Goal: Task Accomplishment & Management: Use online tool/utility

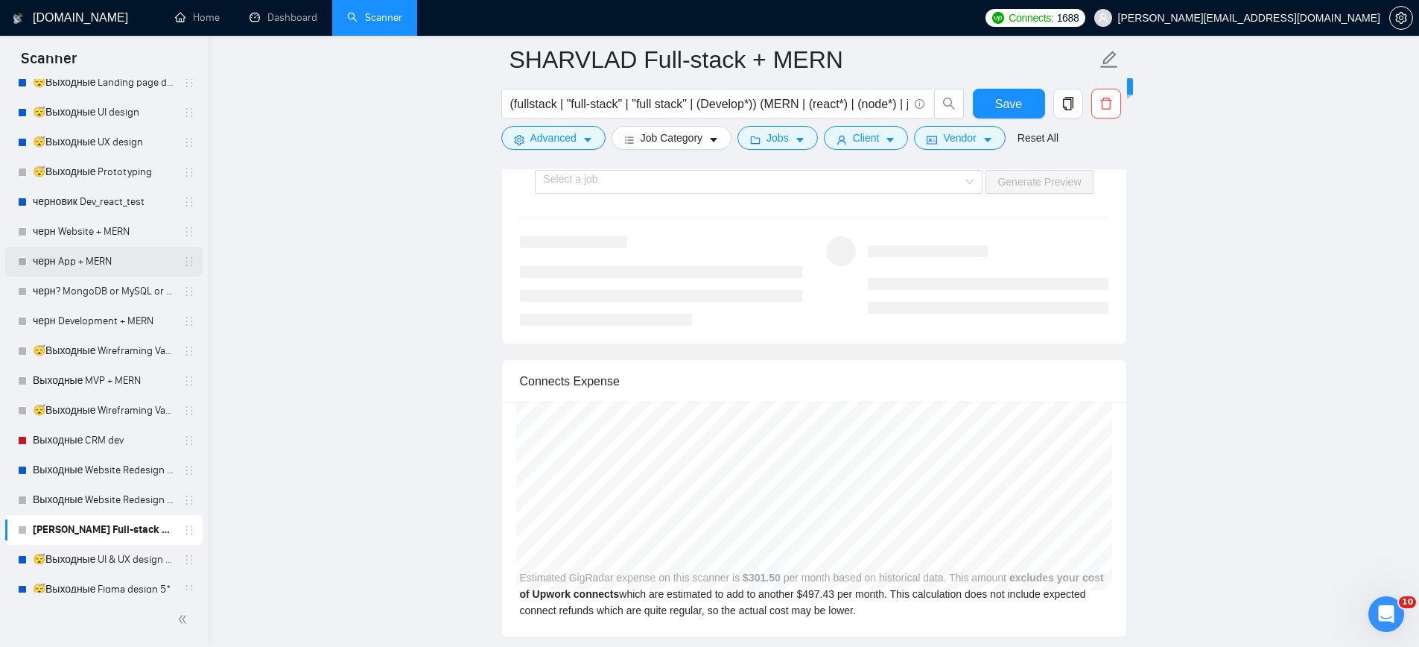
scroll to position [3002, 0]
click at [966, 197] on div "Select a job" at bounding box center [759, 185] width 448 height 24
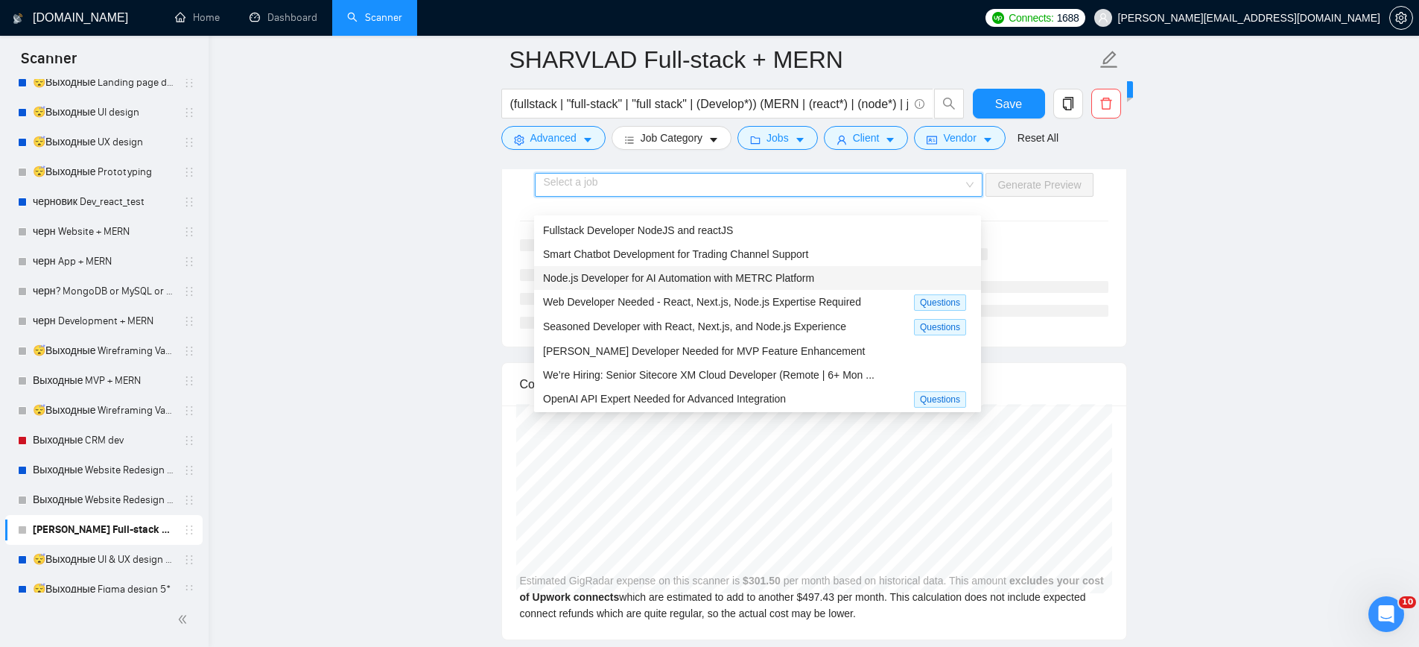
click at [679, 274] on span "Node.js Developer for AI Automation with METRC Platform" at bounding box center [678, 278] width 271 height 12
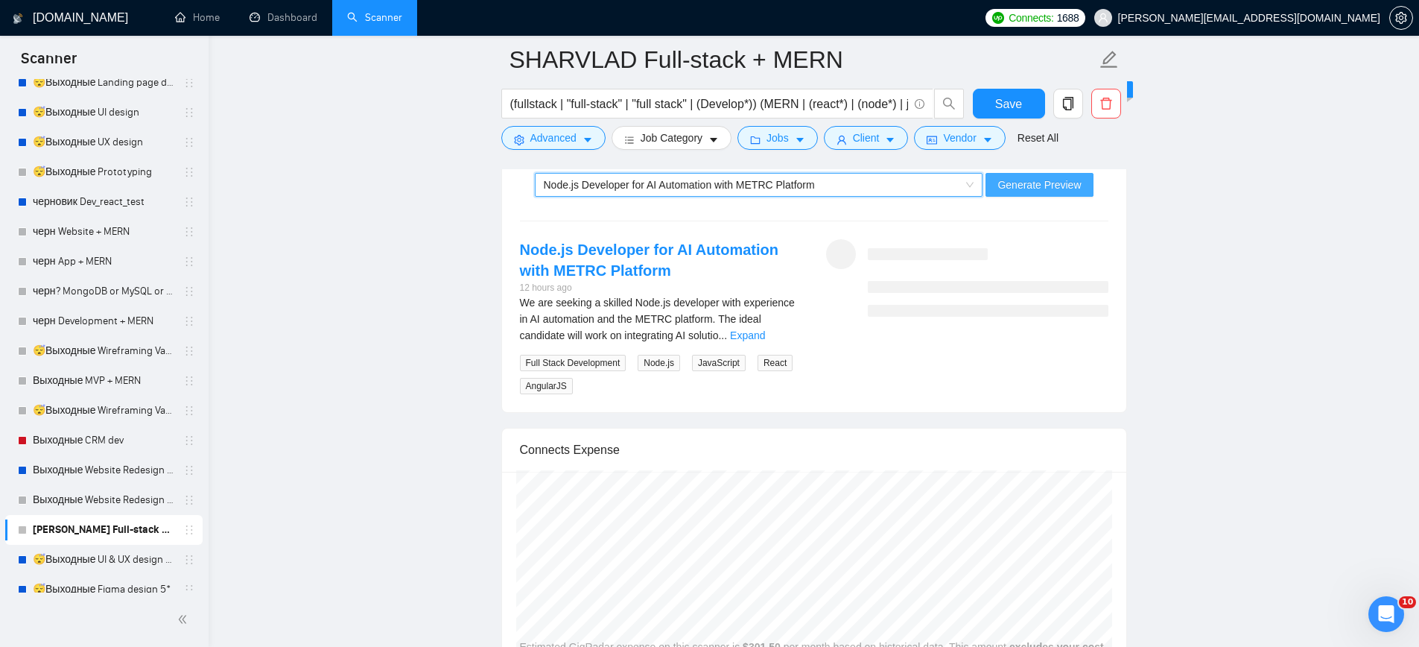
click at [1028, 193] on span "Generate Preview" at bounding box center [1038, 185] width 83 height 16
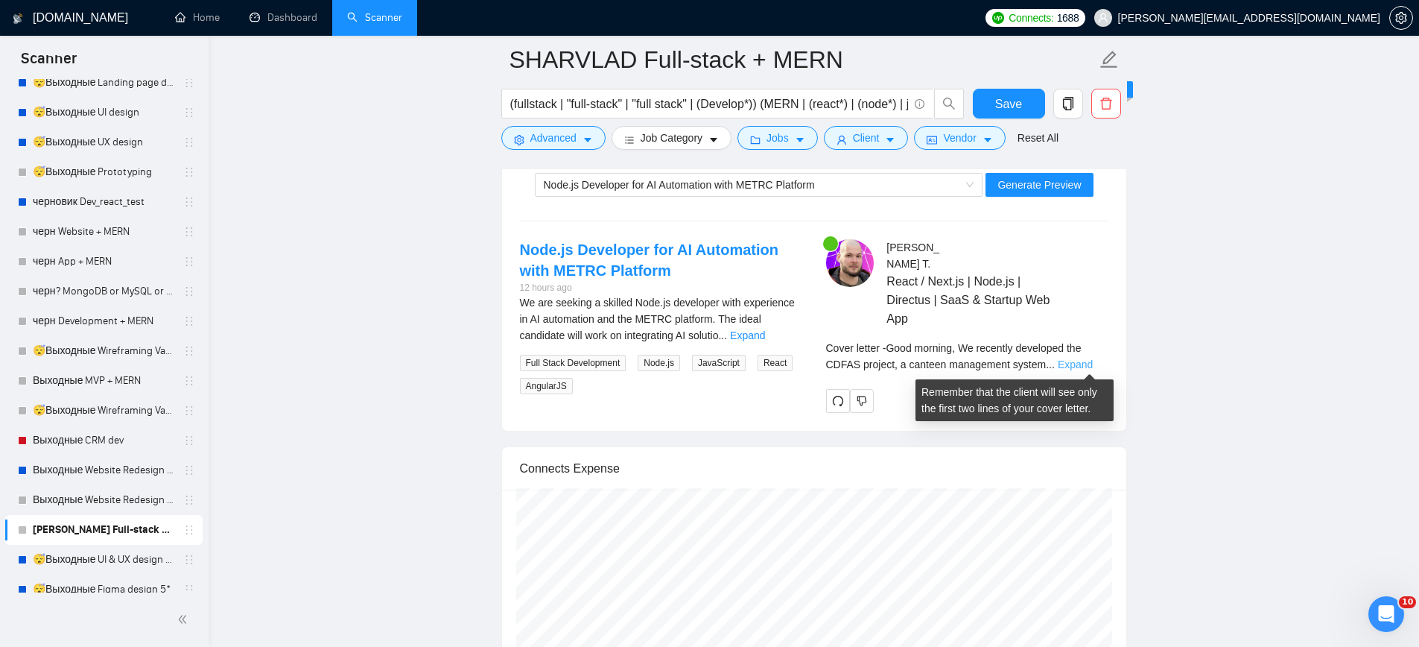
click at [1086, 368] on link "Expand" at bounding box center [1075, 364] width 35 height 12
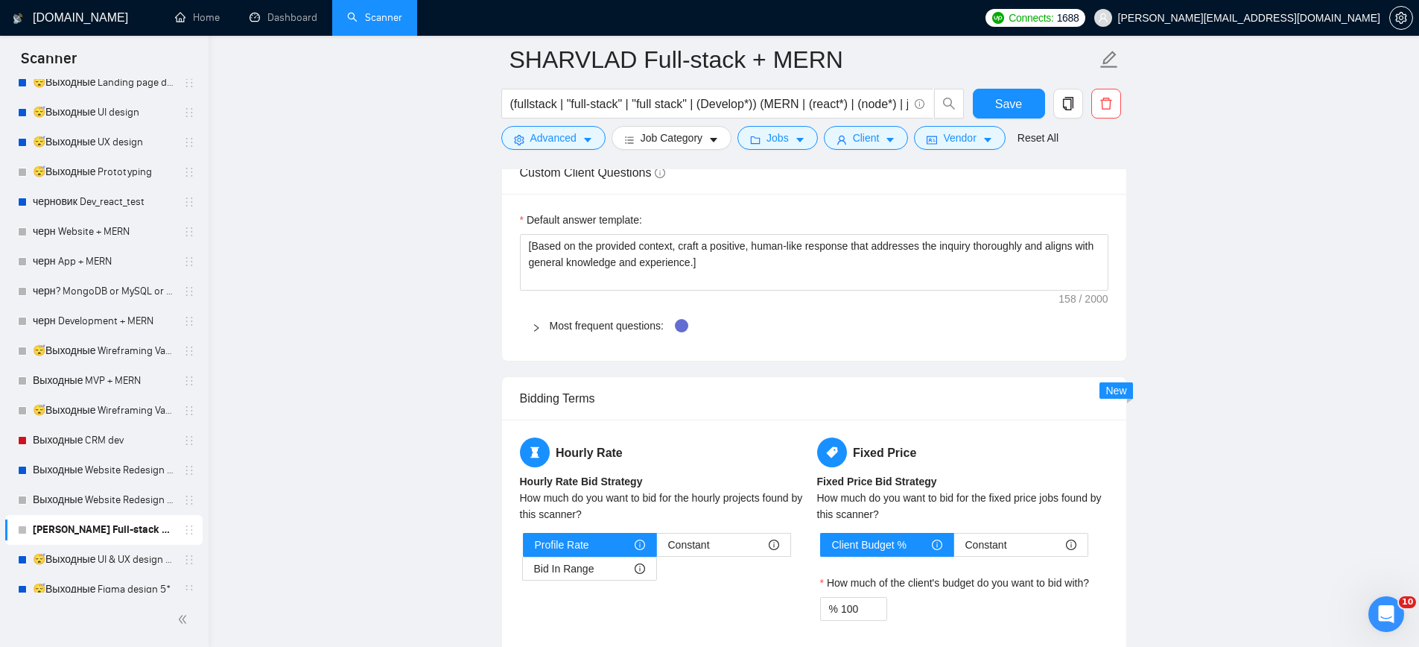
scroll to position [1609, 0]
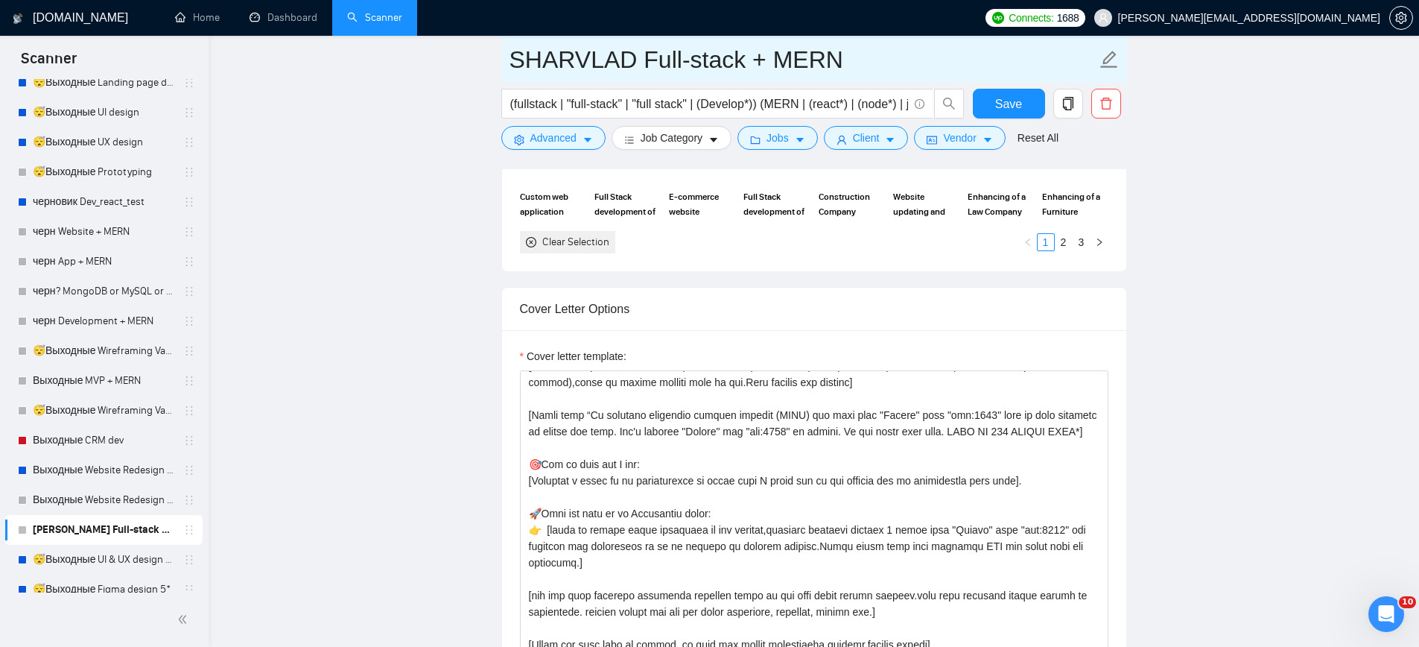
click at [860, 51] on input "SHARVLAD Full-stack + MERN" at bounding box center [803, 59] width 587 height 37
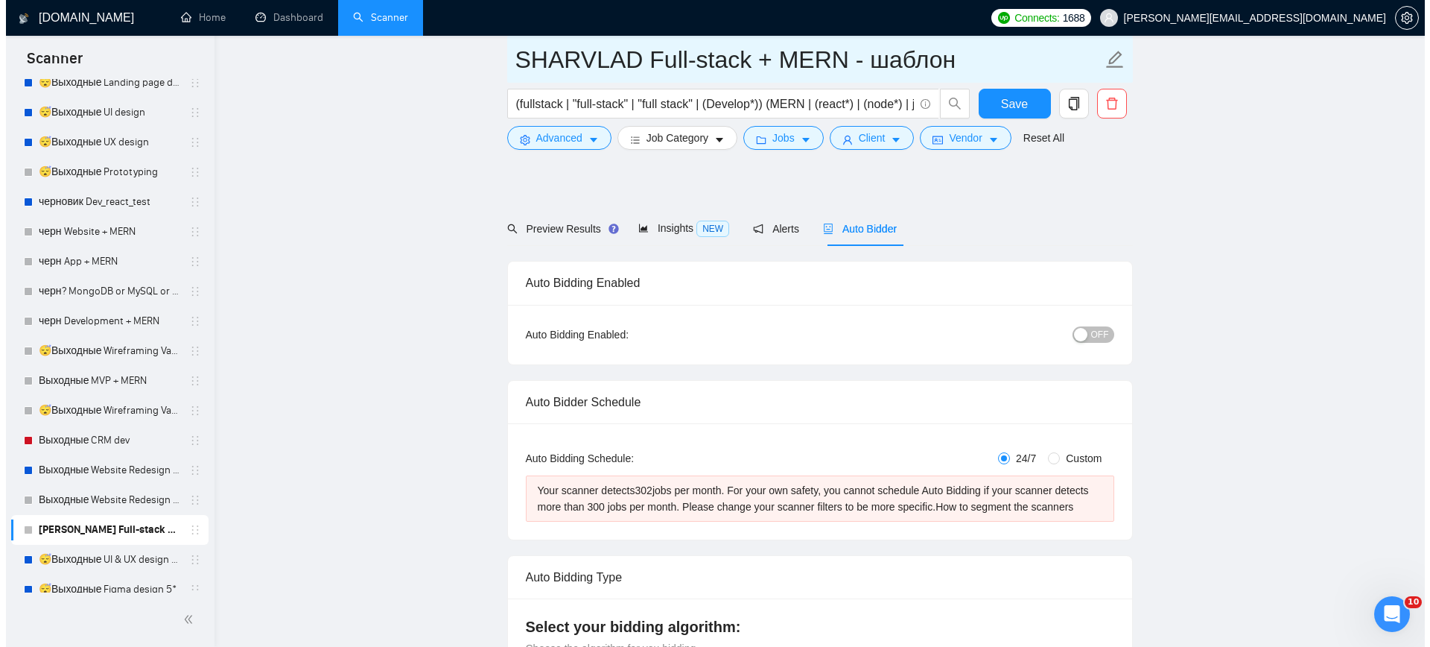
scroll to position [0, 0]
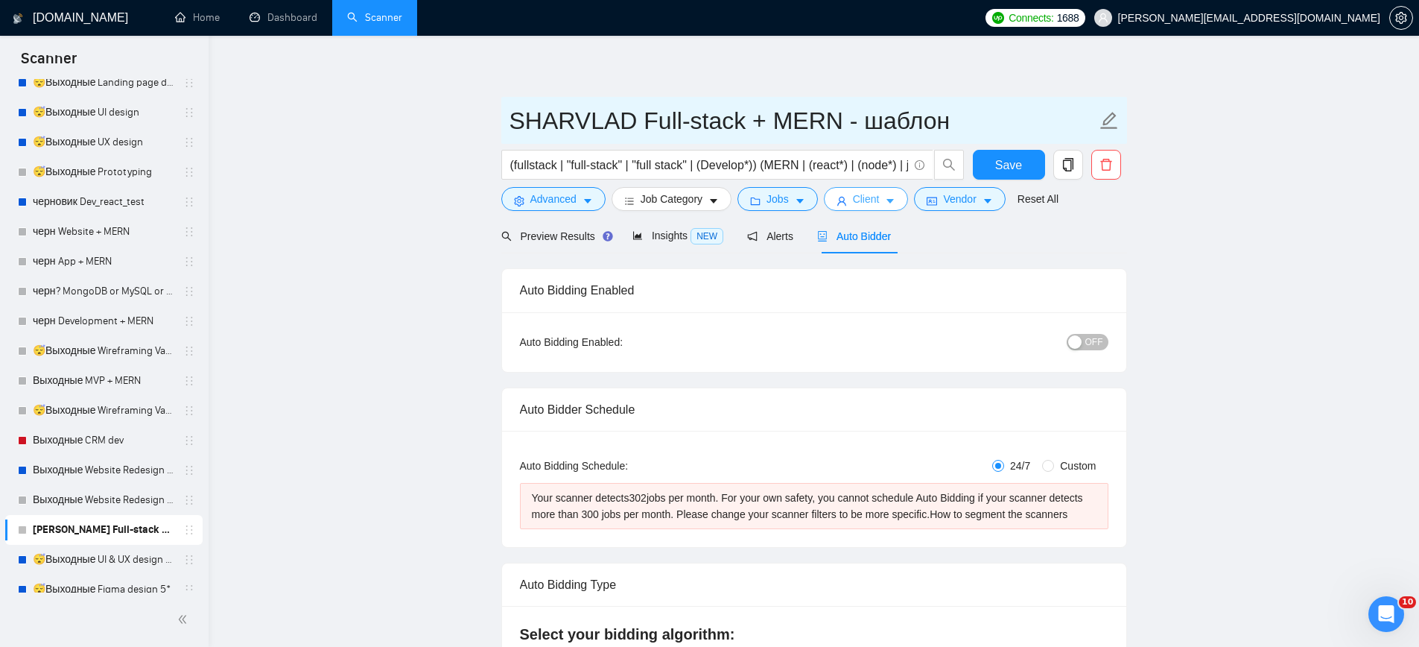
type input "SHARVLAD Full-stack + MERN - шаблон"
click at [880, 205] on span "Client" at bounding box center [866, 199] width 27 height 16
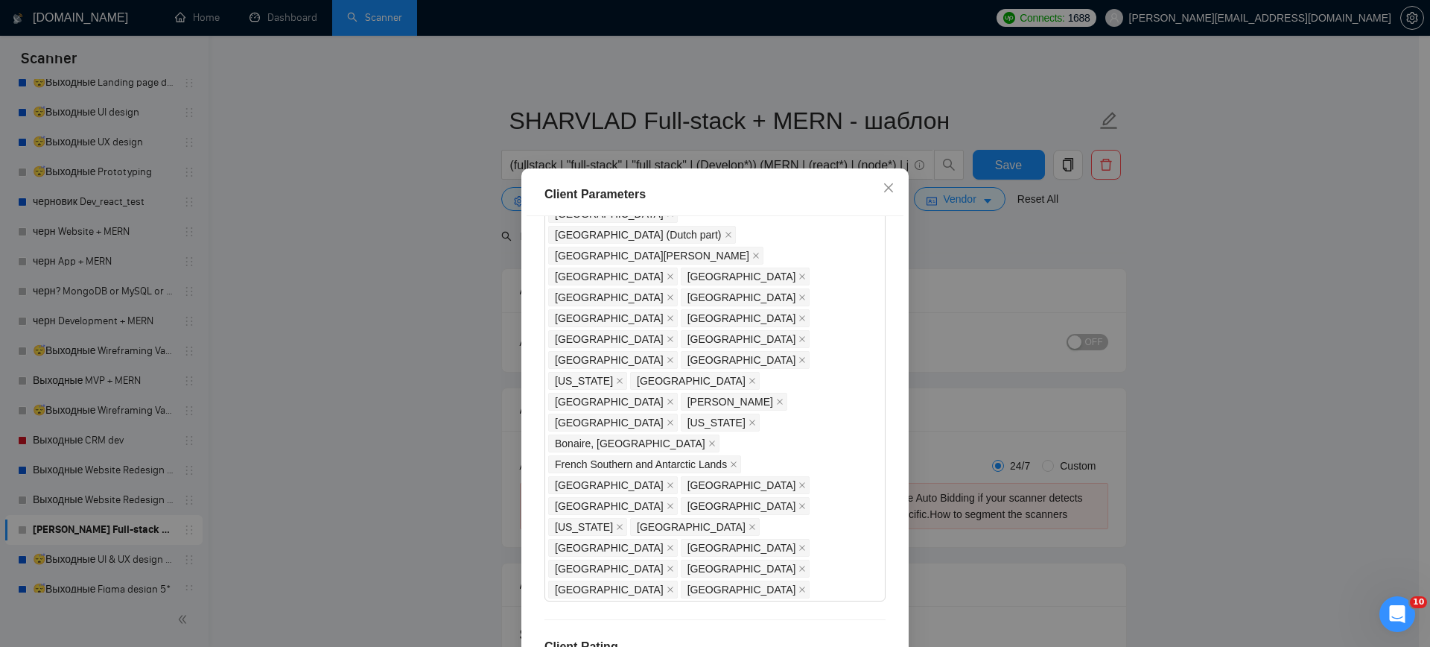
scroll to position [1289, 0]
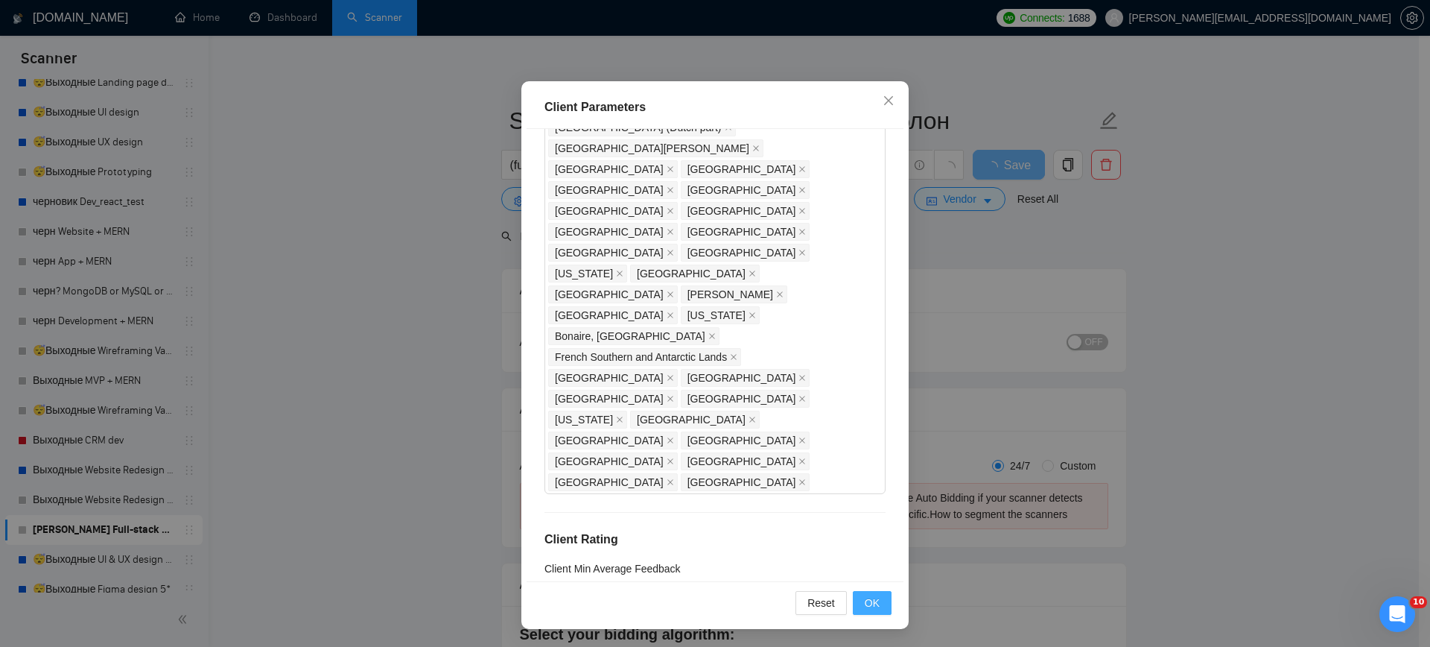
click at [865, 600] on span "OK" at bounding box center [872, 602] width 15 height 16
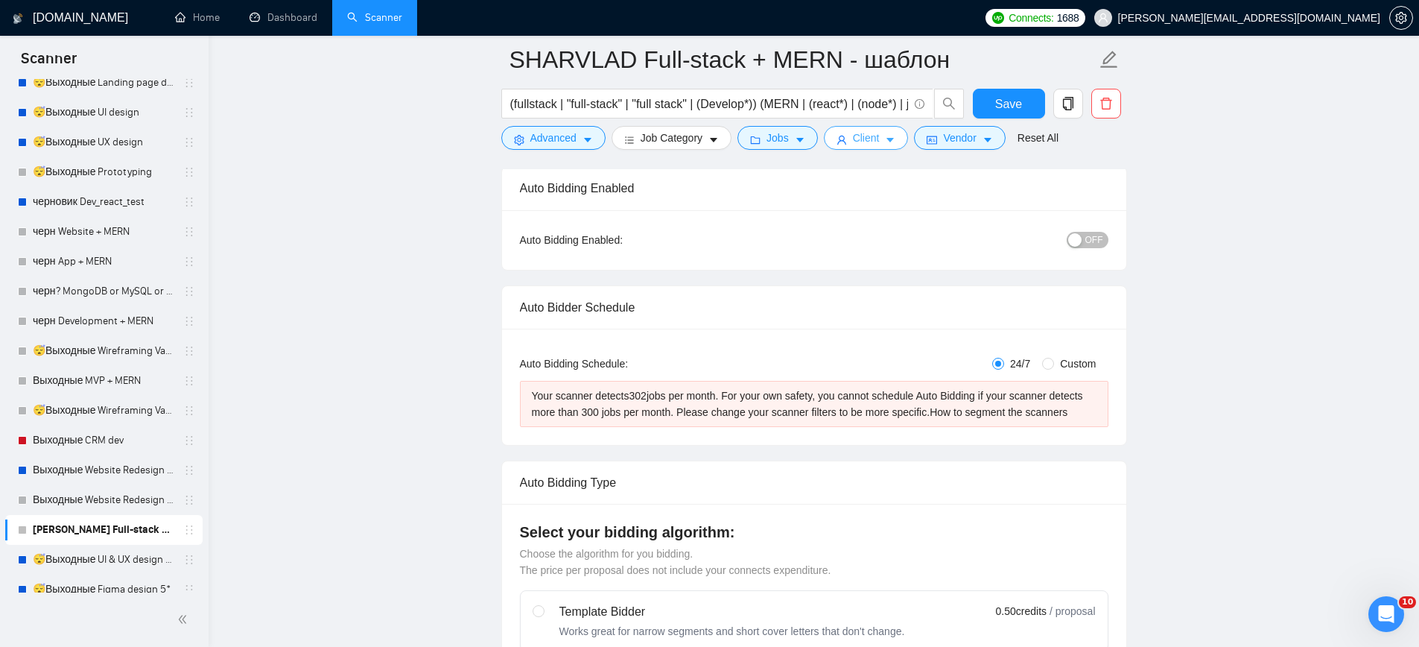
scroll to position [0, 0]
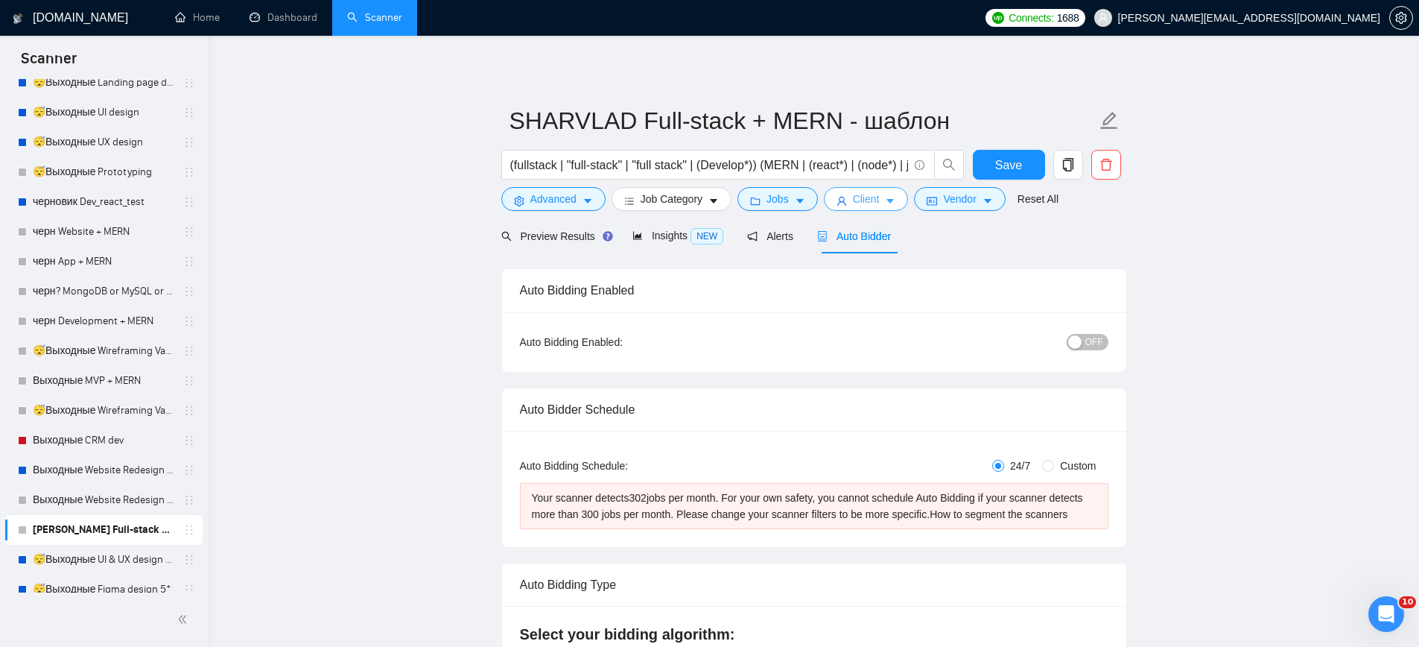
click at [899, 193] on button "Client" at bounding box center [866, 199] width 85 height 24
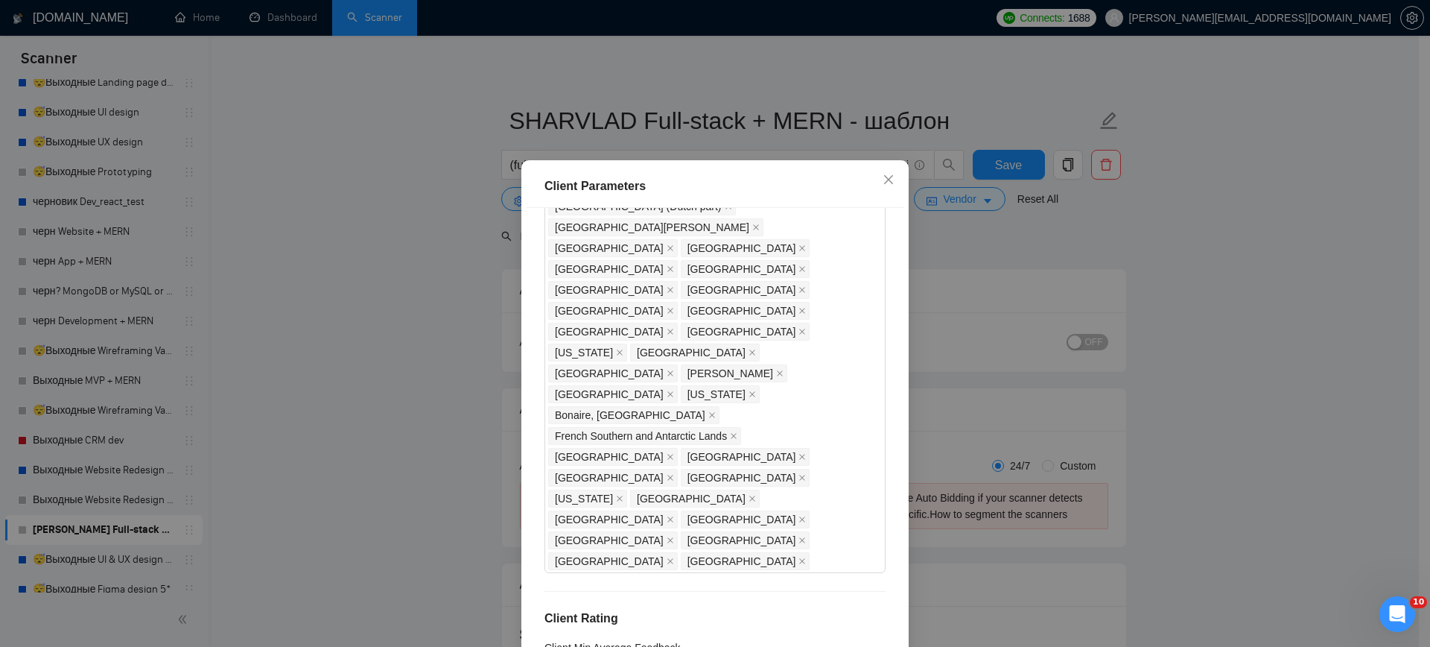
type input "19"
click at [996, 248] on div "Client Parameters Client Location Include Client Countries Select Exclude Clien…" at bounding box center [715, 323] width 1430 height 647
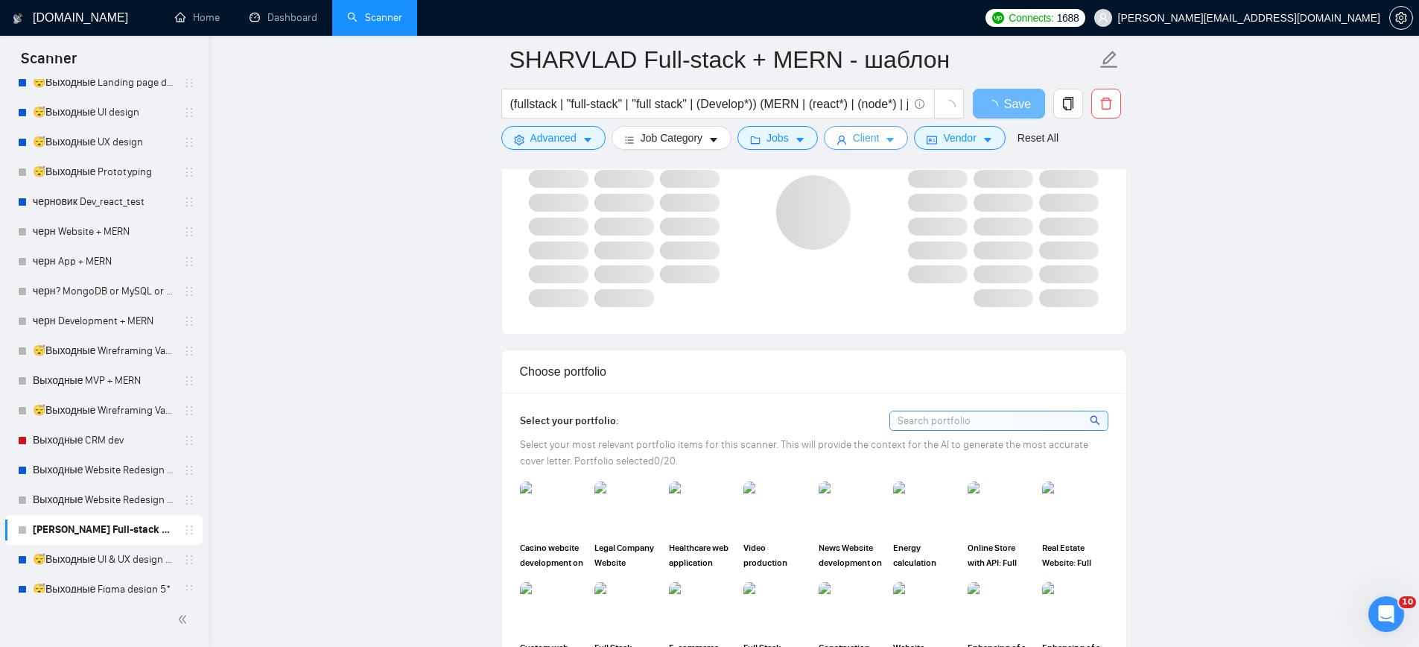
scroll to position [1339, 0]
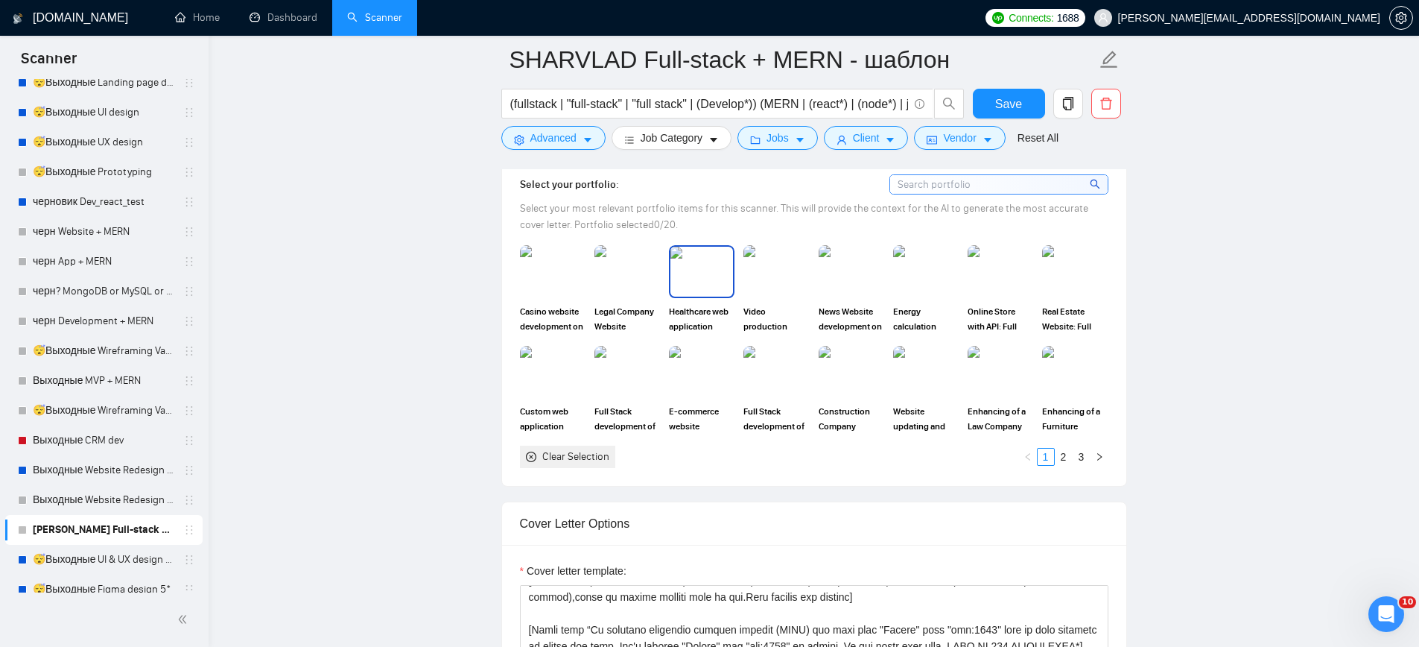
click at [689, 276] on img at bounding box center [701, 271] width 63 height 49
click at [760, 279] on img at bounding box center [776, 271] width 63 height 49
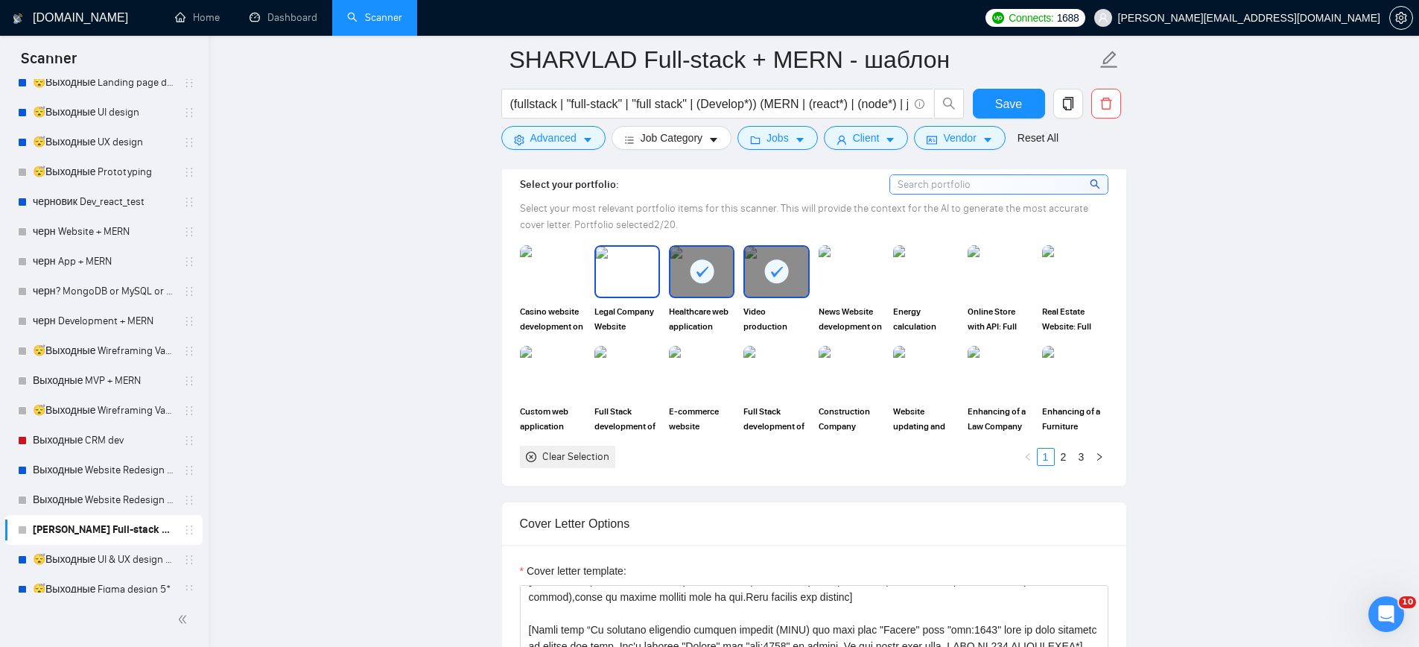
click at [641, 292] on img at bounding box center [627, 271] width 63 height 49
click at [844, 280] on img at bounding box center [851, 271] width 63 height 49
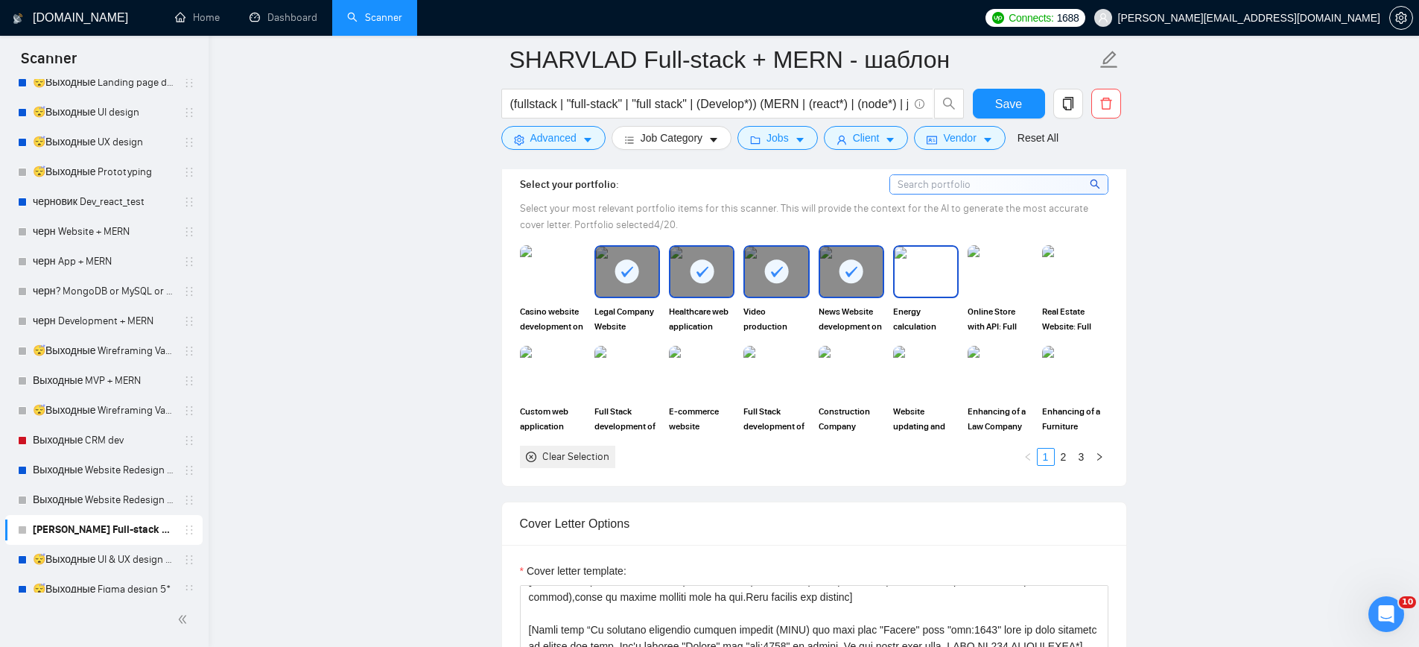
click at [901, 280] on img at bounding box center [926, 271] width 63 height 49
click at [986, 275] on img at bounding box center [1000, 271] width 63 height 49
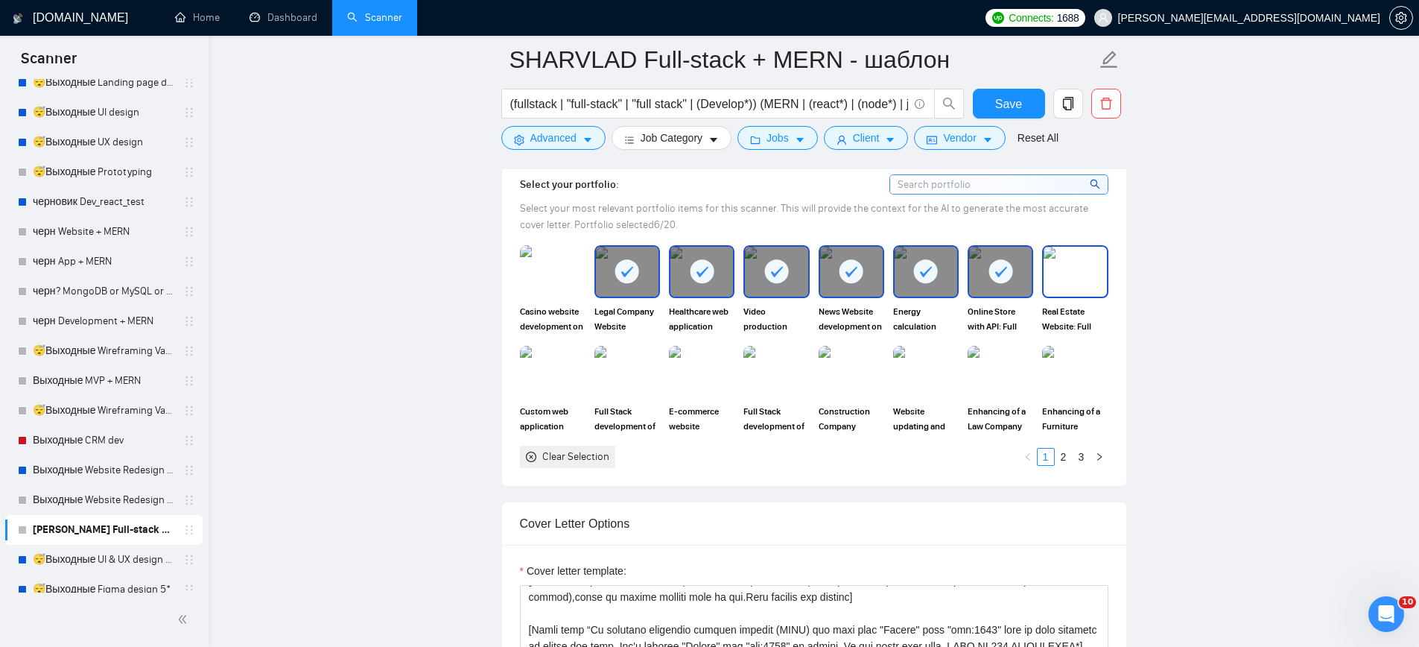
click at [1065, 276] on img at bounding box center [1075, 271] width 63 height 49
click at [1082, 364] on img at bounding box center [1075, 371] width 63 height 49
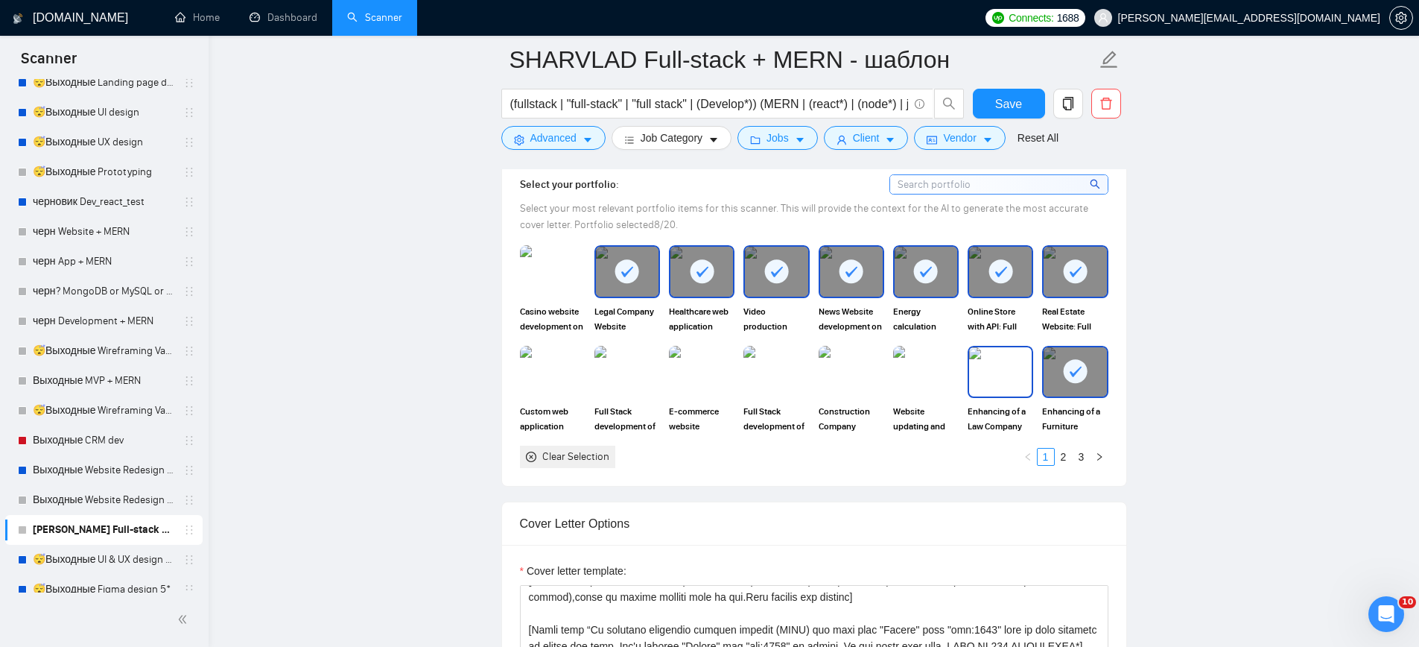
click at [985, 385] on img at bounding box center [1000, 371] width 63 height 49
click at [933, 385] on img at bounding box center [926, 371] width 63 height 49
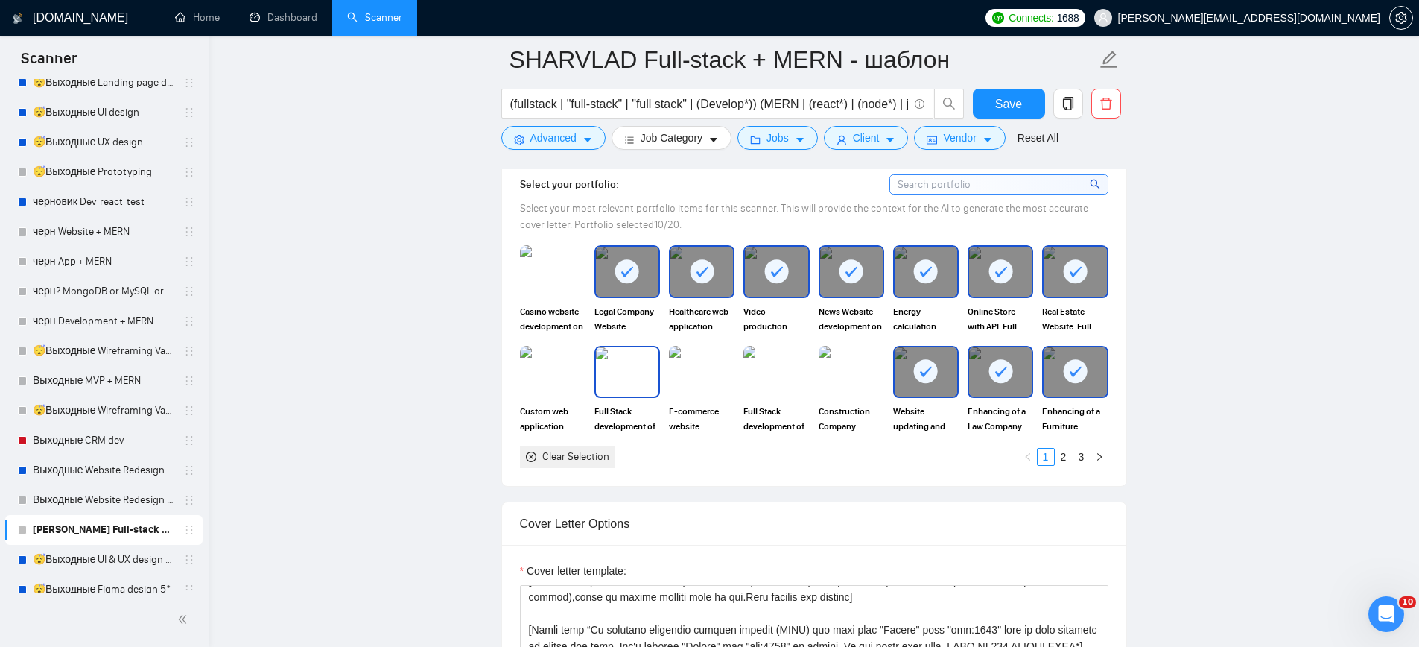
click at [600, 381] on img at bounding box center [627, 371] width 63 height 49
click at [550, 369] on img at bounding box center [552, 371] width 63 height 49
click at [1060, 452] on link "2" at bounding box center [1064, 456] width 16 height 16
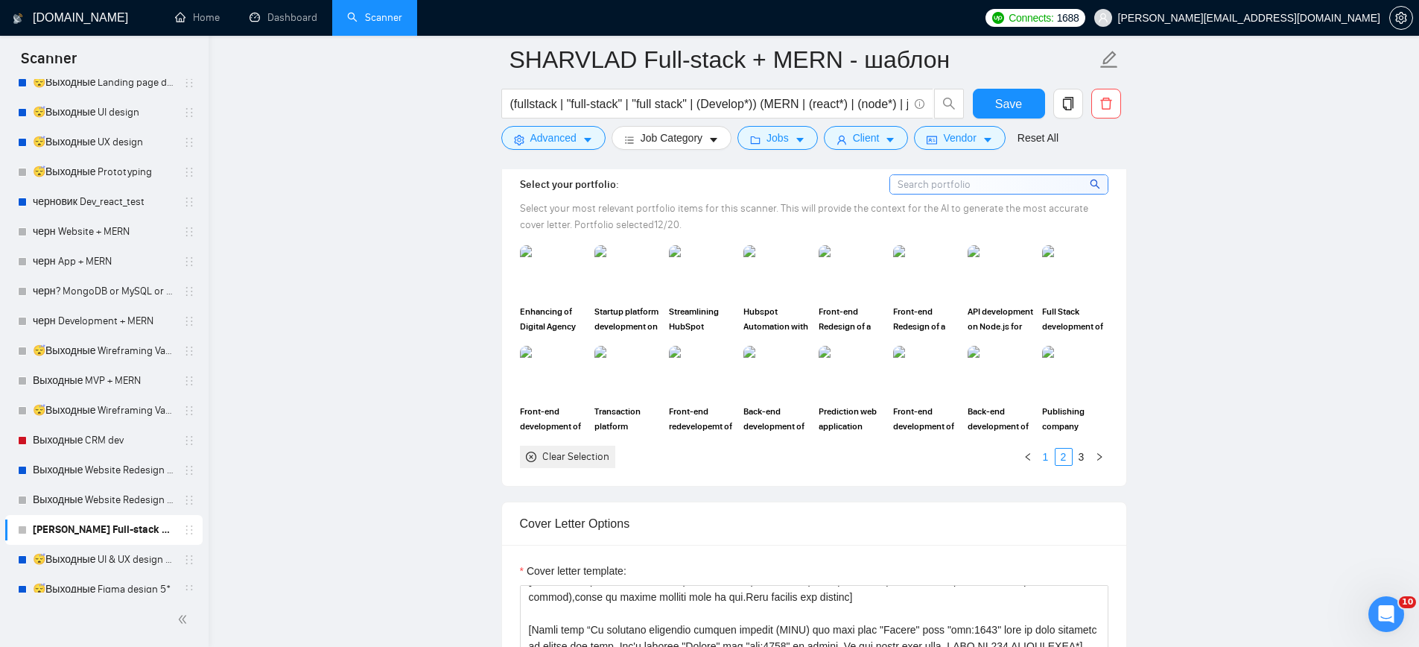
click at [1044, 455] on link "1" at bounding box center [1046, 456] width 16 height 16
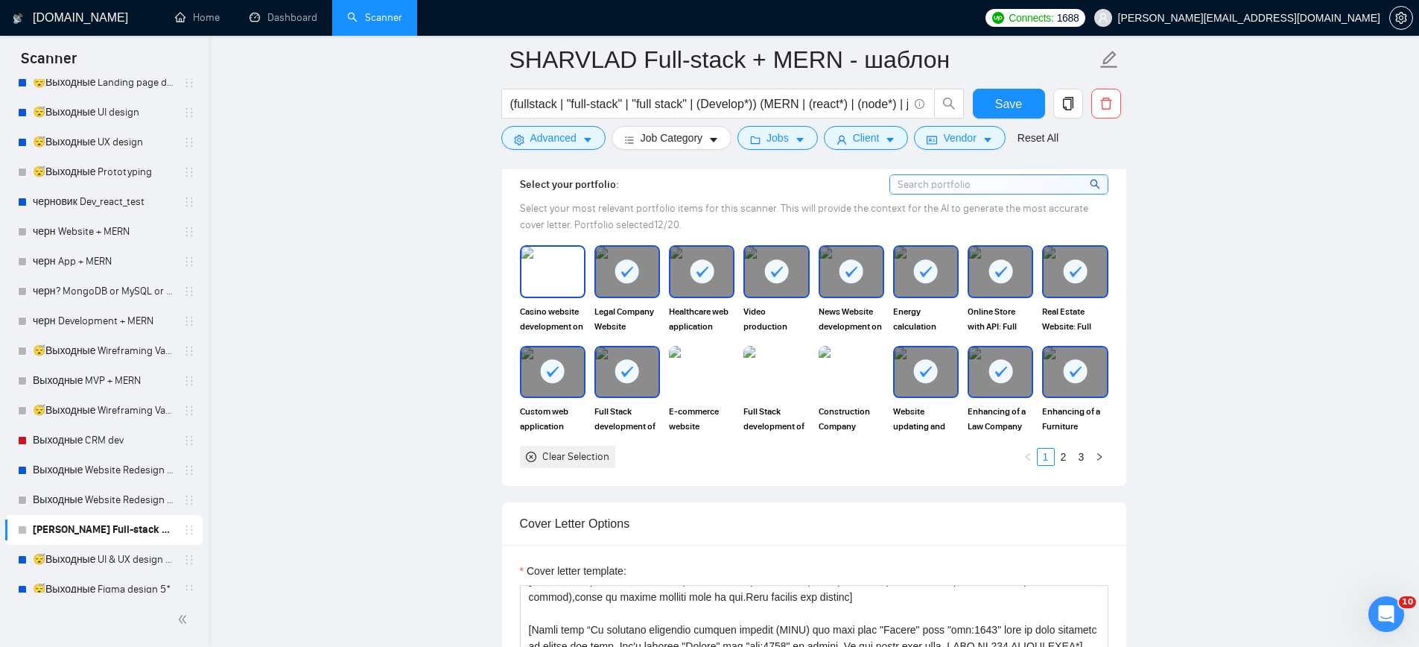
click at [534, 269] on img at bounding box center [552, 271] width 63 height 49
click at [995, 261] on rect at bounding box center [1000, 271] width 24 height 24
click at [1067, 454] on link "2" at bounding box center [1064, 456] width 16 height 16
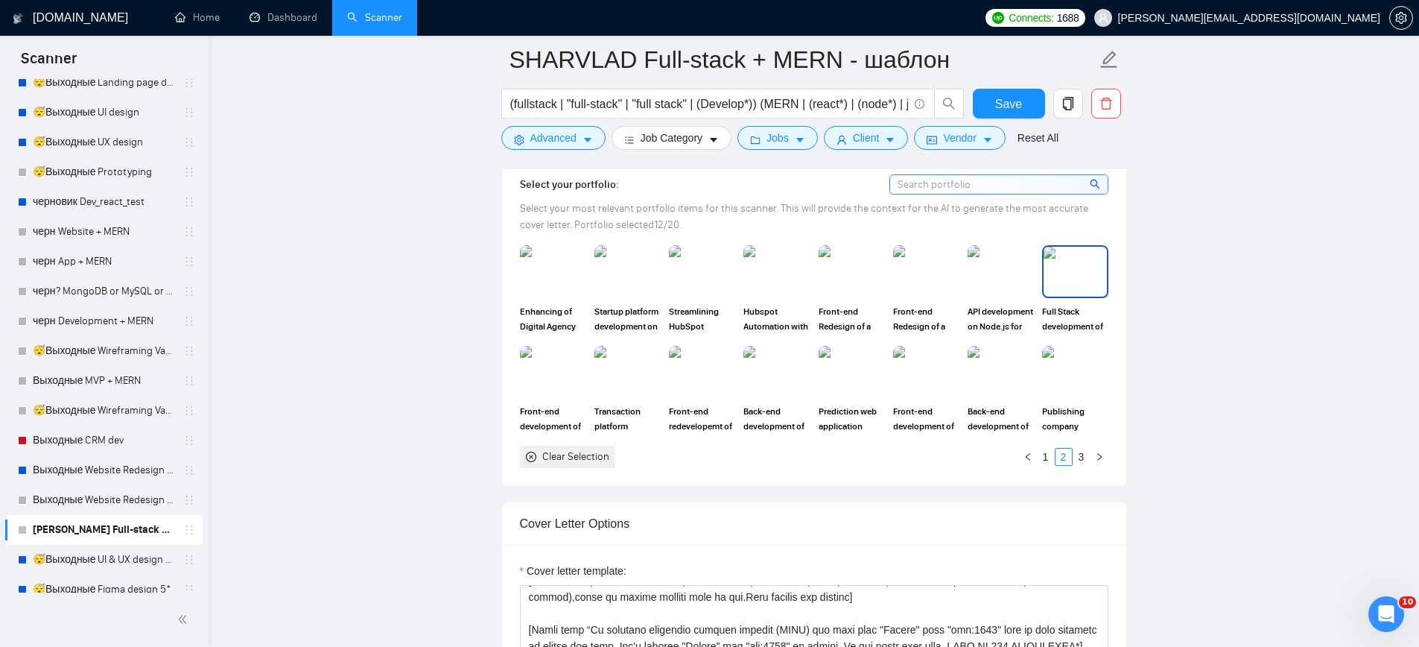
click at [1056, 259] on img at bounding box center [1075, 271] width 63 height 49
click at [1080, 456] on link "3" at bounding box center [1081, 456] width 16 height 16
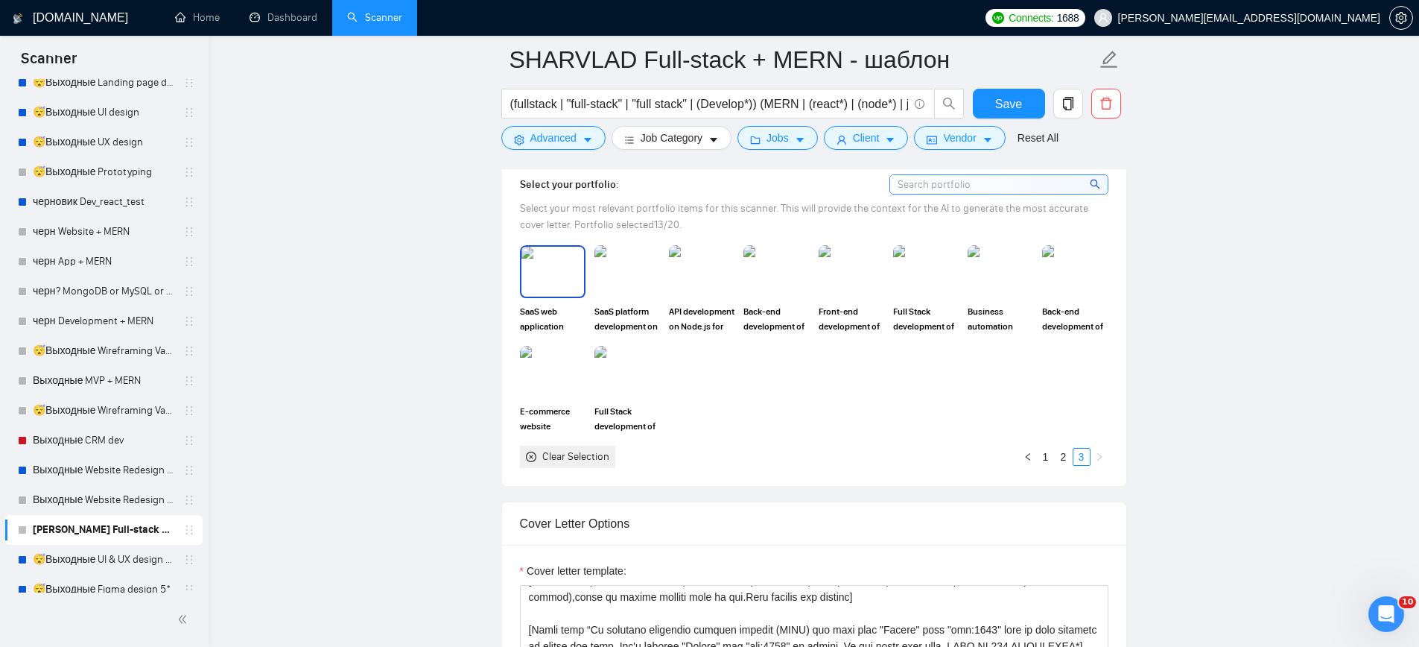
click at [530, 281] on img at bounding box center [552, 271] width 63 height 49
click at [613, 265] on img at bounding box center [627, 271] width 63 height 49
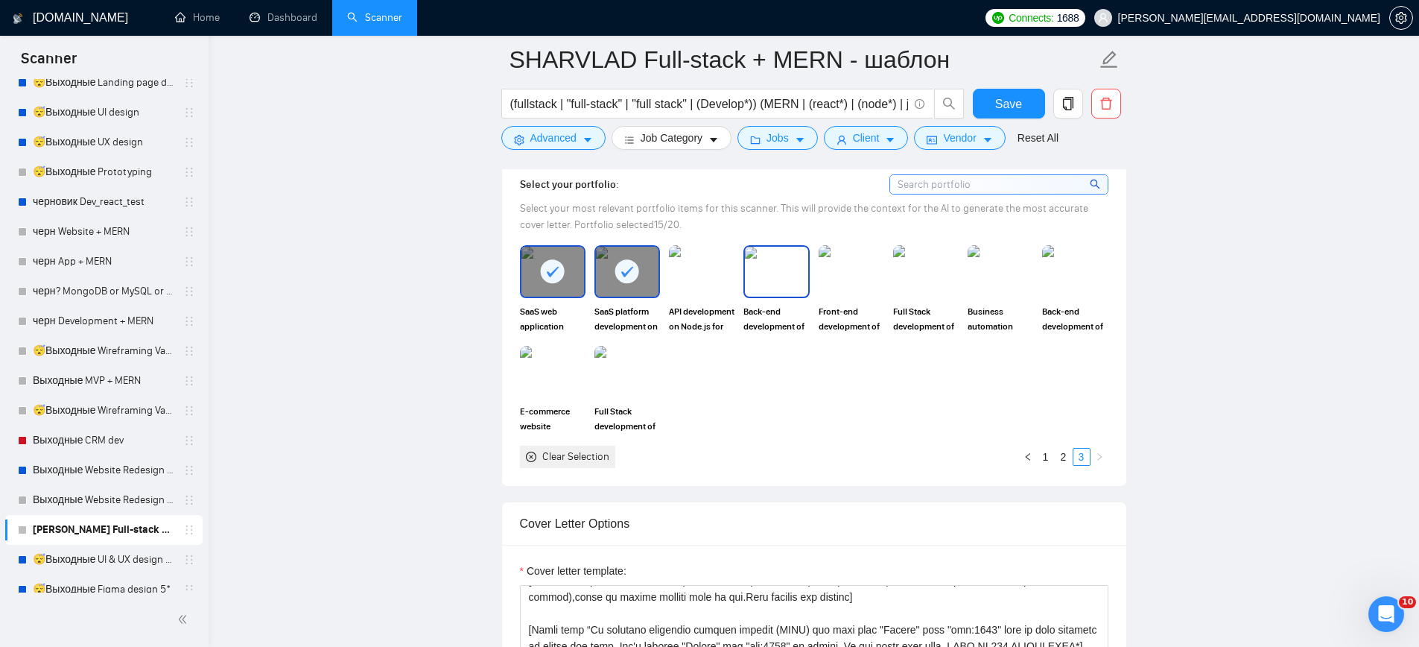
click at [761, 280] on img at bounding box center [776, 271] width 63 height 49
click at [1013, 273] on img at bounding box center [1000, 271] width 63 height 49
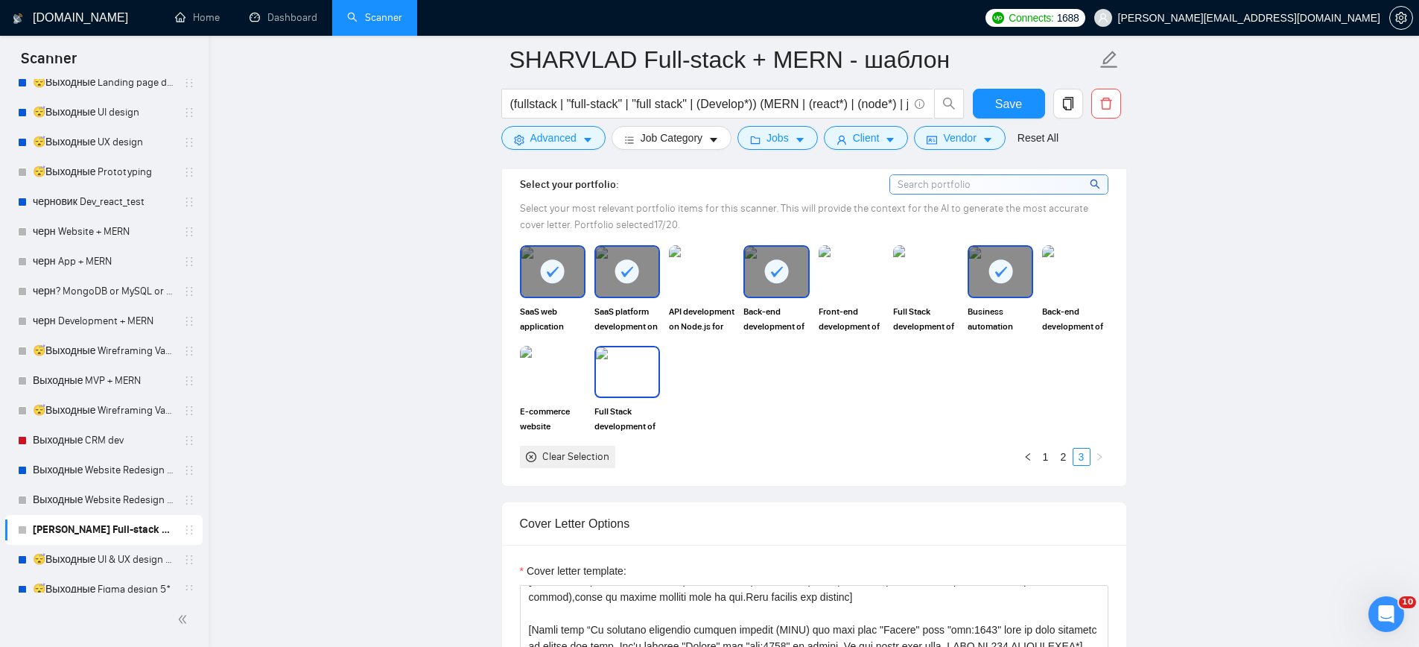
click at [640, 363] on img at bounding box center [627, 371] width 63 height 49
click at [1080, 277] on img at bounding box center [1075, 271] width 63 height 49
click at [1063, 456] on link "2" at bounding box center [1064, 456] width 16 height 16
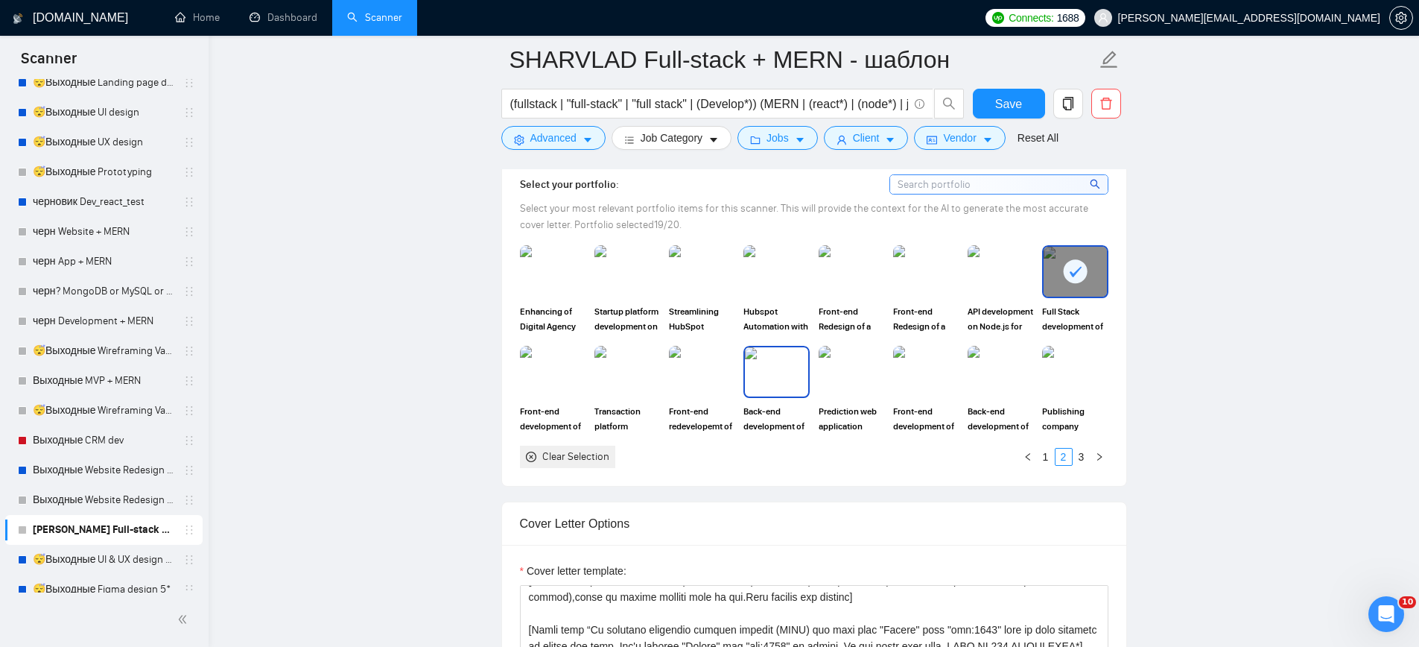
click at [781, 369] on img at bounding box center [776, 371] width 63 height 49
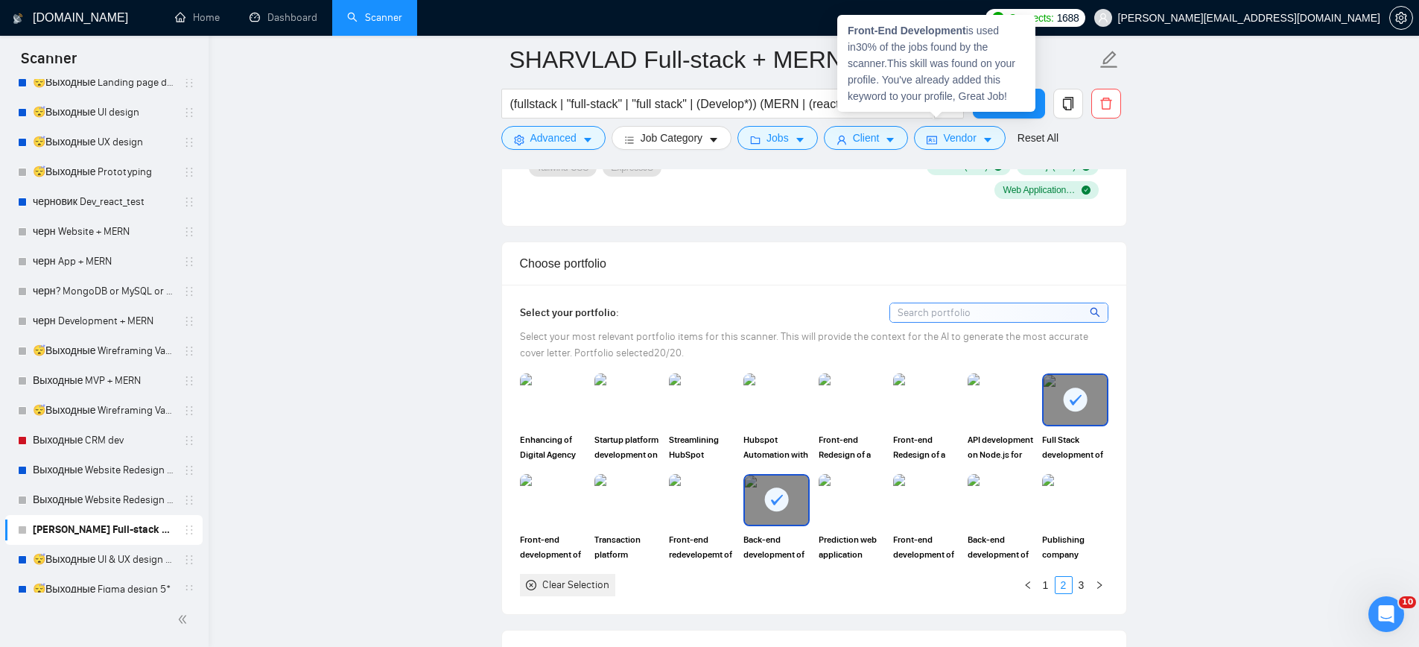
scroll to position [1240, 0]
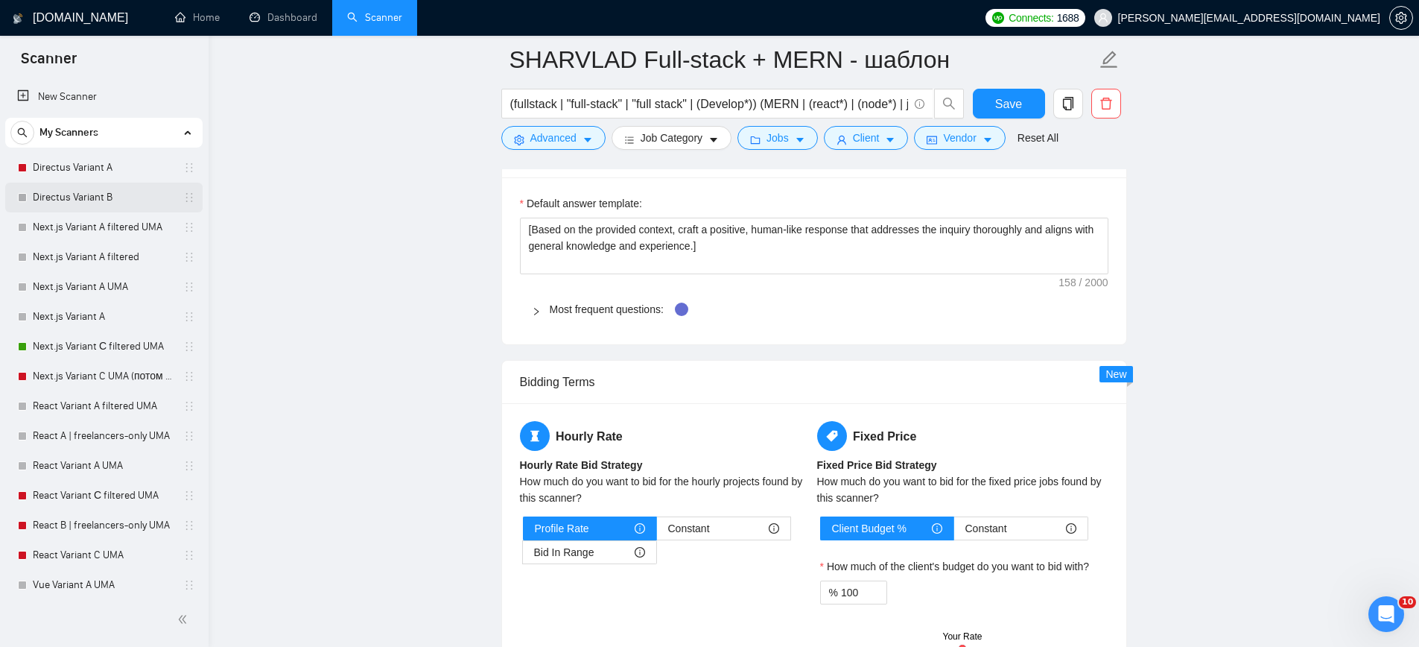
scroll to position [827, 0]
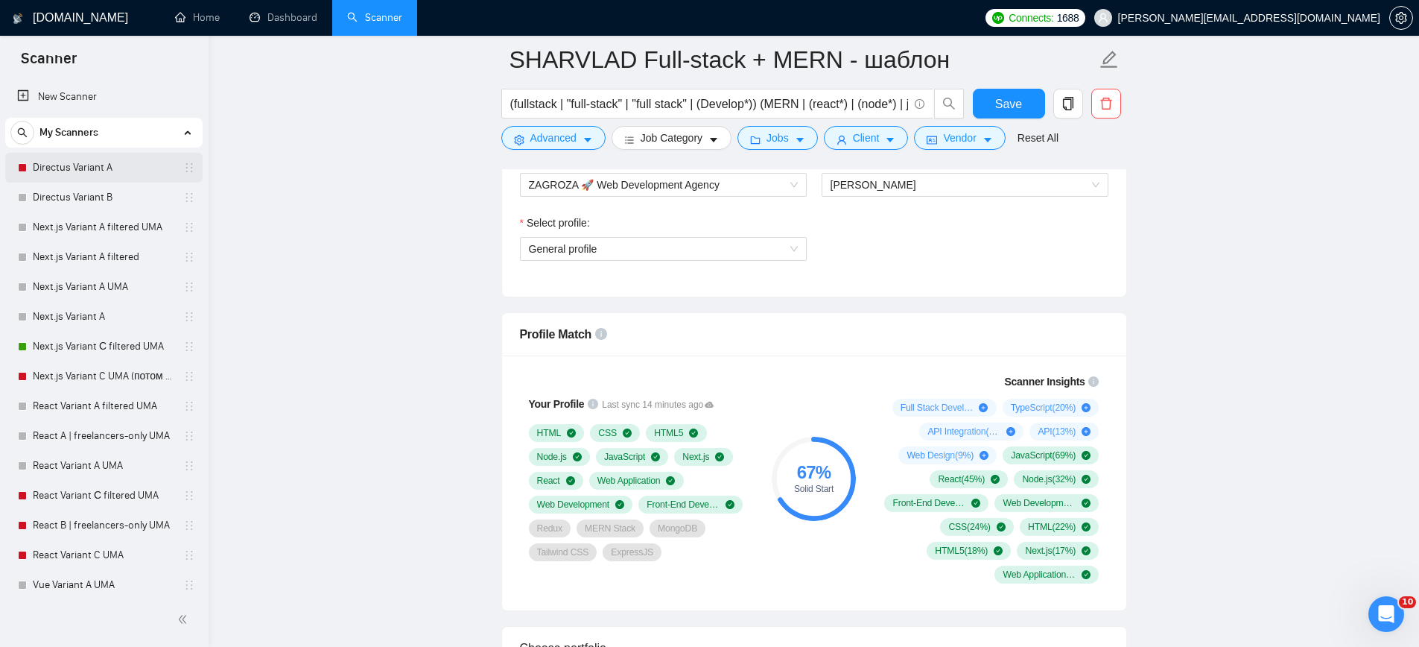
click at [108, 173] on link "Directus Variant A" at bounding box center [104, 168] width 142 height 30
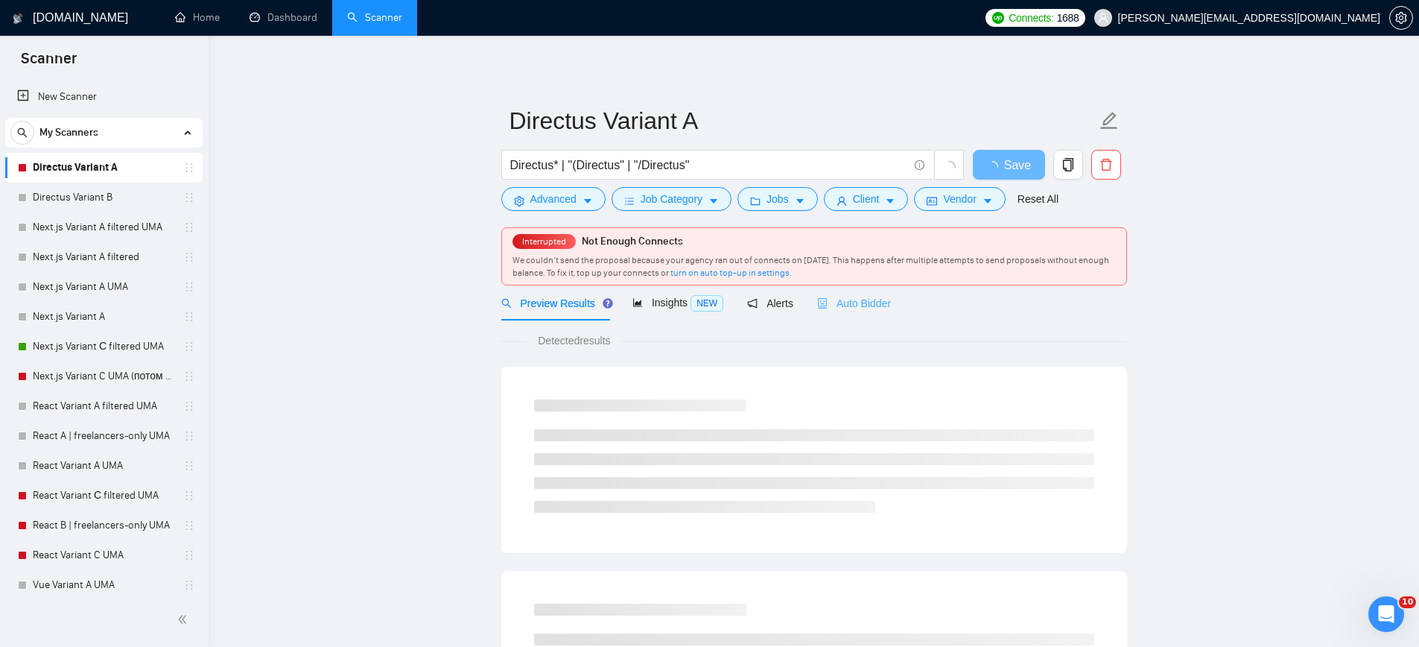
drag, startPoint x: 869, startPoint y: 314, endPoint x: 860, endPoint y: 318, distance: 9.7
click at [869, 314] on div "Auto Bidder" at bounding box center [854, 302] width 74 height 35
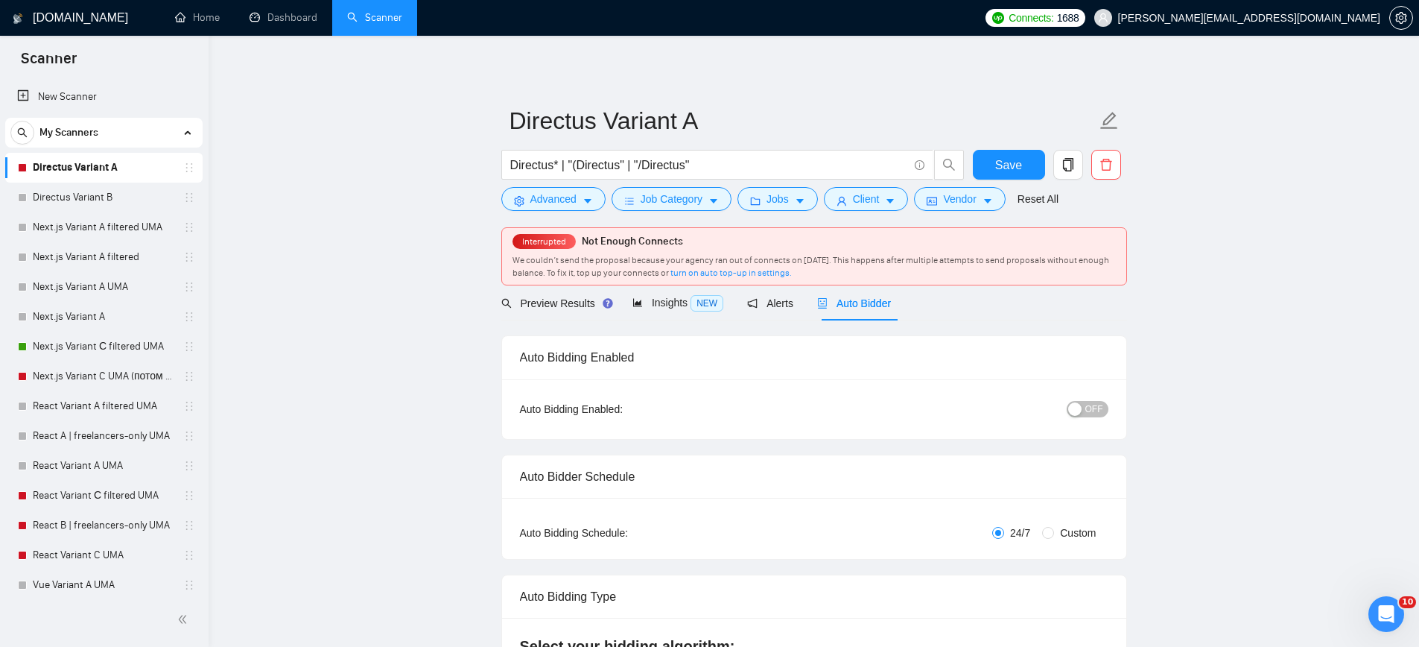
click at [1102, 409] on span "OFF" at bounding box center [1094, 409] width 18 height 16
click at [1000, 158] on span "Save" at bounding box center [1008, 165] width 27 height 19
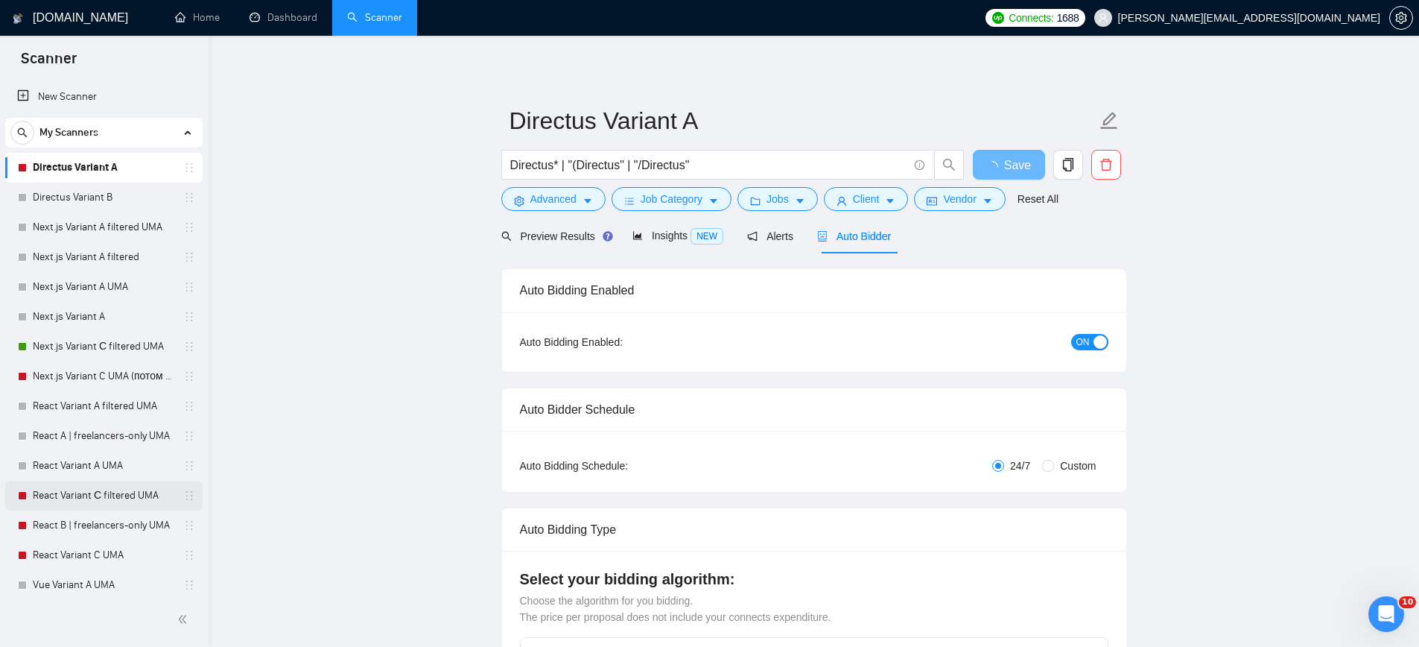
click at [110, 499] on link "React Variant С filtered UMA" at bounding box center [104, 495] width 142 height 30
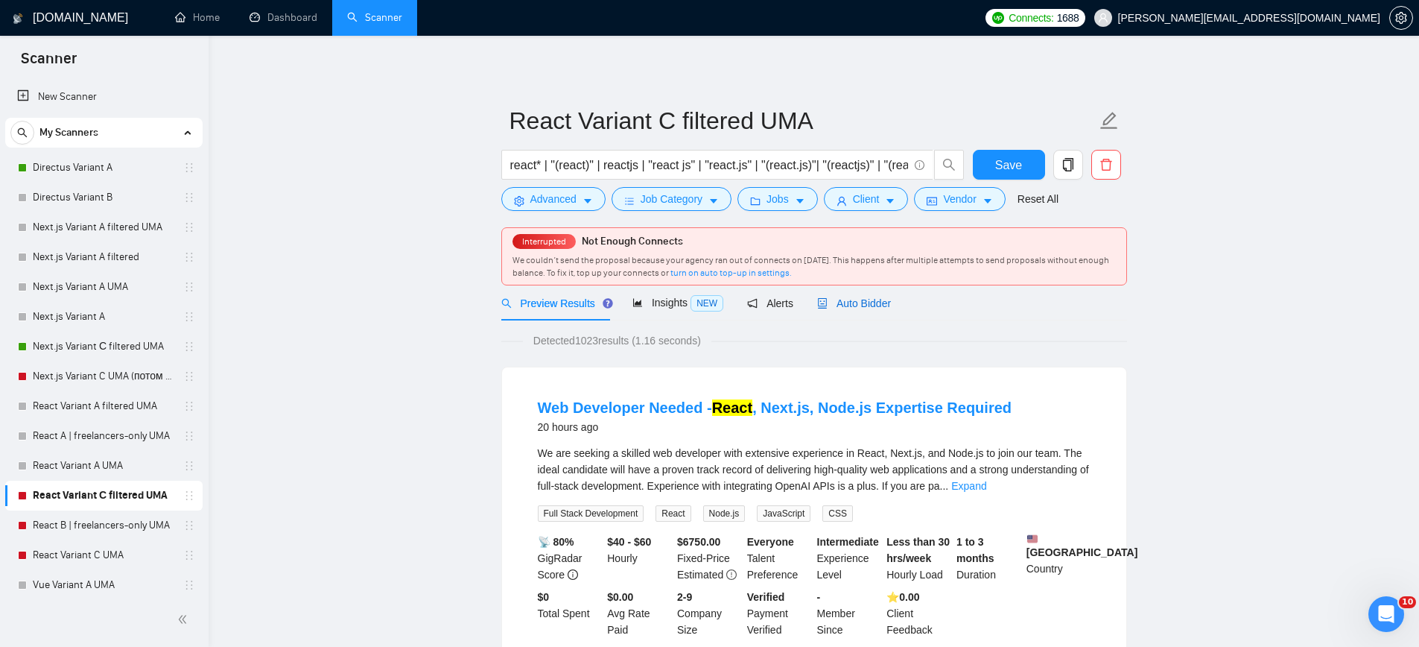
click at [872, 308] on span "Auto Bidder" at bounding box center [854, 303] width 74 height 12
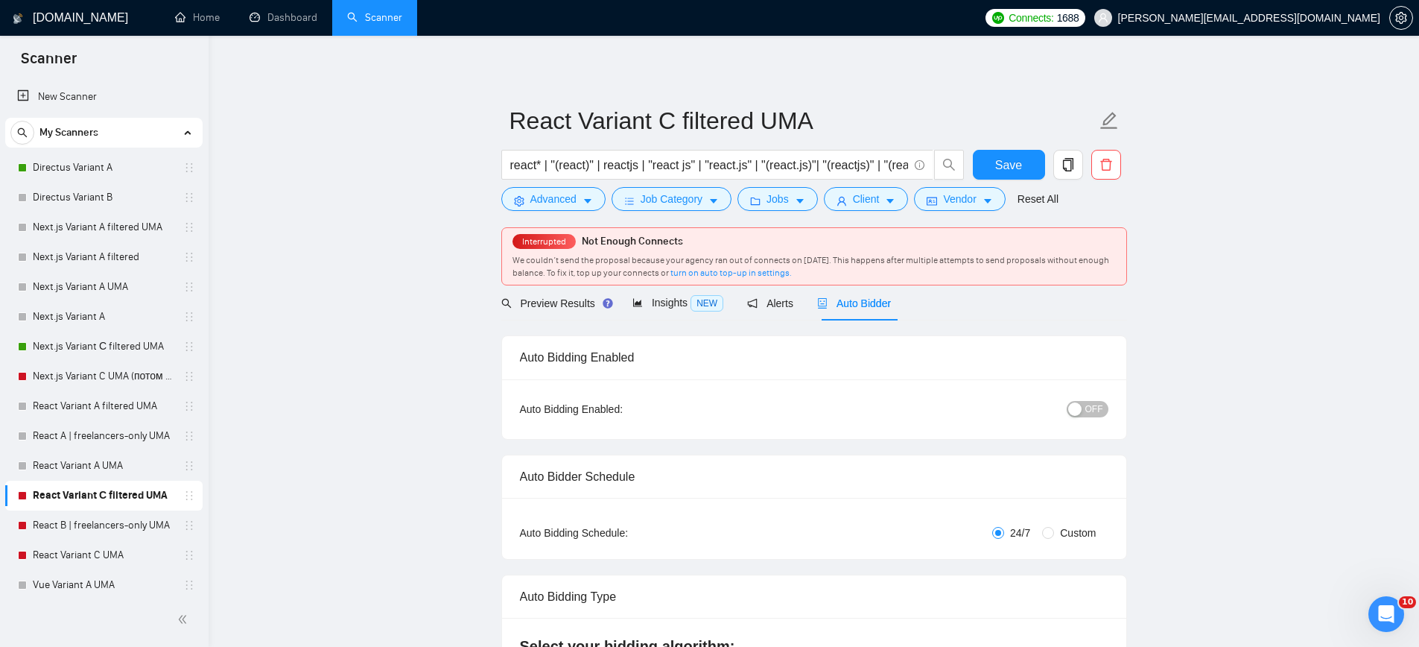
click at [1078, 417] on div "OFF" at bounding box center [1010, 409] width 196 height 24
click at [1079, 413] on div "button" at bounding box center [1074, 408] width 13 height 13
click at [1009, 169] on span "Save" at bounding box center [1008, 165] width 27 height 19
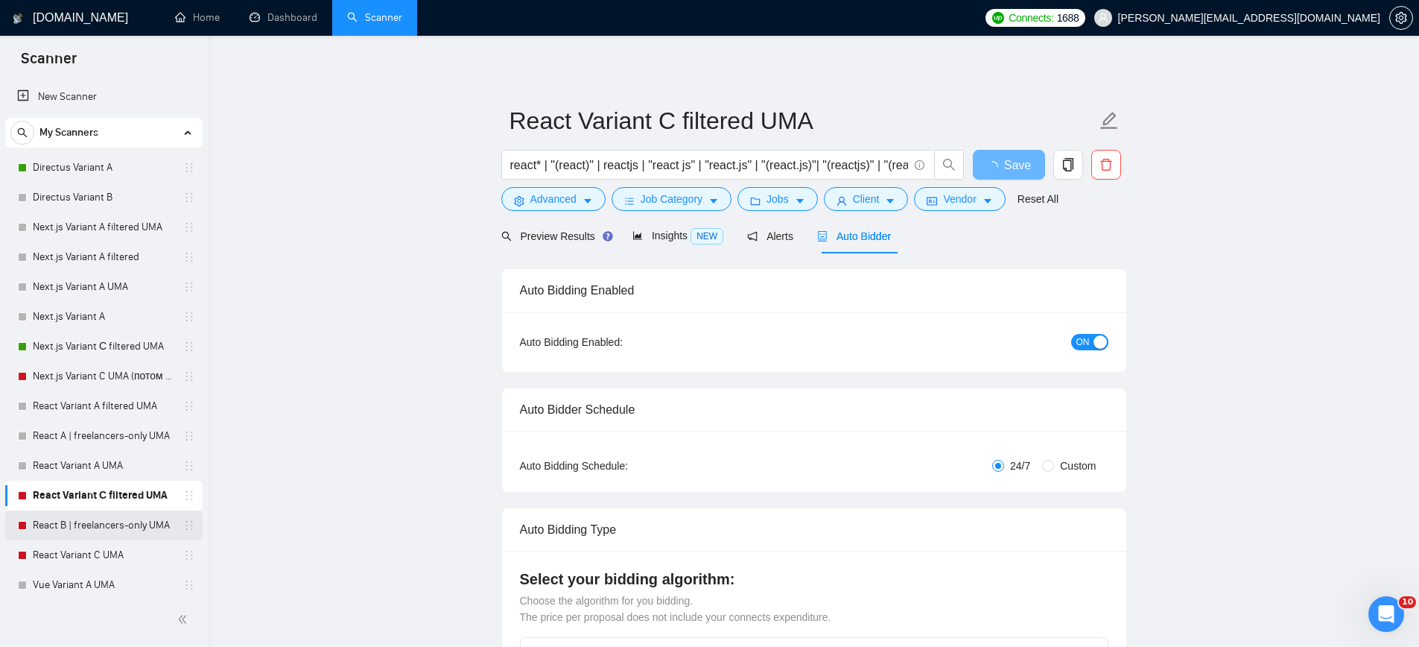
click at [117, 521] on link "React B | freelancers-only UMA" at bounding box center [104, 525] width 142 height 30
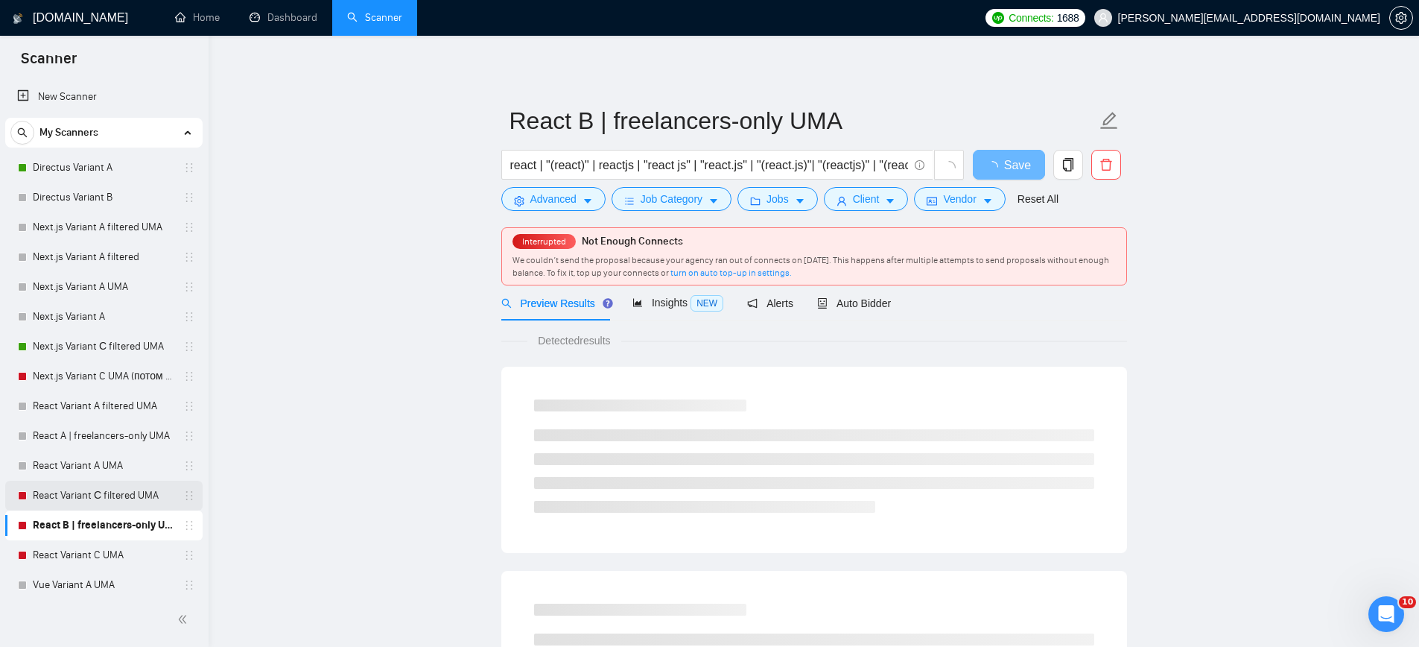
click at [134, 501] on link "React Variant С filtered UMA" at bounding box center [104, 495] width 142 height 30
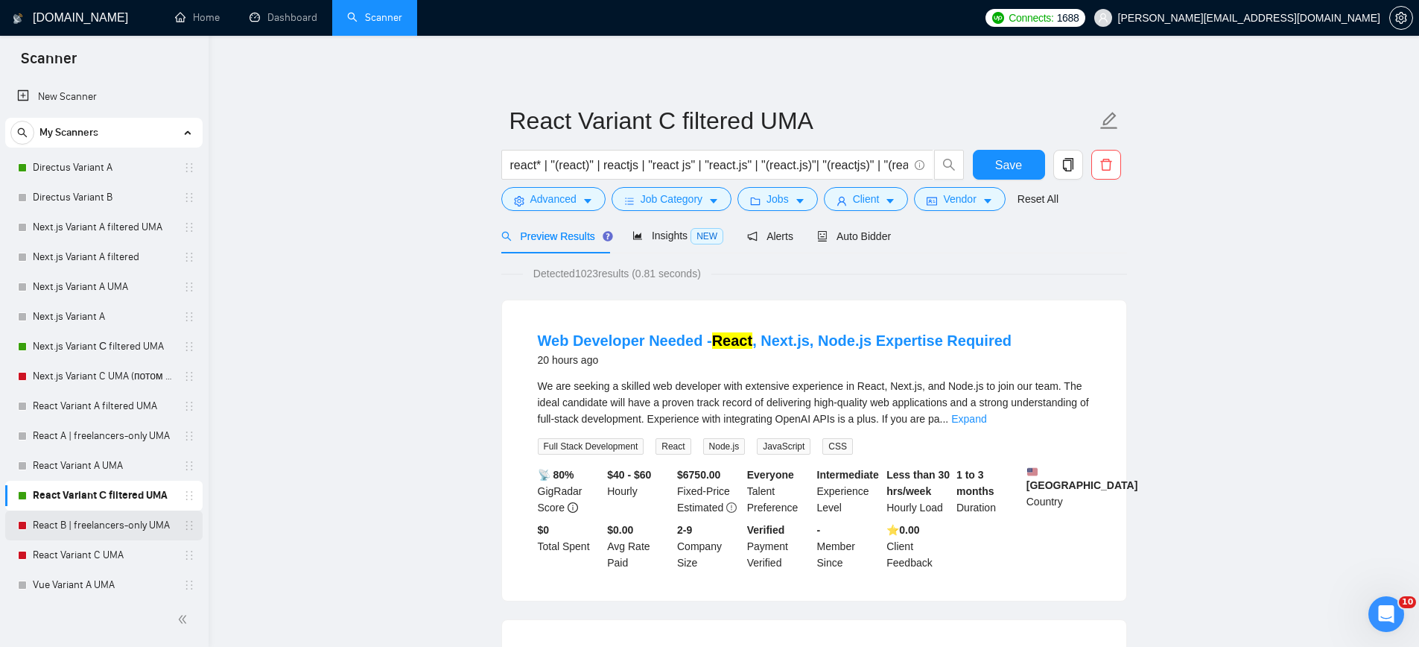
click at [107, 533] on link "React B | freelancers-only UMA" at bounding box center [104, 525] width 142 height 30
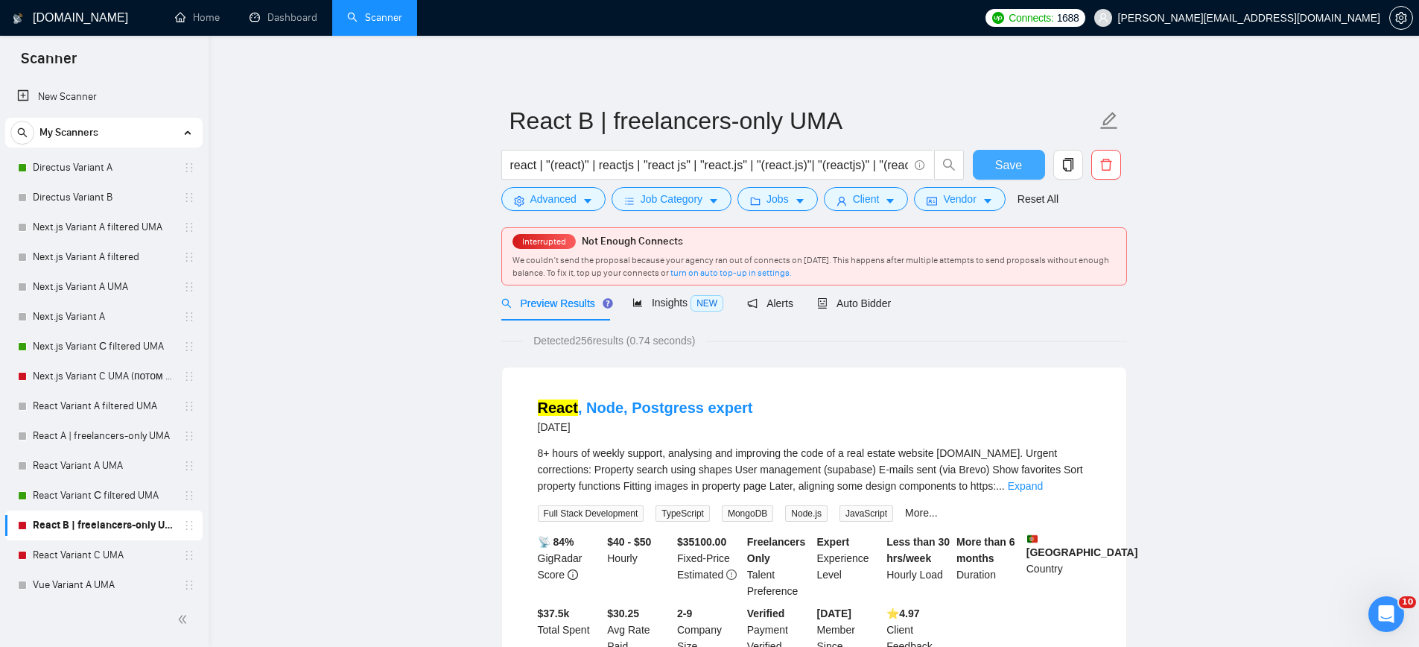
click at [991, 166] on button "Save" at bounding box center [1009, 165] width 72 height 30
click at [875, 305] on span "Auto Bidder" at bounding box center [854, 303] width 74 height 12
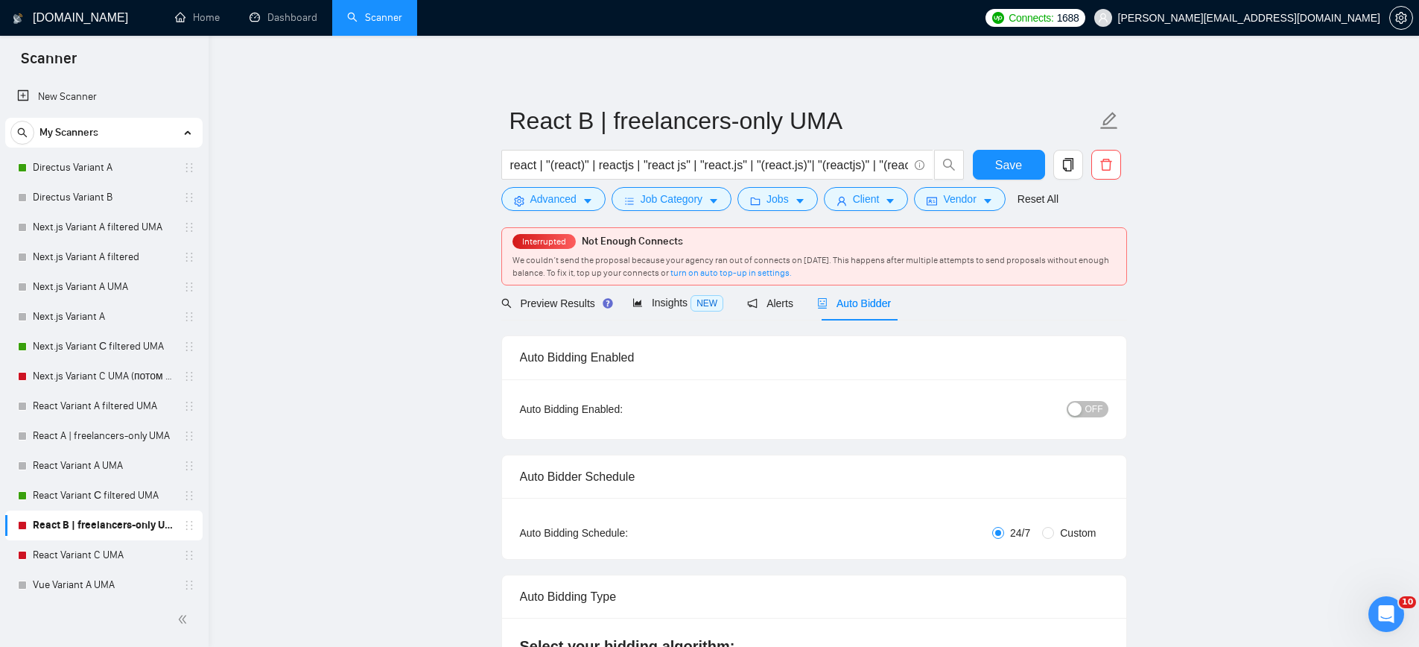
click at [1091, 402] on span "OFF" at bounding box center [1094, 409] width 18 height 16
click at [1020, 168] on span "Save" at bounding box center [1008, 165] width 27 height 19
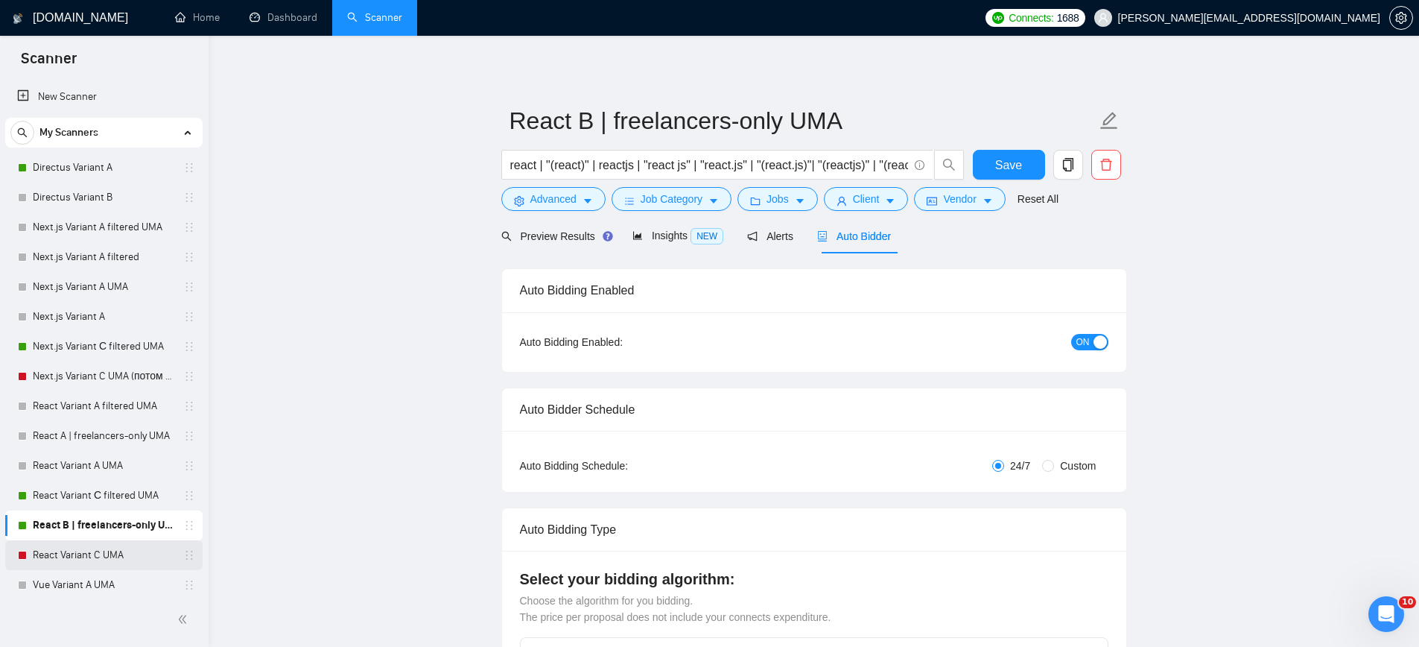
click at [79, 556] on link "React Variant C UMA" at bounding box center [104, 555] width 142 height 30
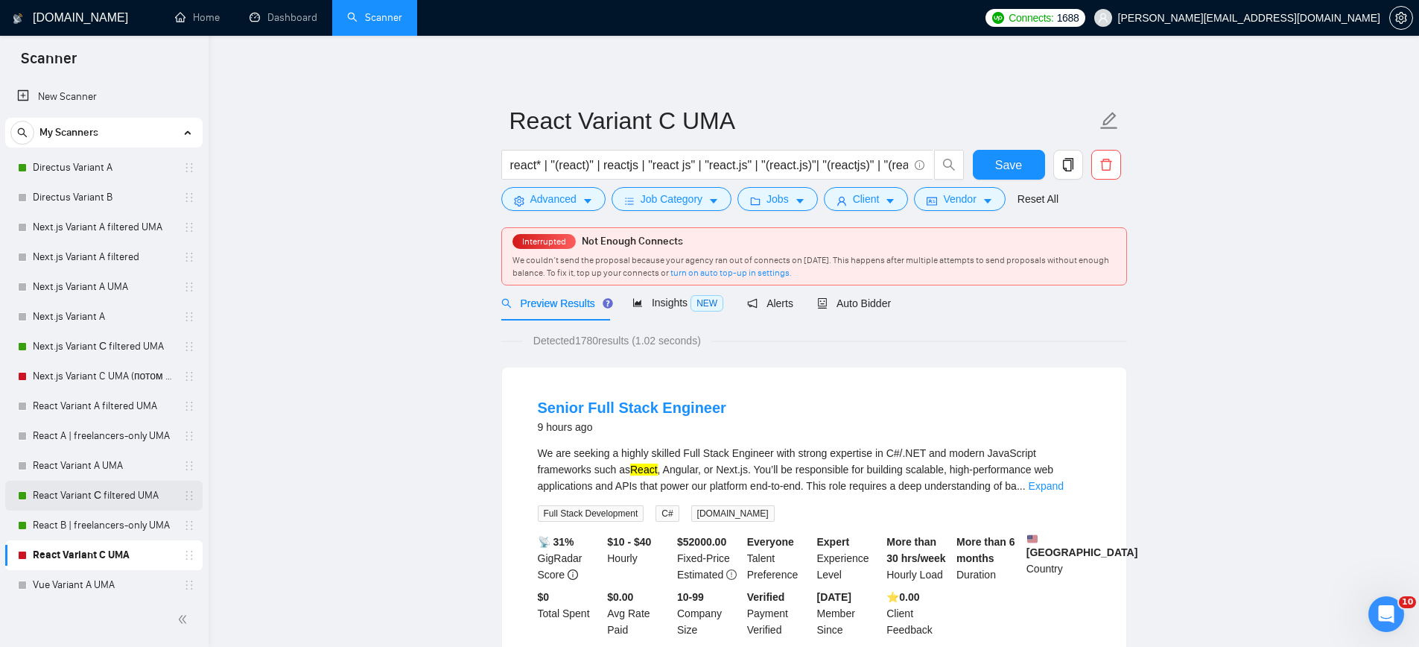
click at [77, 500] on link "React Variant С filtered UMA" at bounding box center [104, 495] width 142 height 30
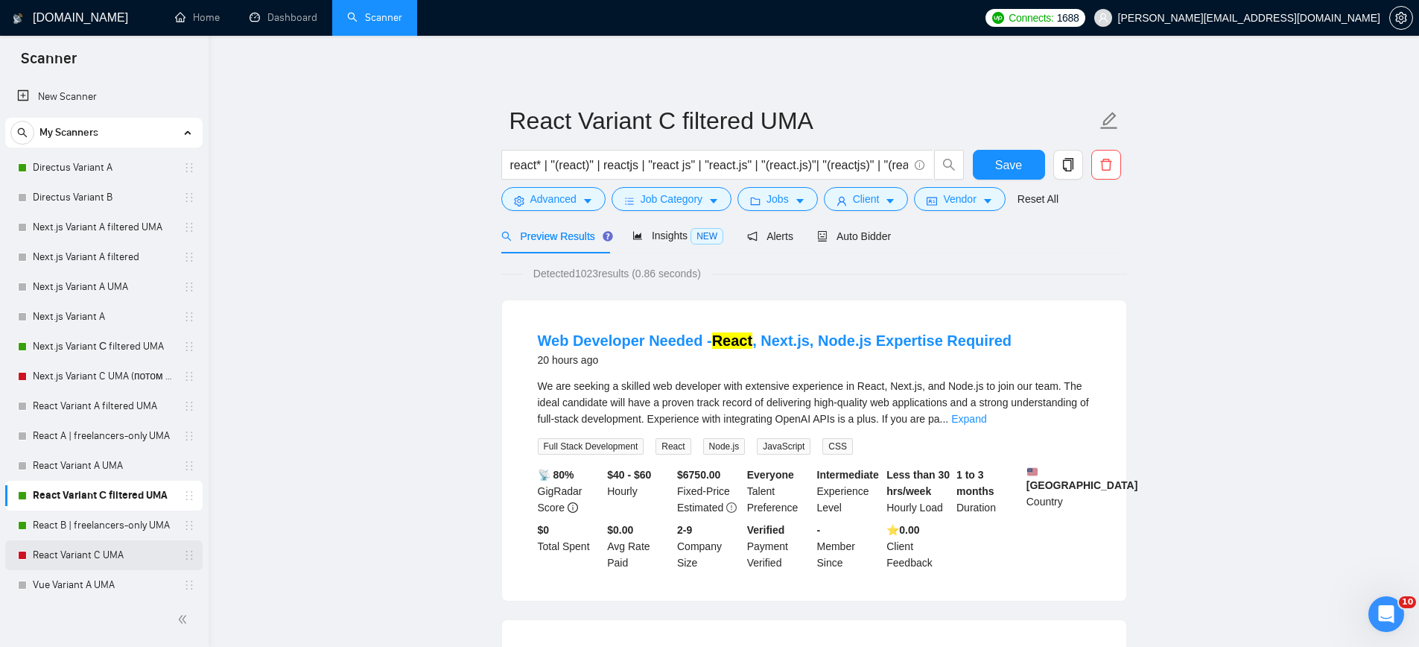
click at [71, 548] on link "React Variant C UMA" at bounding box center [104, 555] width 142 height 30
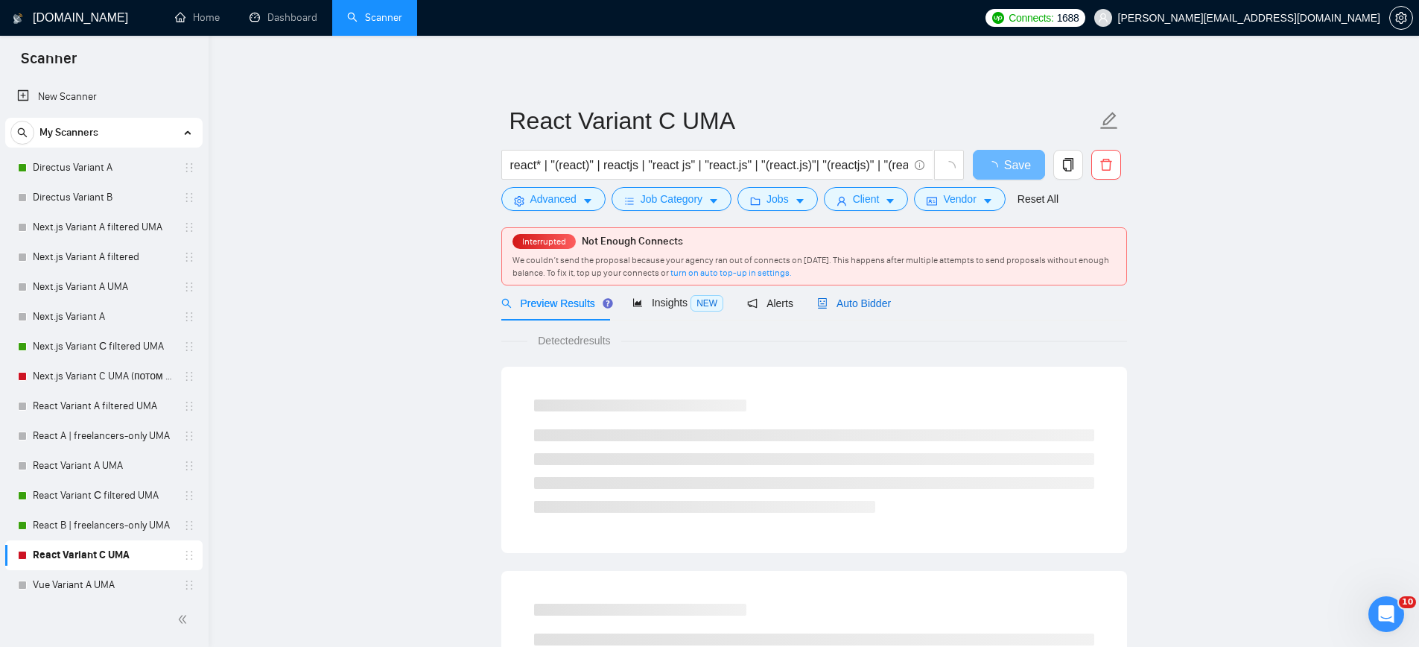
click at [864, 310] on div "Auto Bidder" at bounding box center [854, 303] width 74 height 16
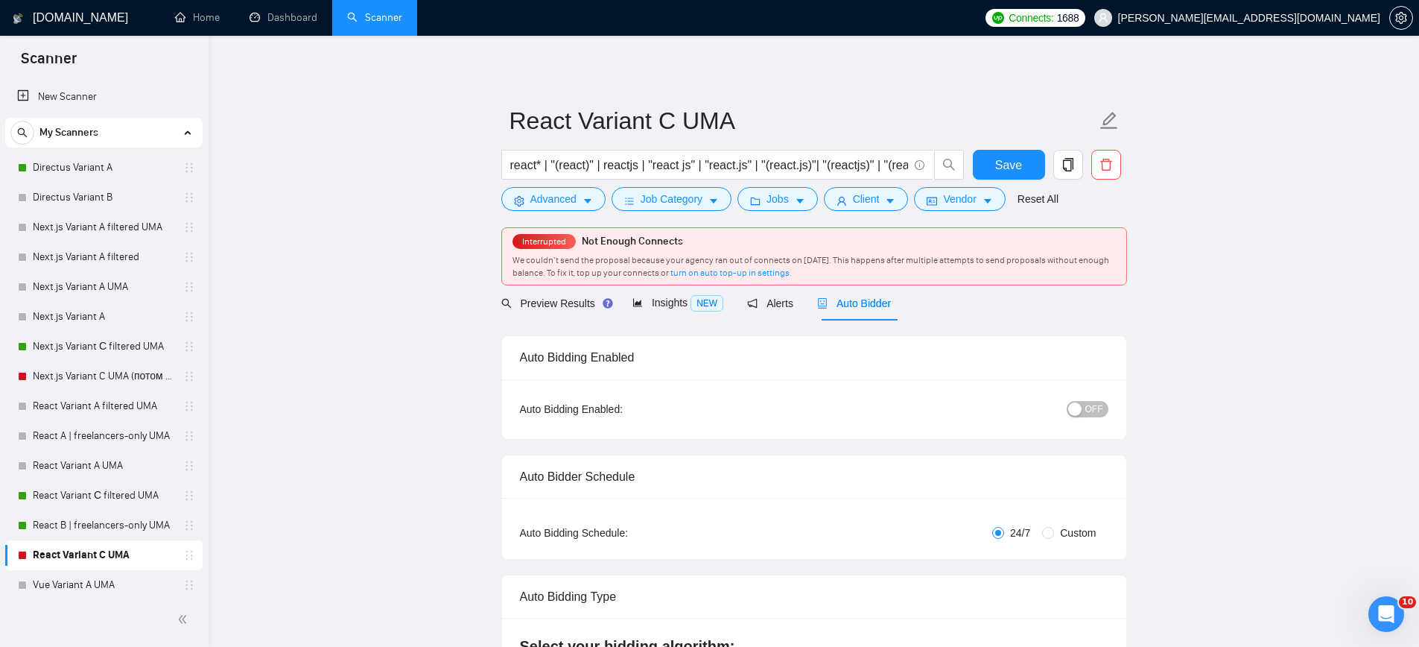
click at [1088, 409] on span "OFF" at bounding box center [1094, 409] width 18 height 16
click at [1009, 169] on span "Save" at bounding box center [1008, 165] width 27 height 19
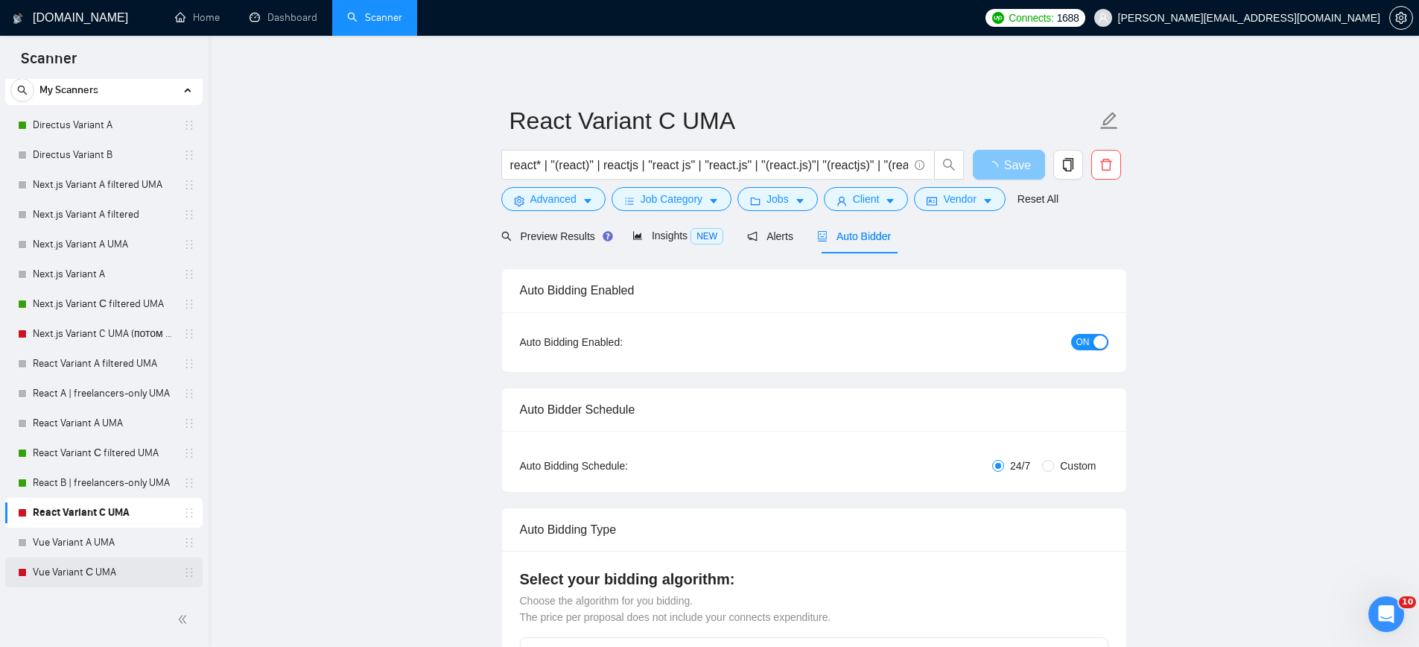
scroll to position [112, 0]
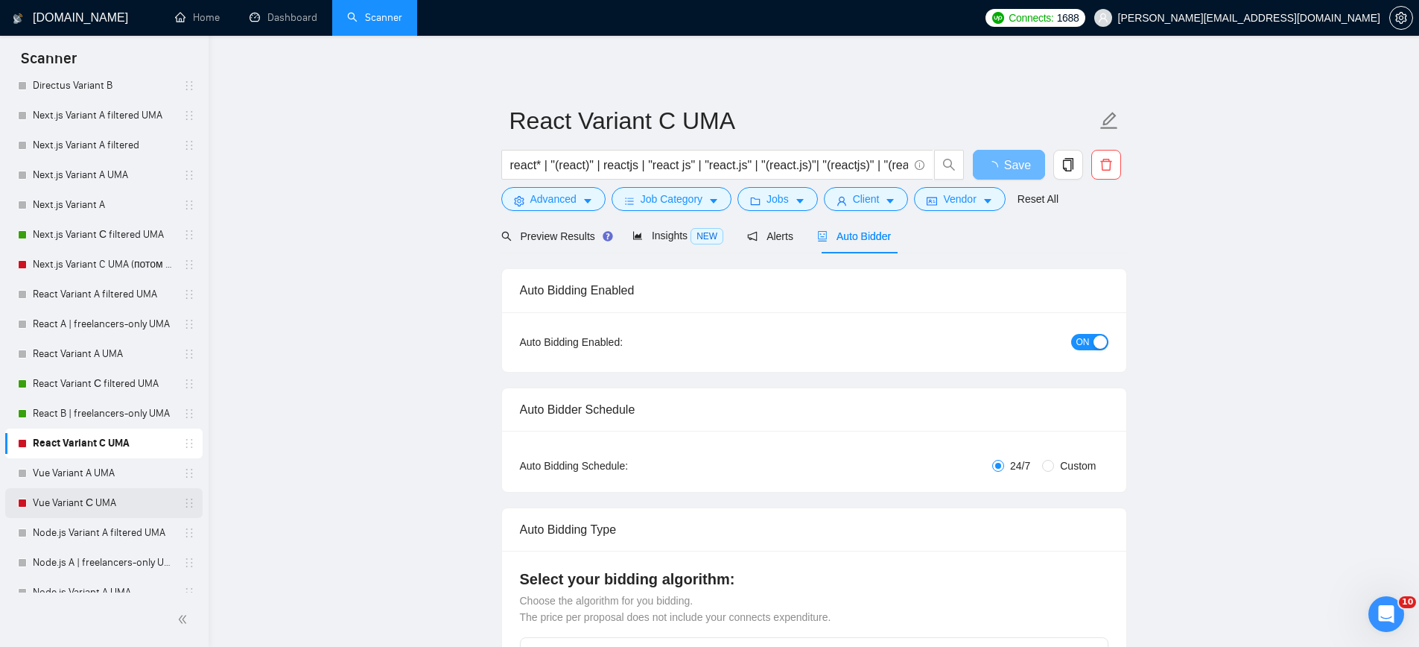
click at [77, 499] on link "Vue Variant С UMA" at bounding box center [104, 503] width 142 height 30
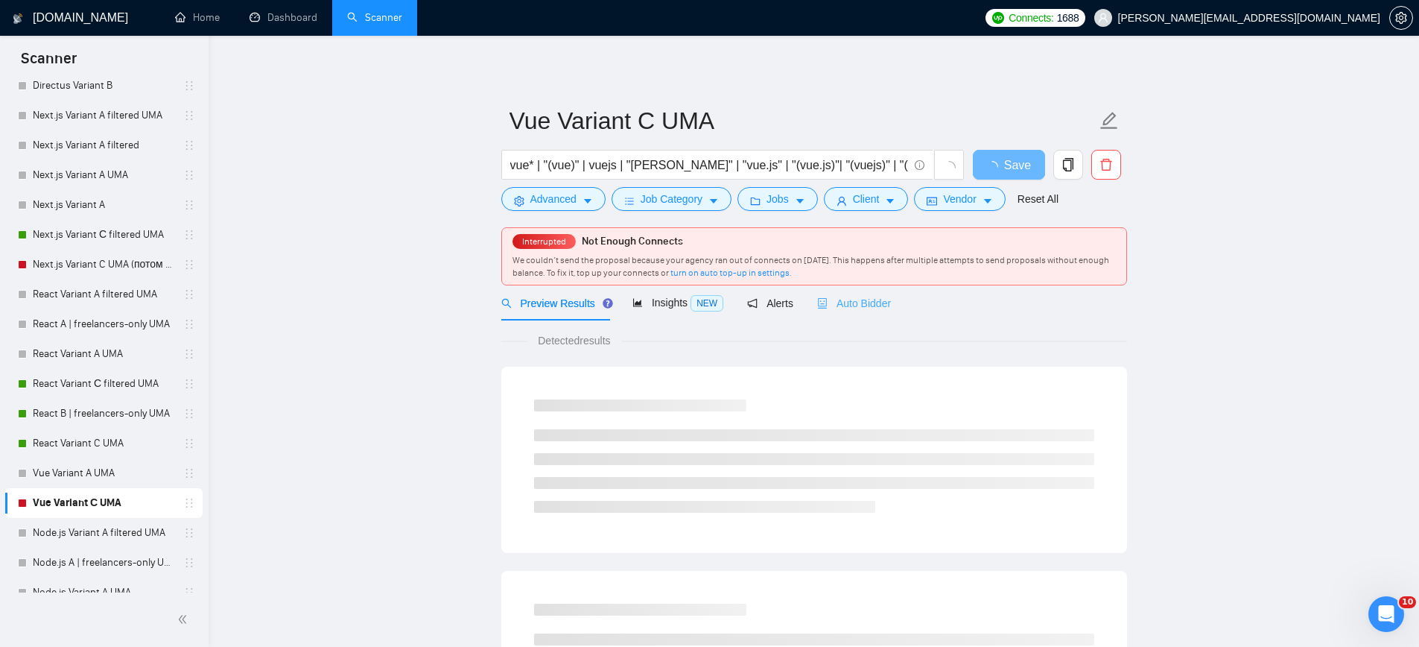
click at [883, 317] on div "Auto Bidder" at bounding box center [854, 302] width 74 height 35
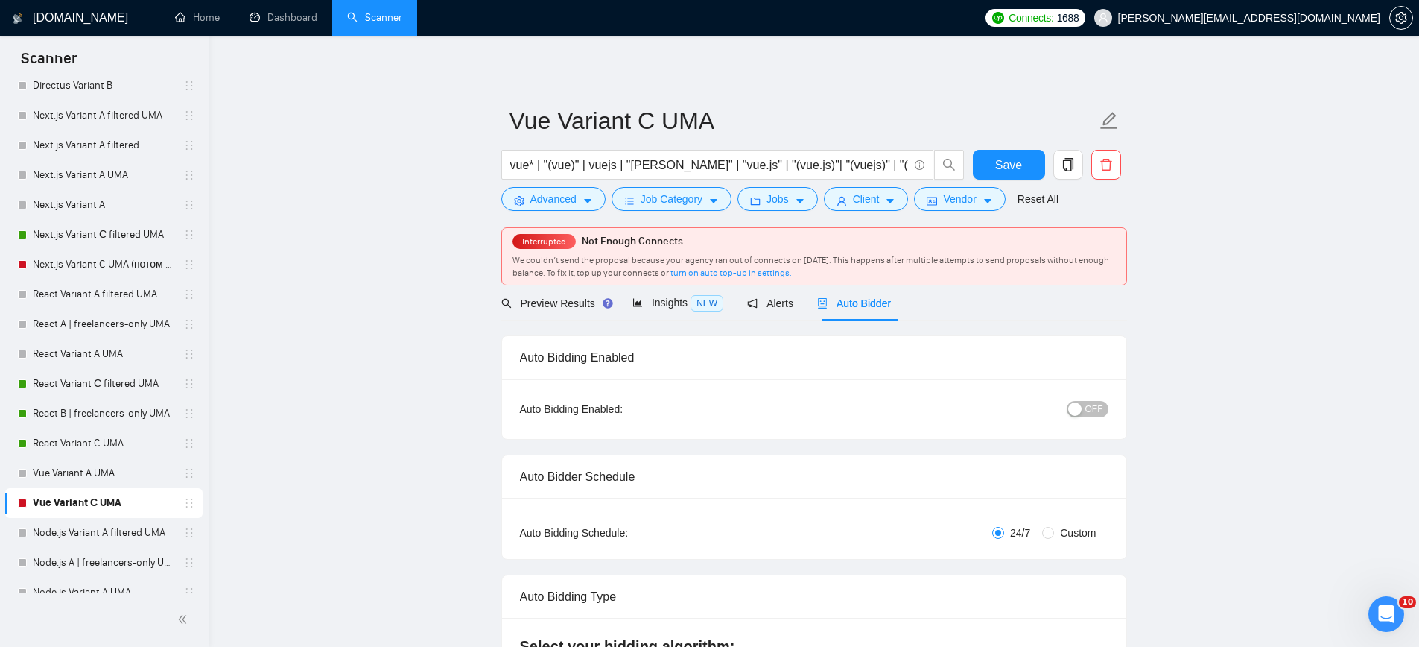
click at [1079, 402] on div "button" at bounding box center [1074, 408] width 13 height 13
click at [1025, 174] on button "Save" at bounding box center [1009, 165] width 72 height 30
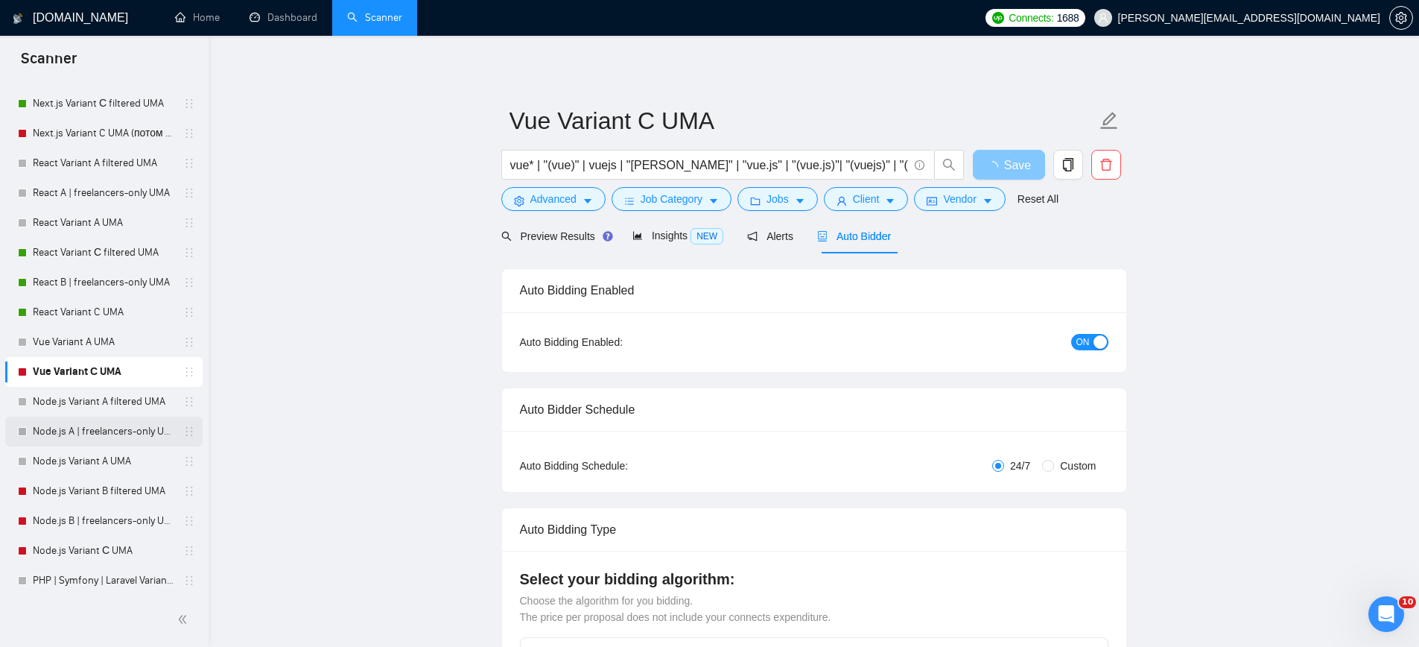
scroll to position [244, 0]
click at [93, 491] on link "Node.js Variant B filtered UMA" at bounding box center [104, 490] width 142 height 30
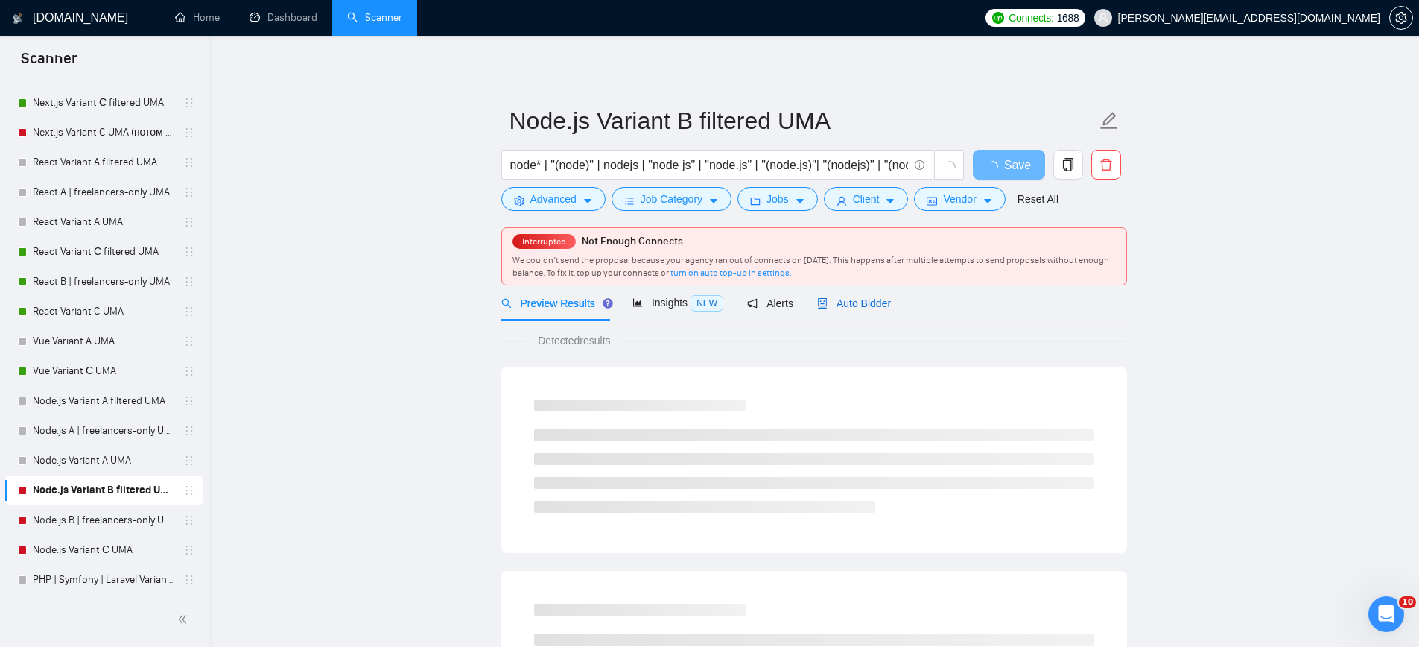
click at [851, 306] on span "Auto Bidder" at bounding box center [854, 303] width 74 height 12
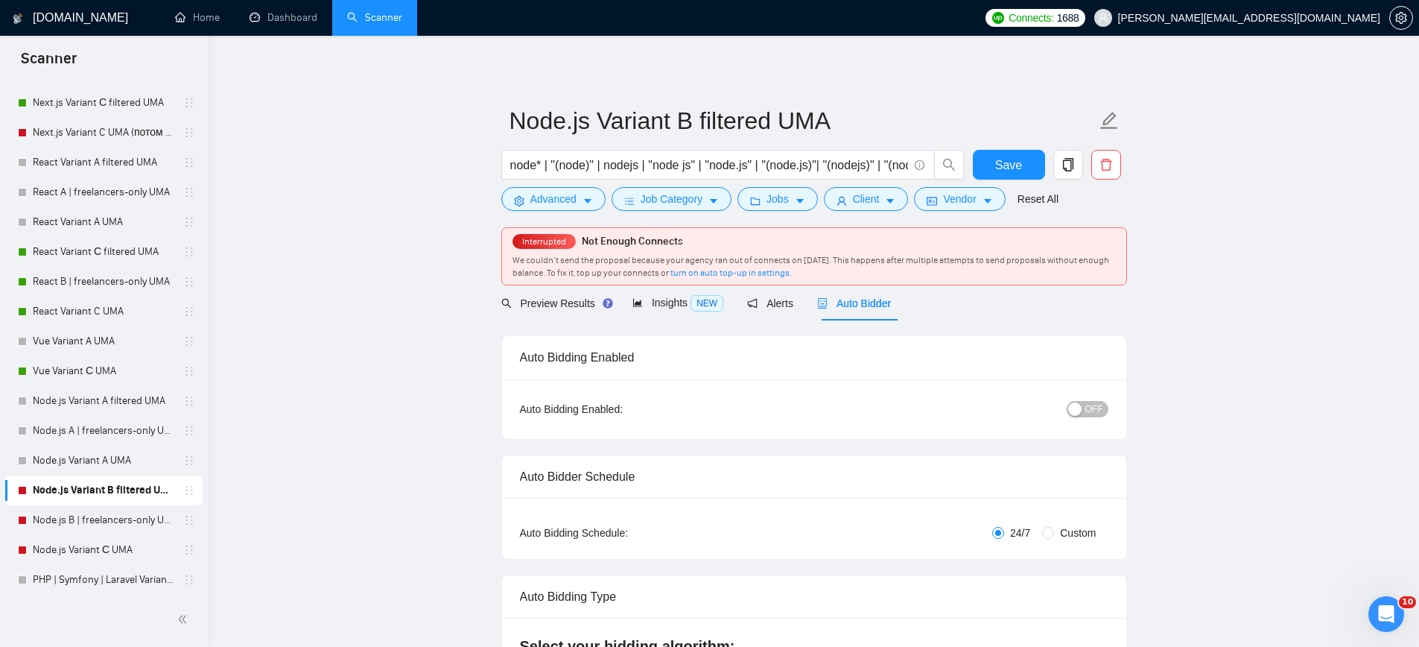
click at [1084, 404] on button "OFF" at bounding box center [1088, 409] width 42 height 16
drag, startPoint x: 1009, startPoint y: 171, endPoint x: 991, endPoint y: 188, distance: 24.3
click at [1009, 171] on span "Save" at bounding box center [1008, 165] width 27 height 19
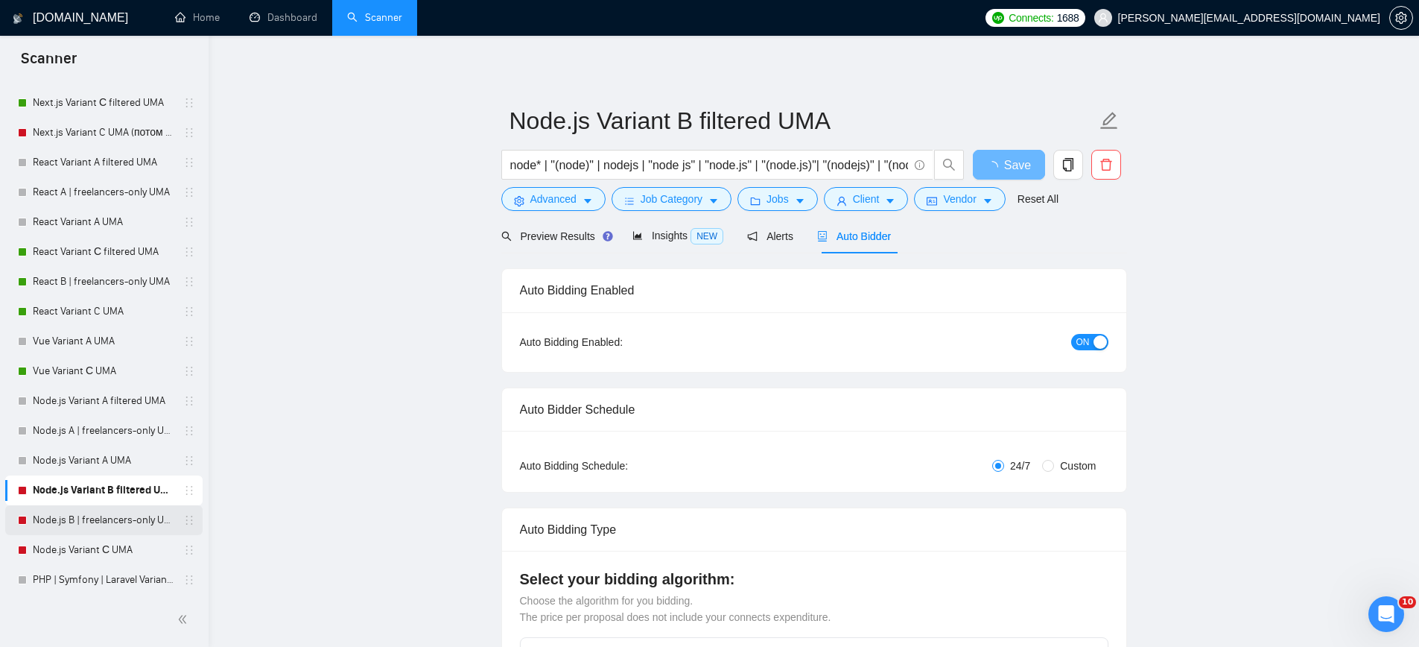
click at [135, 528] on link "Node.js B | freelancers-only UMA" at bounding box center [104, 520] width 142 height 30
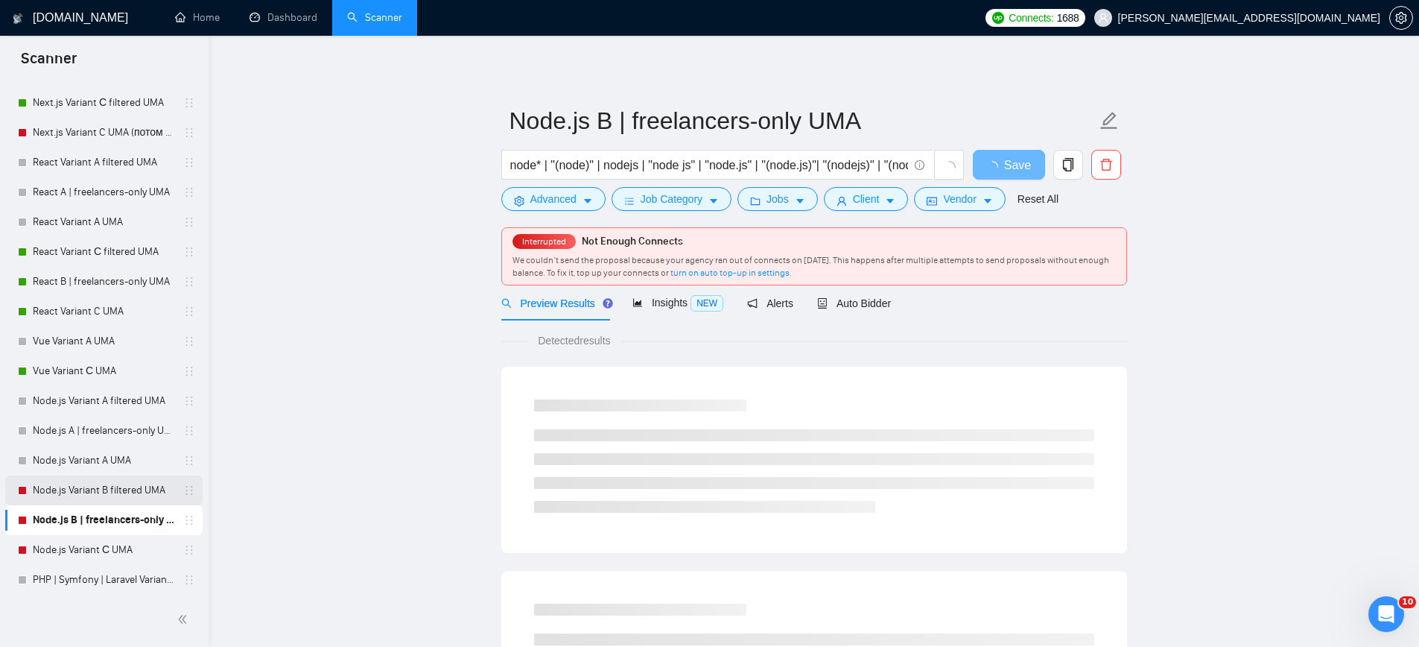
click at [89, 498] on link "Node.js Variant B filtered UMA" at bounding box center [104, 490] width 142 height 30
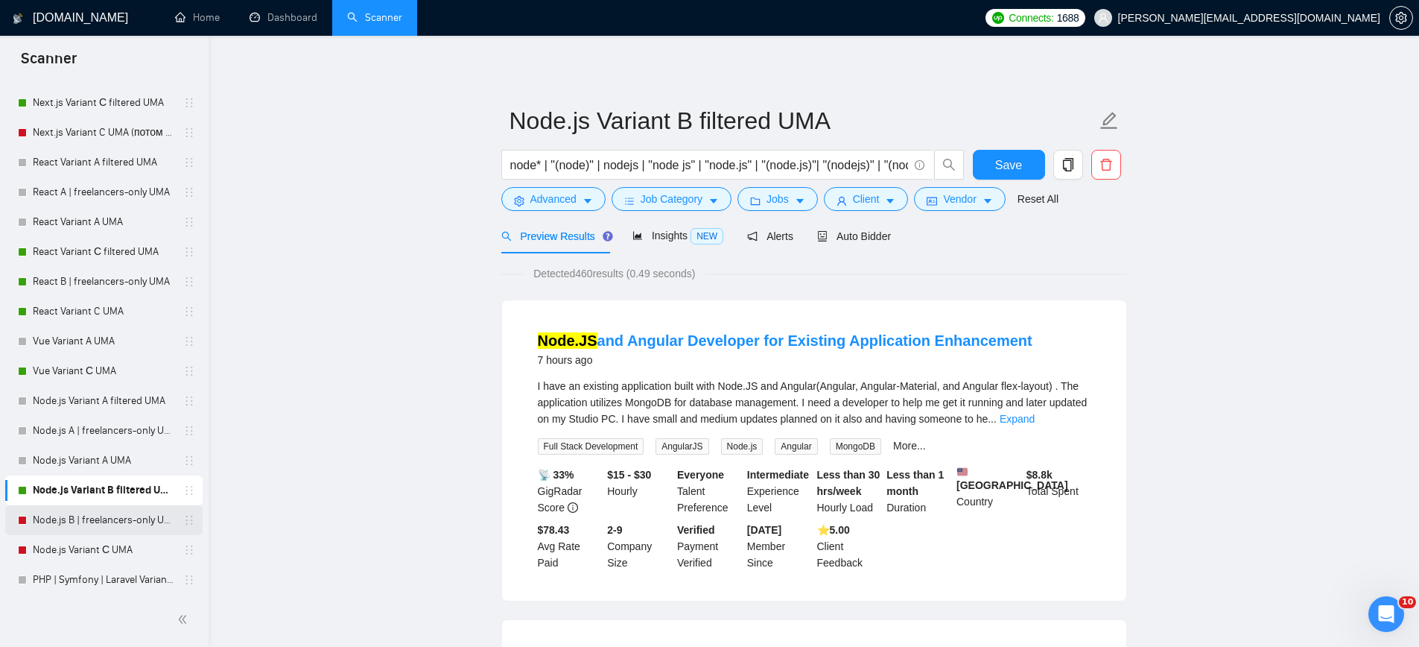
click at [63, 521] on link "Node.js B | freelancers-only UMA" at bounding box center [104, 520] width 142 height 30
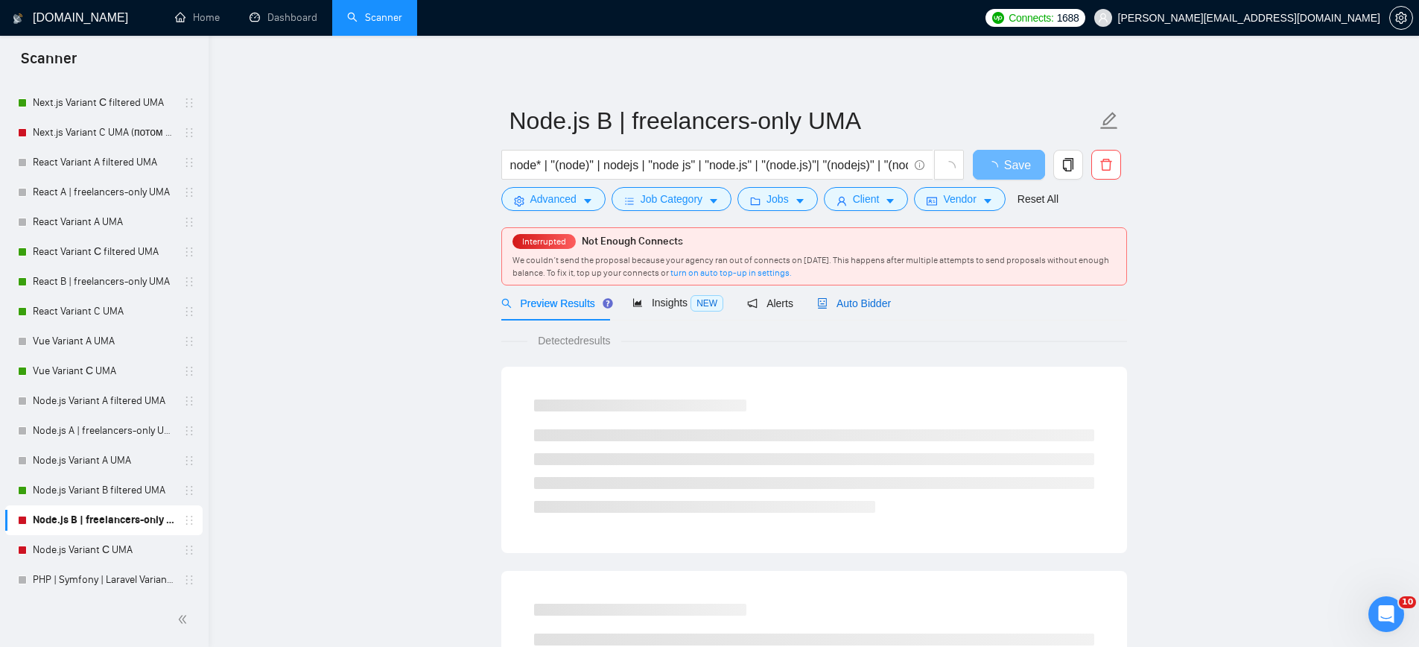
click at [880, 301] on span "Auto Bidder" at bounding box center [854, 303] width 74 height 12
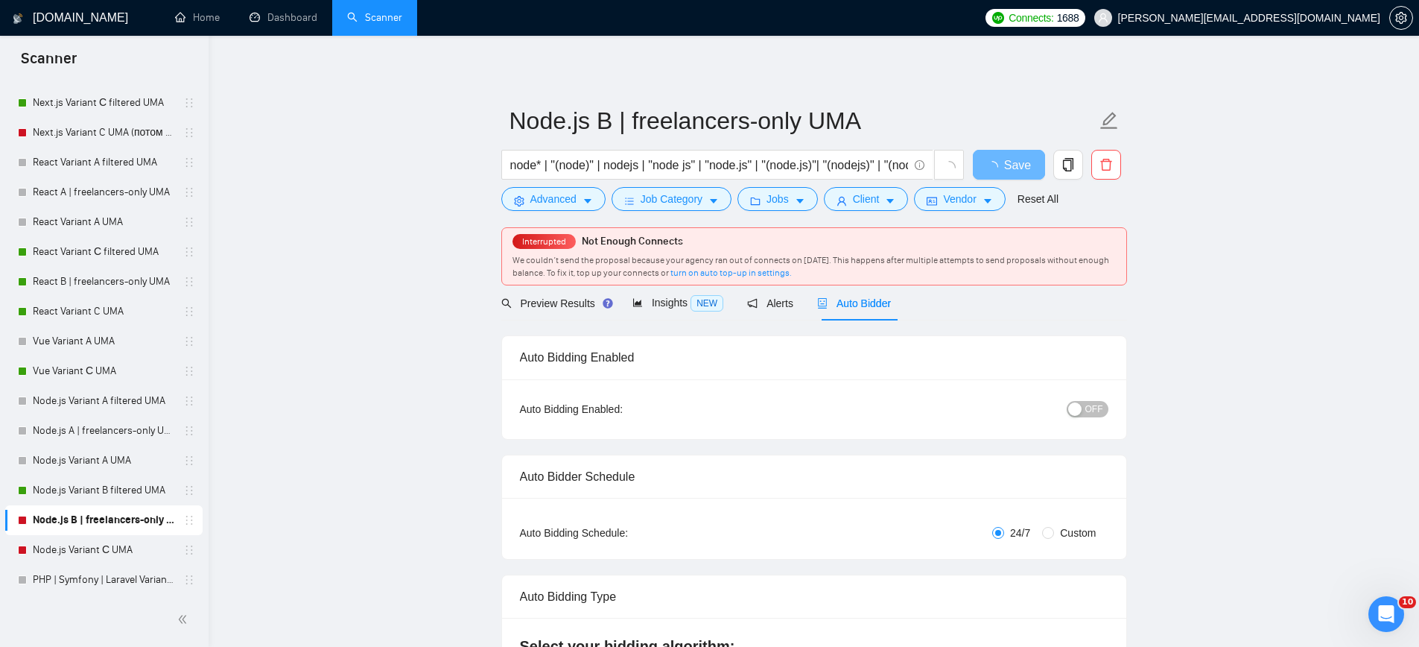
click at [1090, 410] on span "OFF" at bounding box center [1094, 409] width 18 height 16
click at [1008, 171] on span "Save" at bounding box center [1017, 165] width 27 height 19
click at [1008, 171] on span "Save" at bounding box center [1008, 165] width 27 height 19
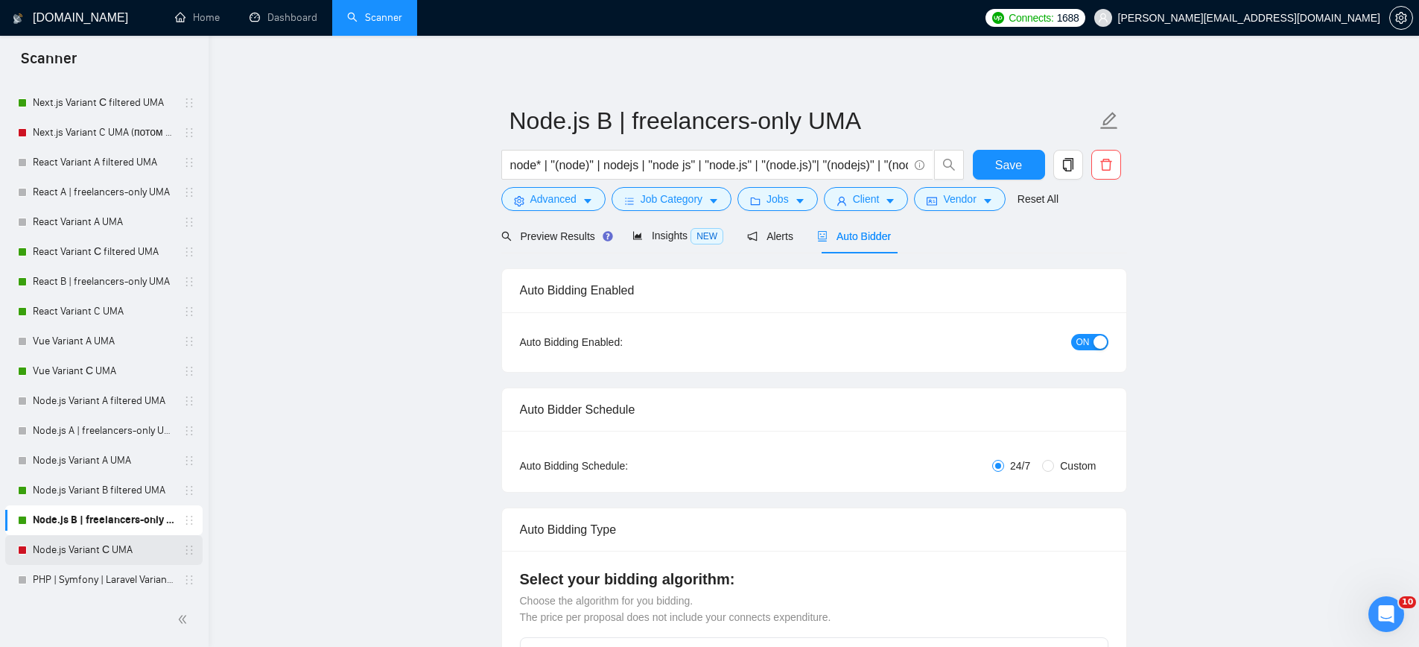
click at [73, 549] on link "Node.js Variant С UMA" at bounding box center [104, 550] width 142 height 30
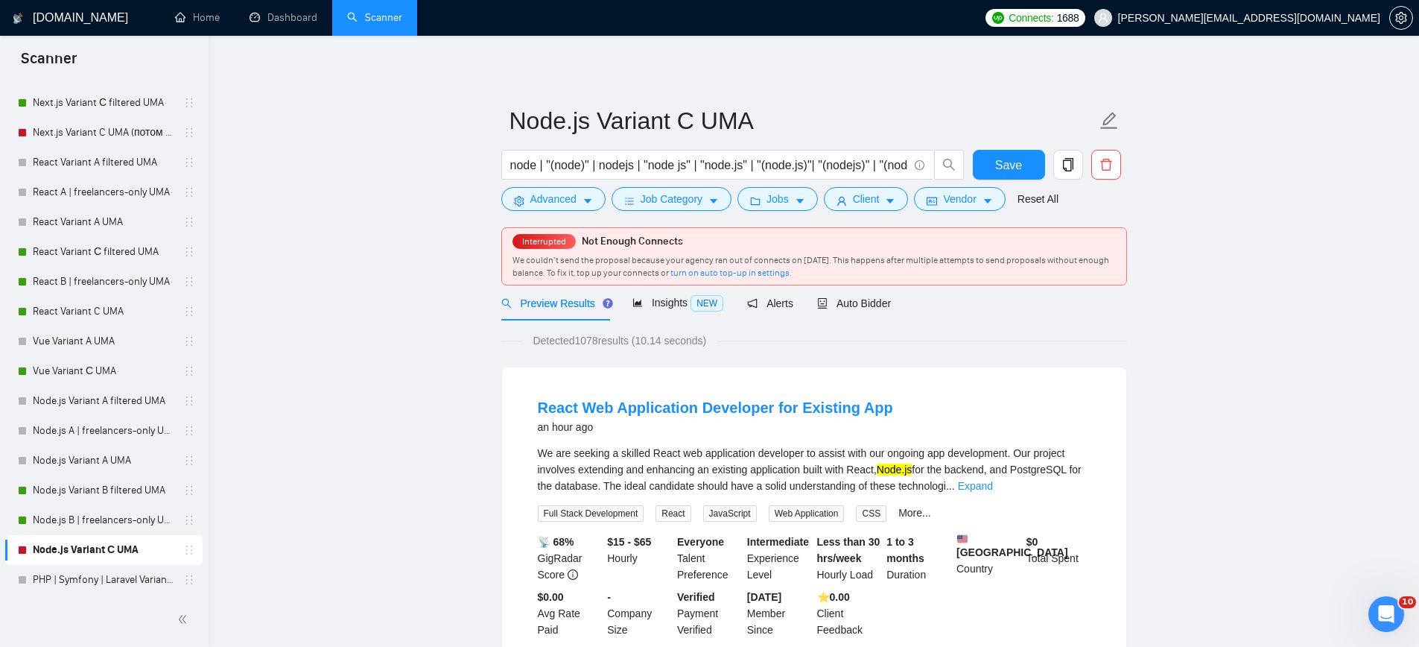
click at [898, 290] on div "Preview Results Insights NEW Alerts Auto Bidder" at bounding box center [814, 302] width 626 height 35
click at [882, 304] on span "Auto Bidder" at bounding box center [854, 303] width 74 height 12
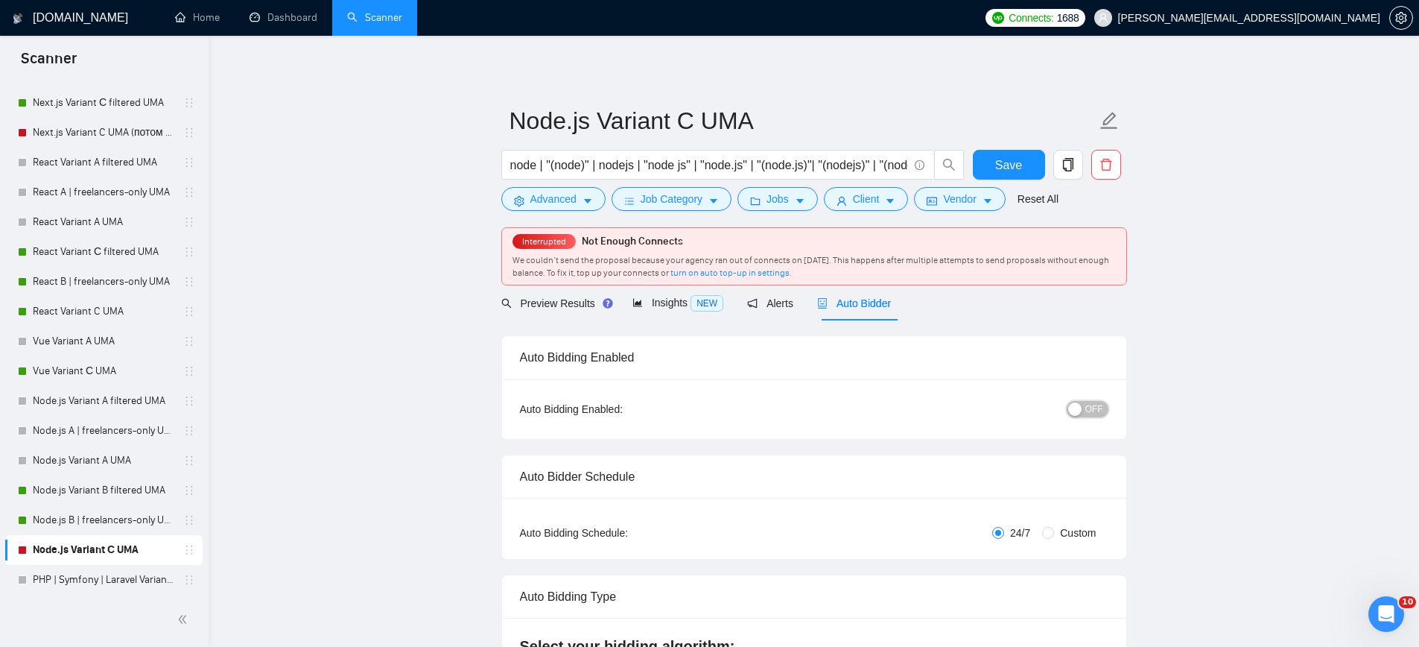
drag, startPoint x: 1088, startPoint y: 409, endPoint x: 1090, endPoint y: 393, distance: 16.5
click at [1087, 409] on span "OFF" at bounding box center [1094, 409] width 18 height 16
click at [1004, 160] on span "Save" at bounding box center [1008, 165] width 27 height 19
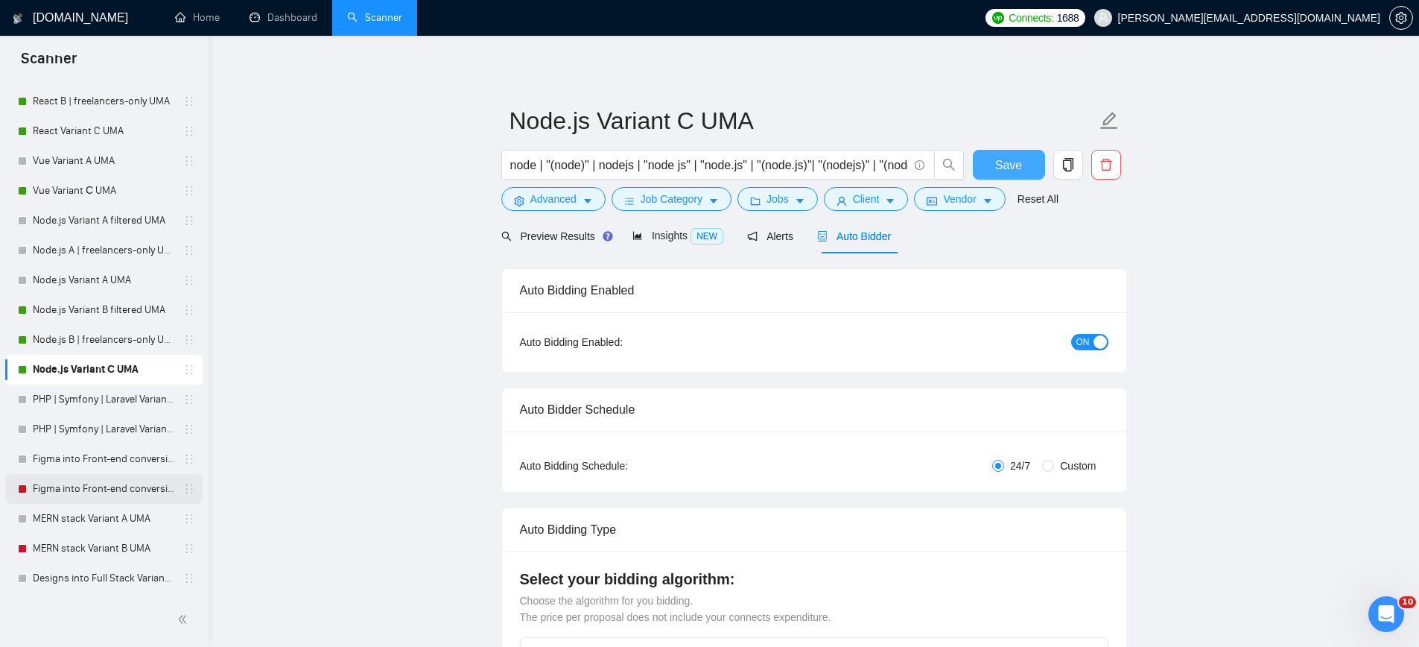
scroll to position [428, 0]
click at [71, 479] on link "Figma into Front-end conversion Variant С UMA" at bounding box center [104, 485] width 142 height 30
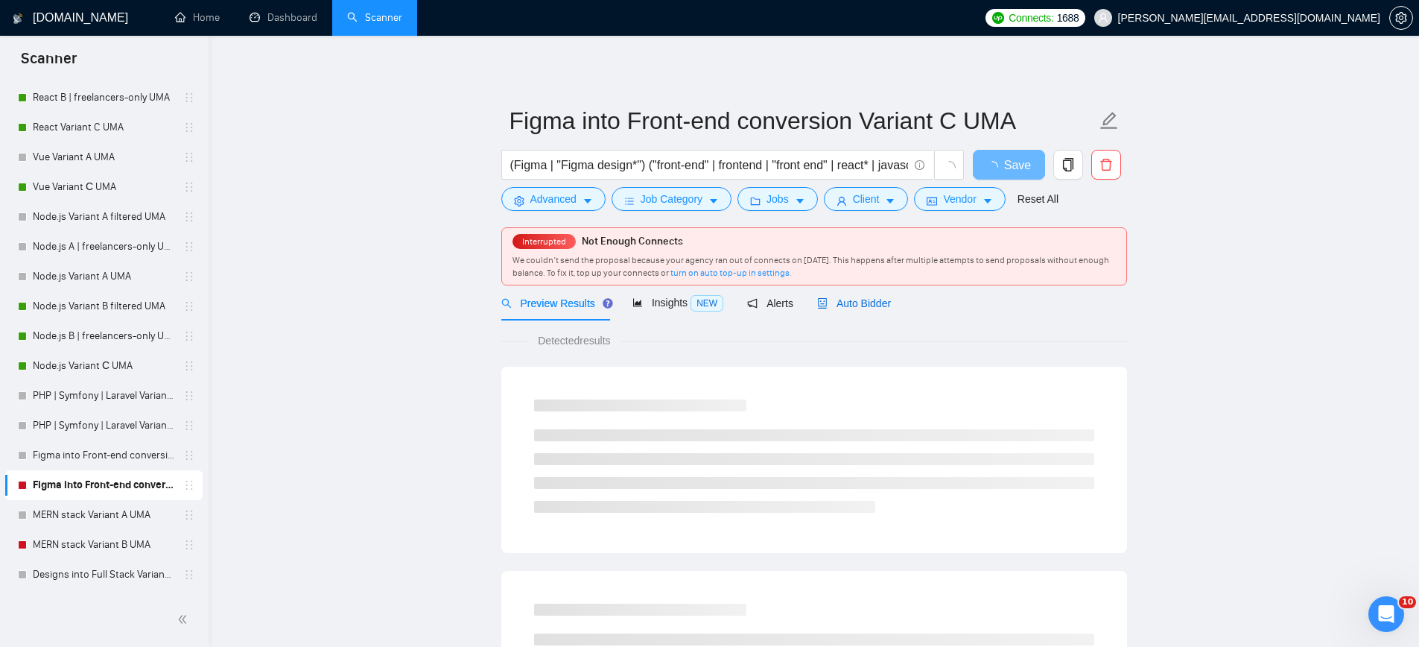
click at [883, 296] on div "Auto Bidder" at bounding box center [854, 303] width 74 height 16
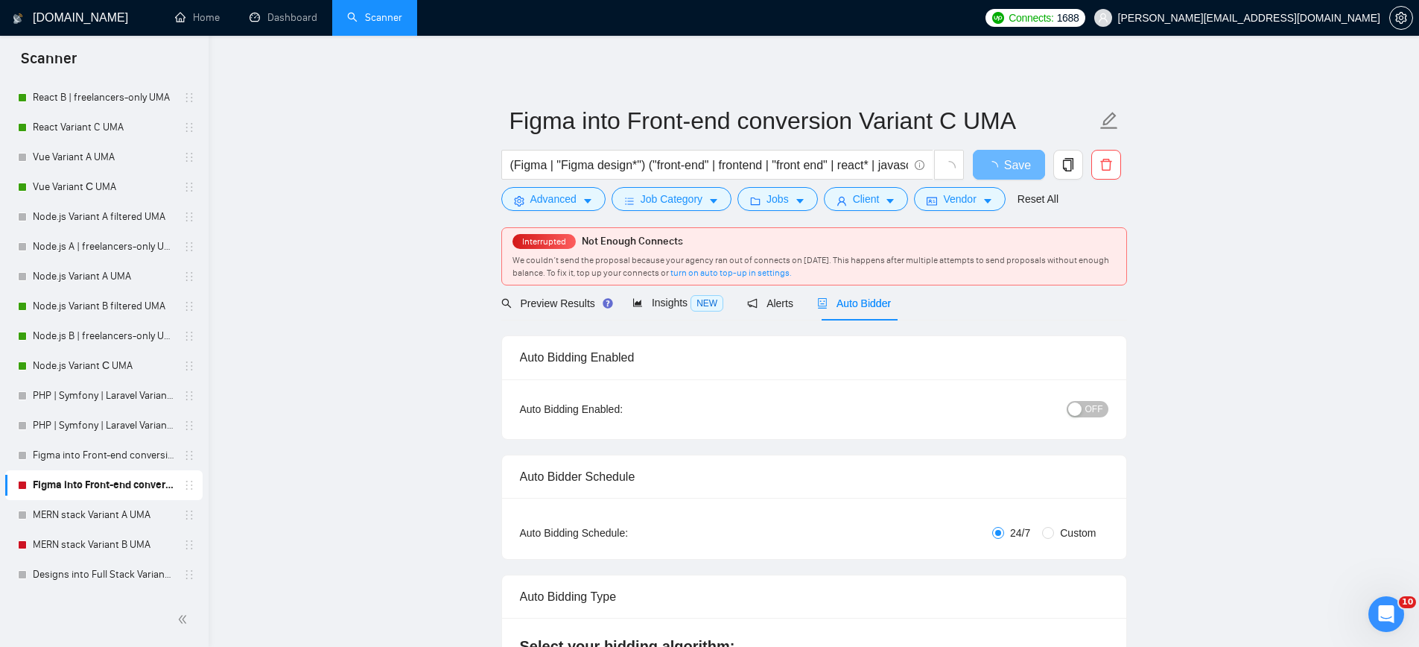
click at [1099, 413] on span "OFF" at bounding box center [1094, 409] width 18 height 16
click at [1000, 174] on button "Save" at bounding box center [1009, 165] width 72 height 30
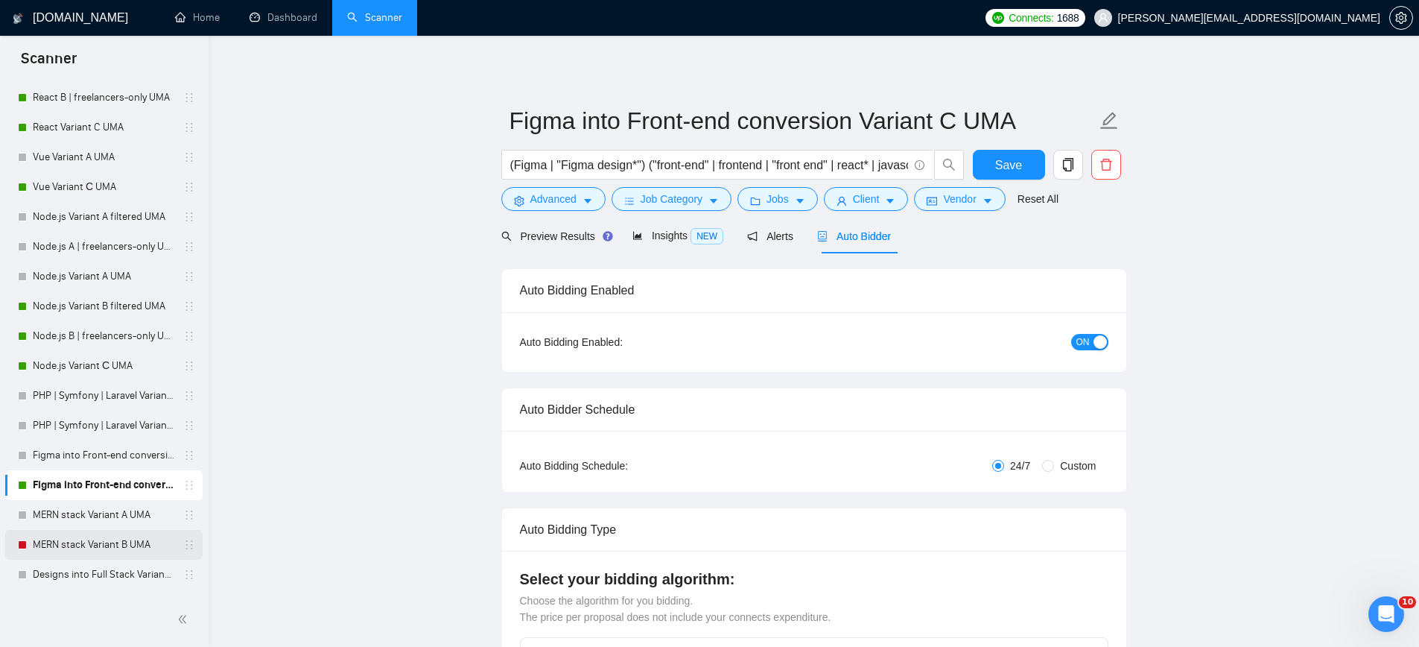
click at [126, 542] on link "MERN stack Variant B UMA" at bounding box center [104, 545] width 142 height 30
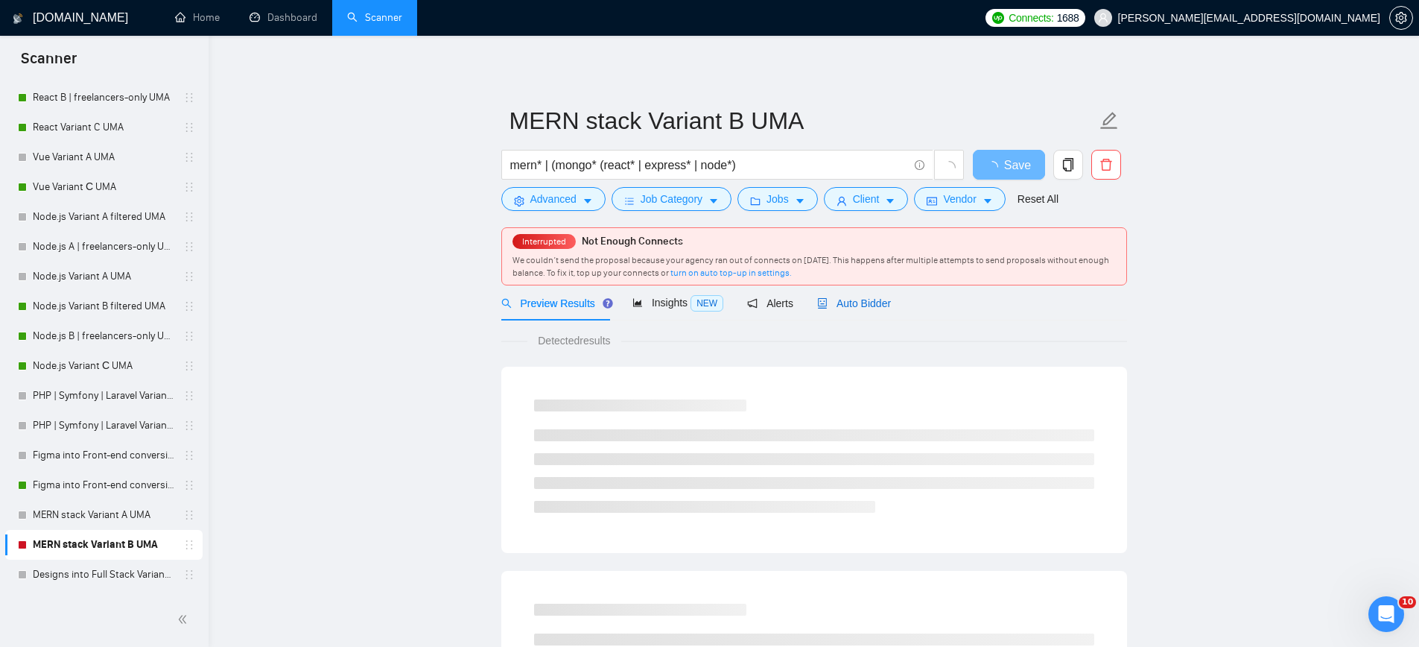
click at [859, 309] on span "Auto Bidder" at bounding box center [854, 303] width 74 height 12
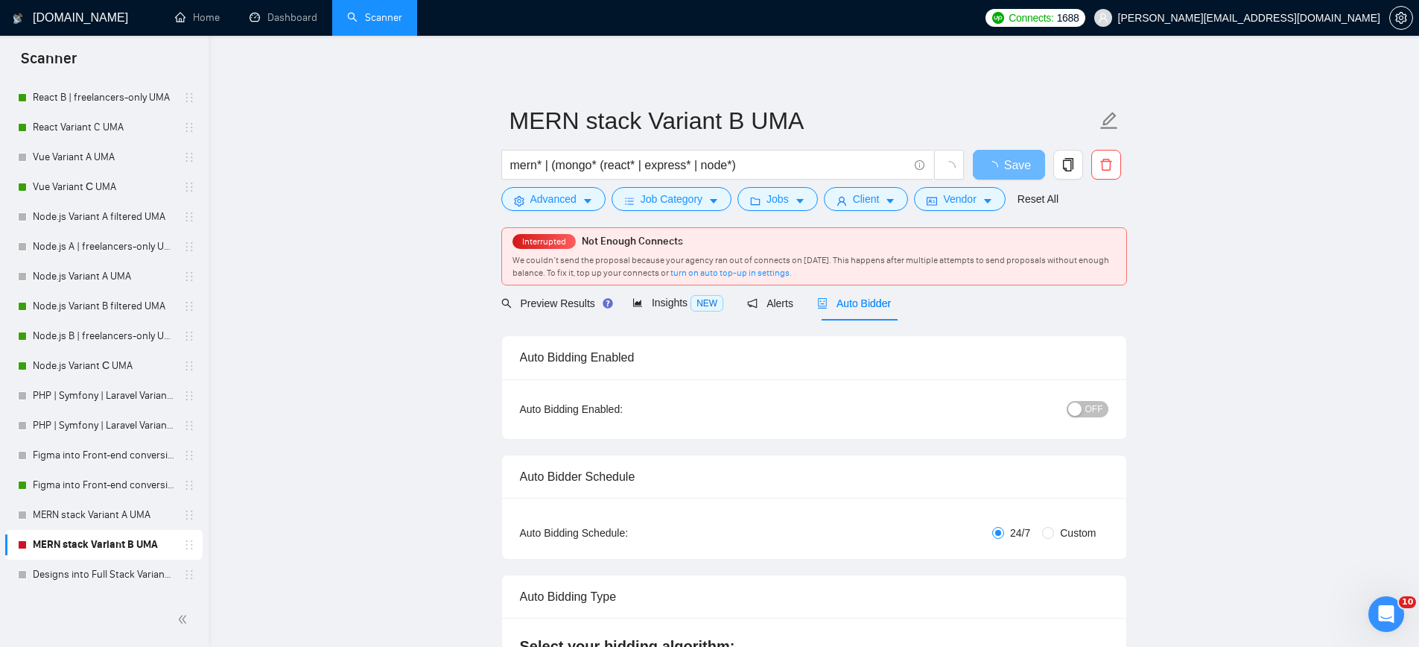
click at [1085, 405] on span "OFF" at bounding box center [1094, 409] width 18 height 16
click at [1012, 165] on span "Save" at bounding box center [1008, 165] width 27 height 19
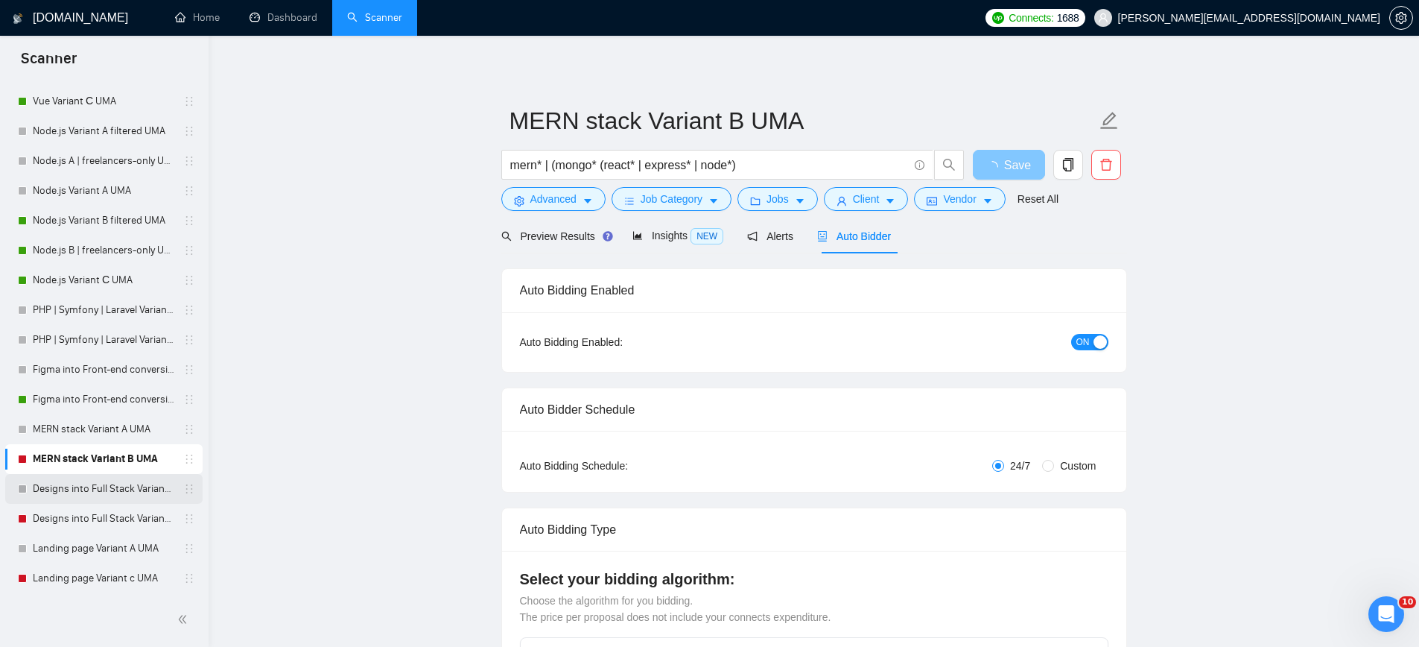
scroll to position [580, 0]
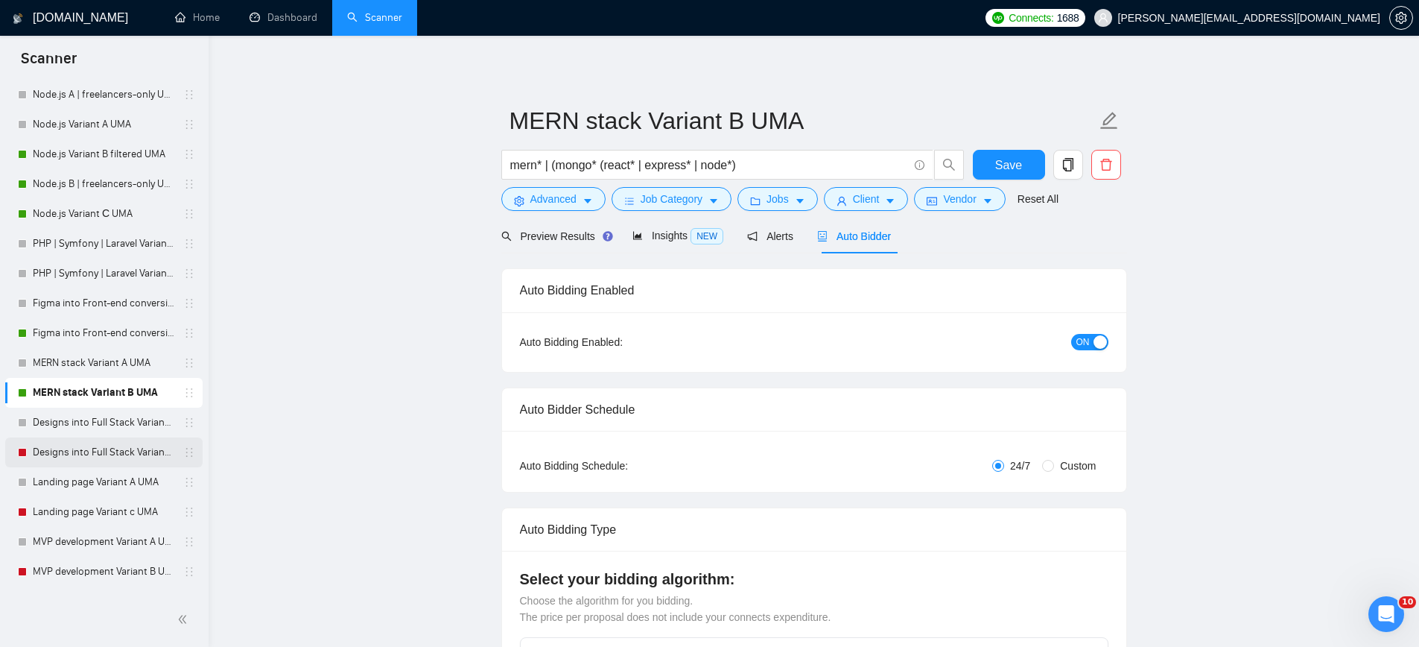
click at [101, 450] on link "Designs into Full Stack Variant B UMA" at bounding box center [104, 452] width 142 height 30
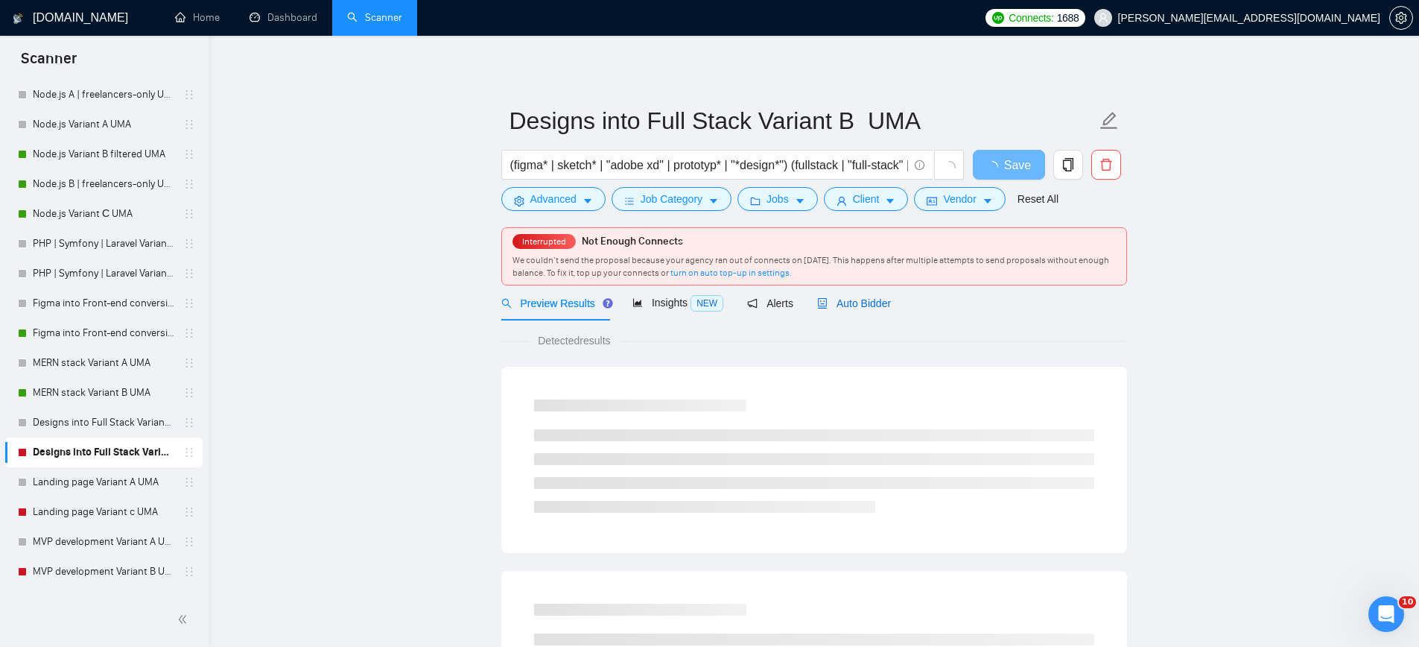
click at [846, 305] on span "Auto Bidder" at bounding box center [854, 303] width 74 height 12
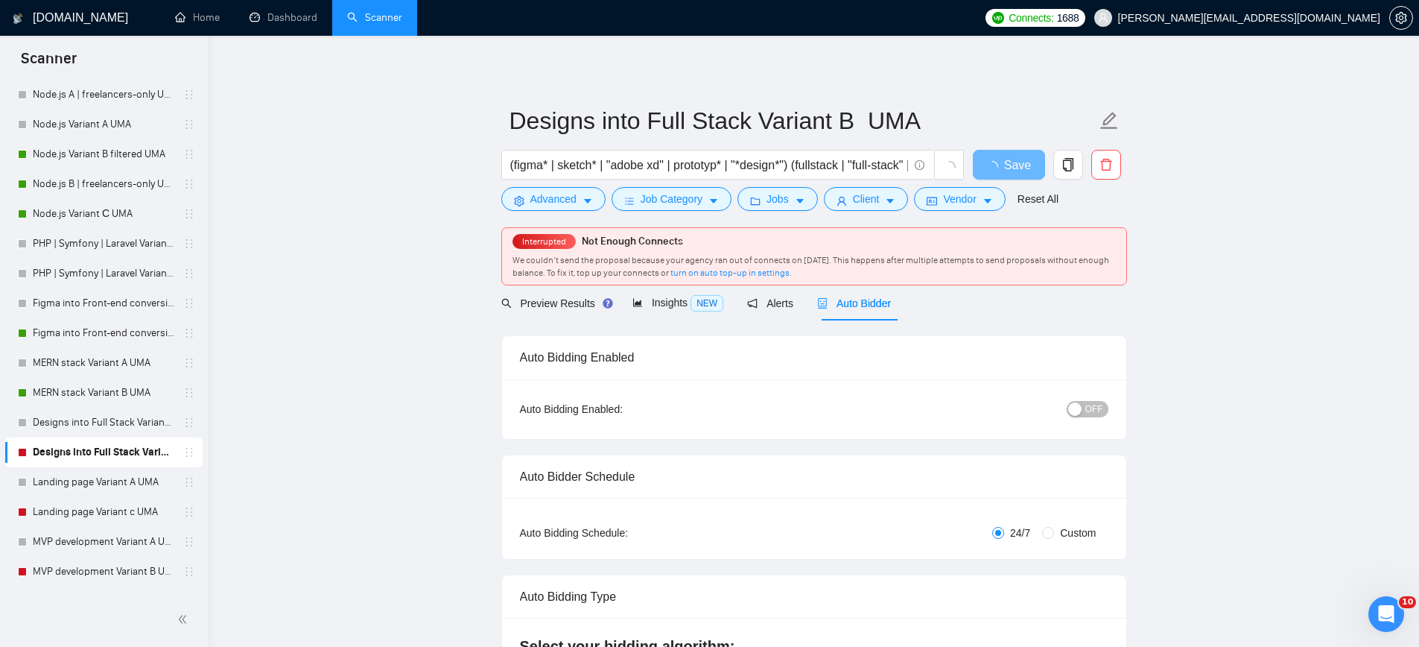
click at [1070, 403] on div "button" at bounding box center [1074, 408] width 13 height 13
click at [1006, 162] on div "Reset all filters" at bounding box center [1045, 170] width 80 height 25
click at [991, 166] on button "Save" at bounding box center [1009, 165] width 72 height 30
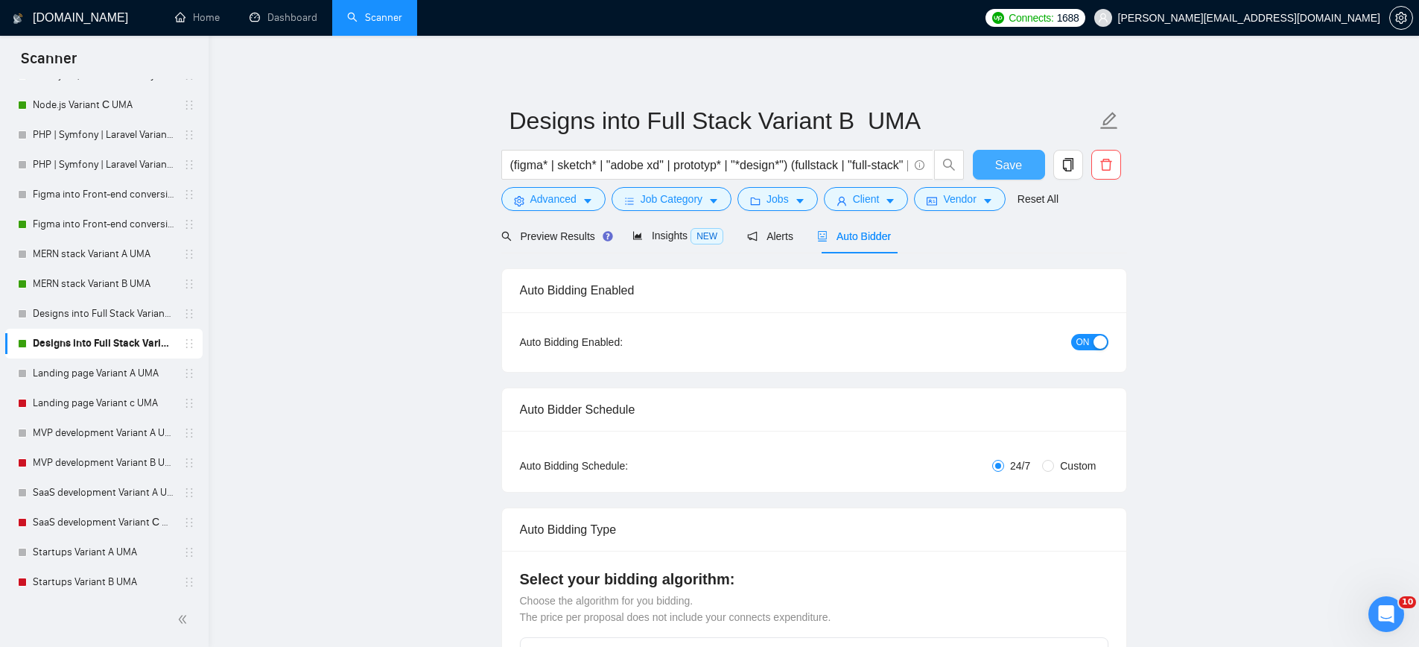
scroll to position [829, 0]
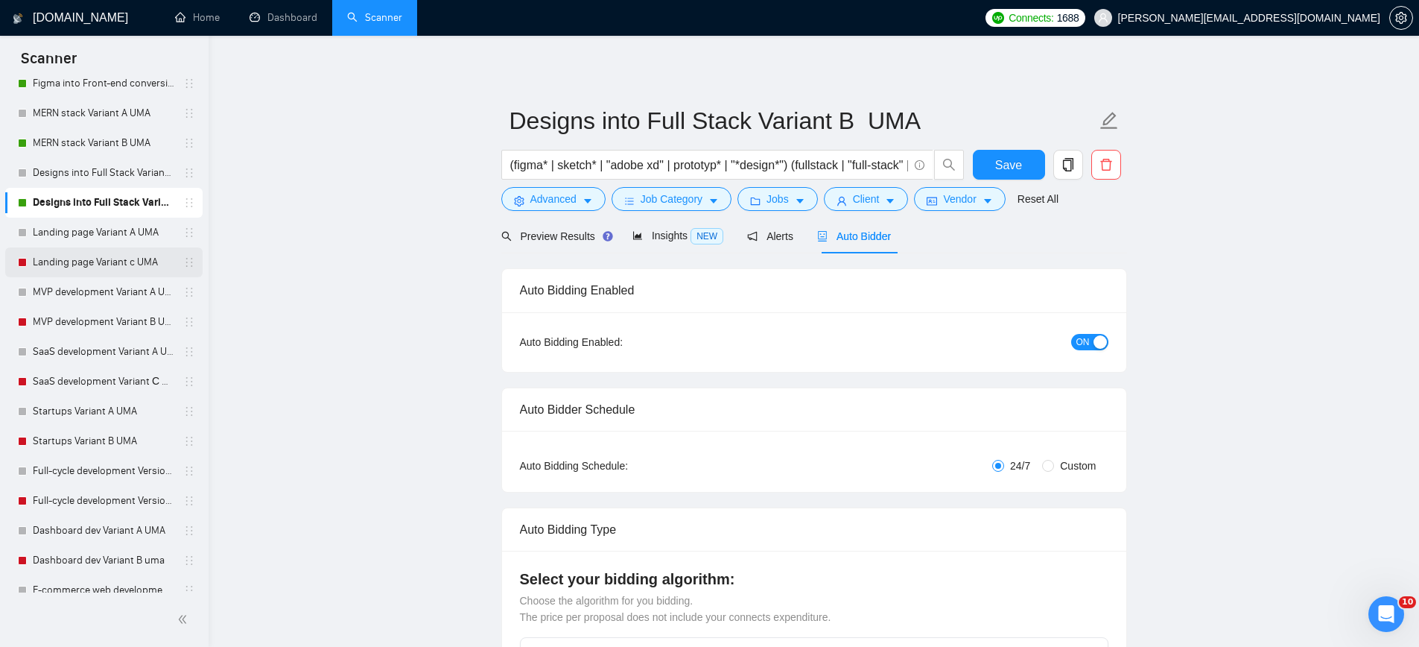
click at [92, 261] on link "Landing page Variant c UMA" at bounding box center [104, 262] width 142 height 30
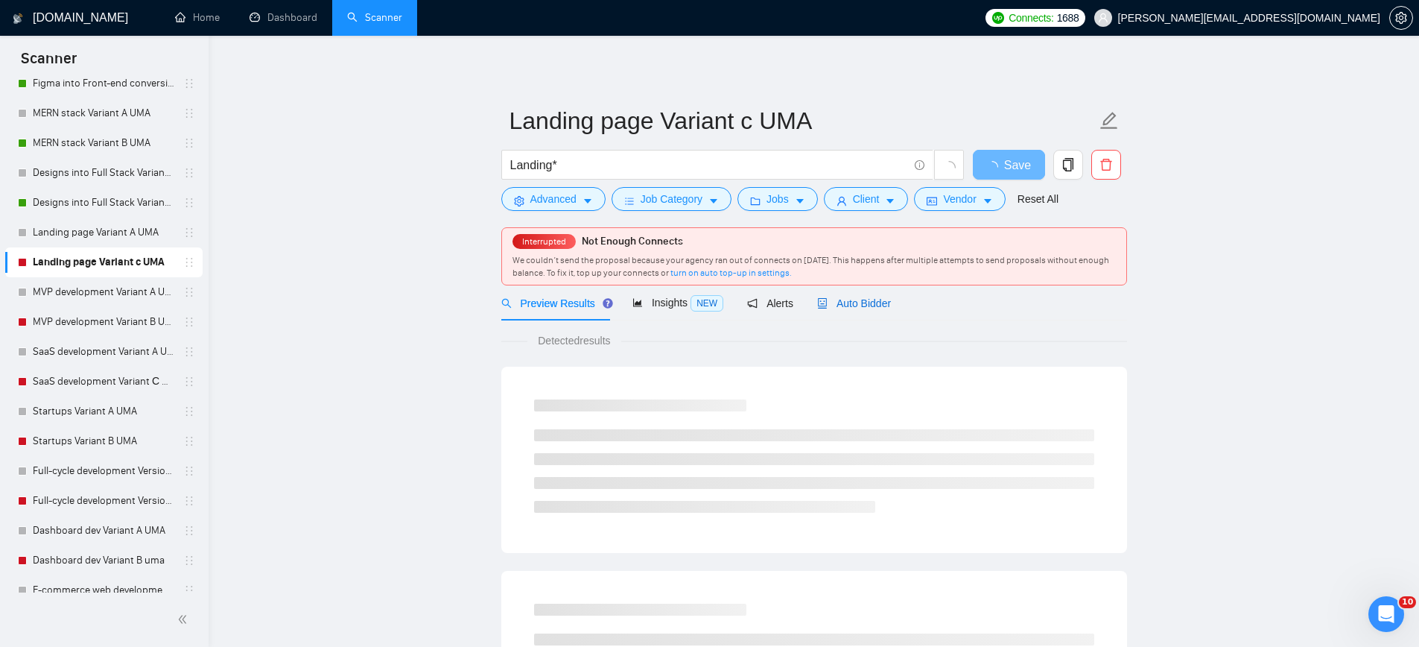
click at [872, 311] on div "Auto Bidder" at bounding box center [854, 303] width 74 height 16
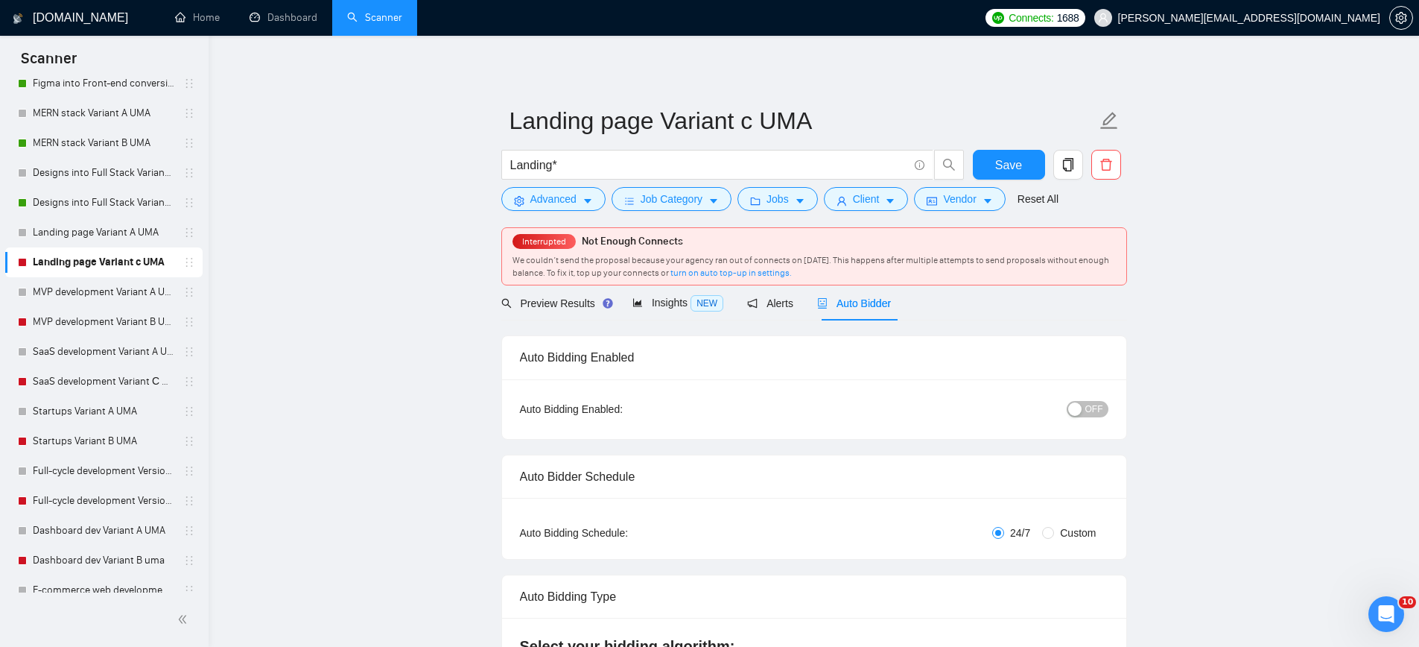
click at [1083, 407] on button "OFF" at bounding box center [1088, 409] width 42 height 16
click at [1021, 169] on button "Save" at bounding box center [1009, 165] width 72 height 30
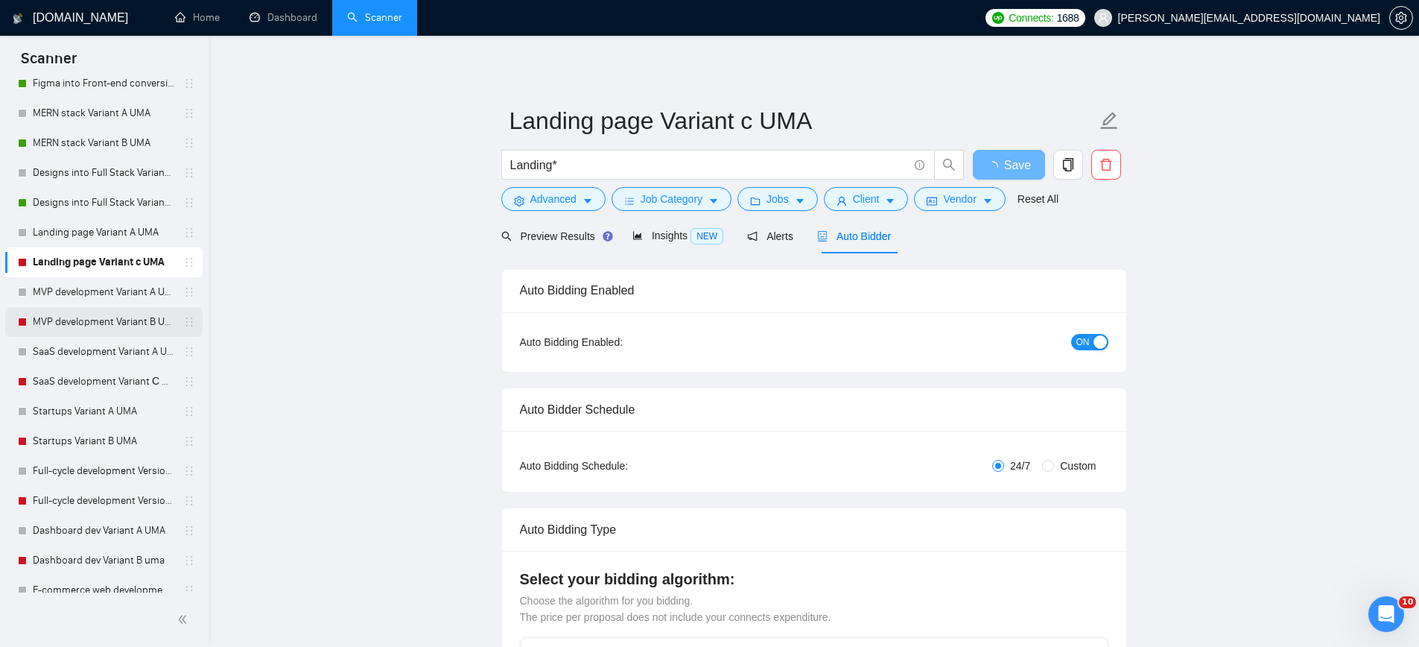
click at [121, 322] on link "MVP development Variant B UMA" at bounding box center [104, 322] width 142 height 30
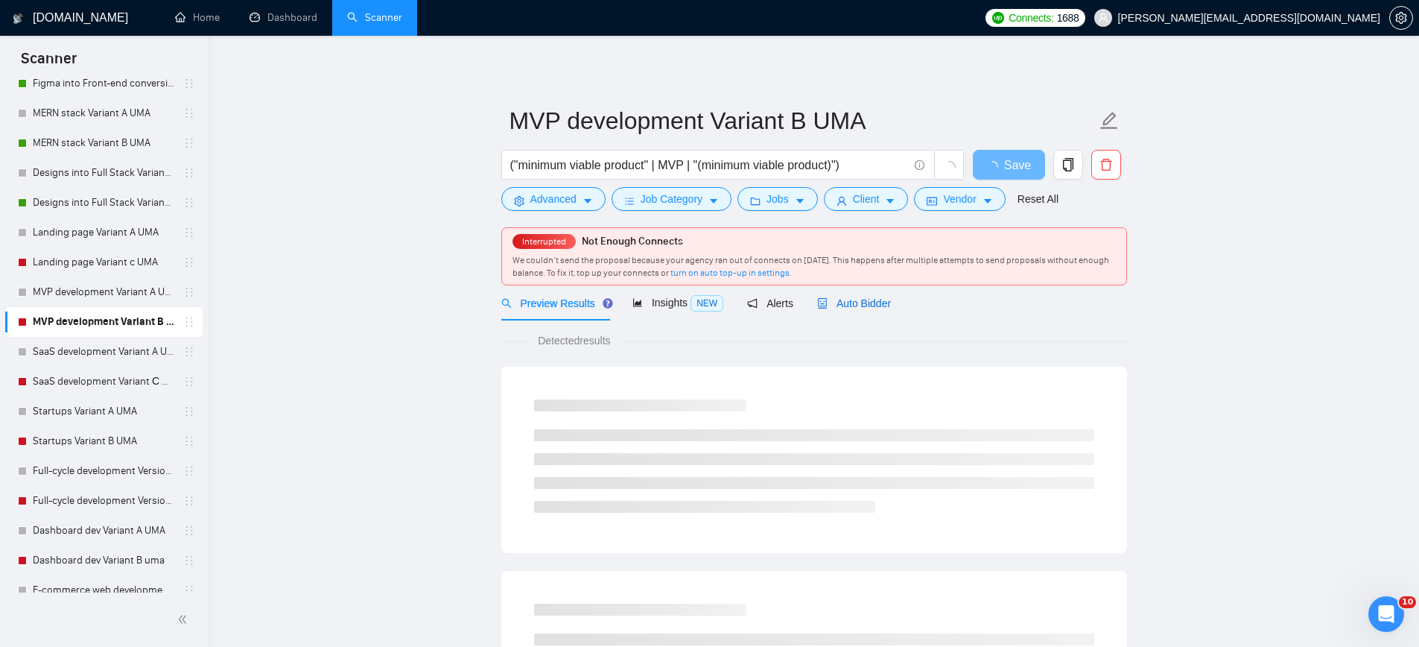
click at [888, 306] on span "Auto Bidder" at bounding box center [854, 303] width 74 height 12
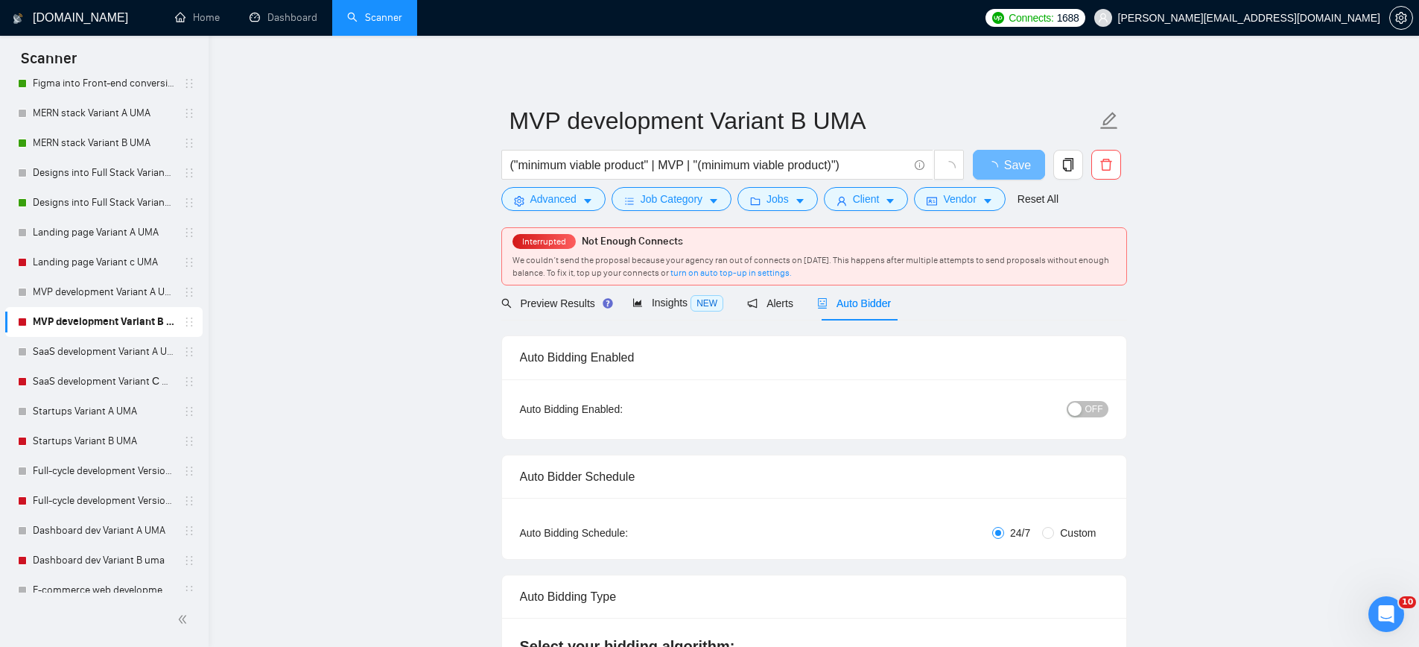
click at [1081, 411] on div "button" at bounding box center [1074, 408] width 13 height 13
click at [994, 171] on button "Save" at bounding box center [1009, 165] width 72 height 30
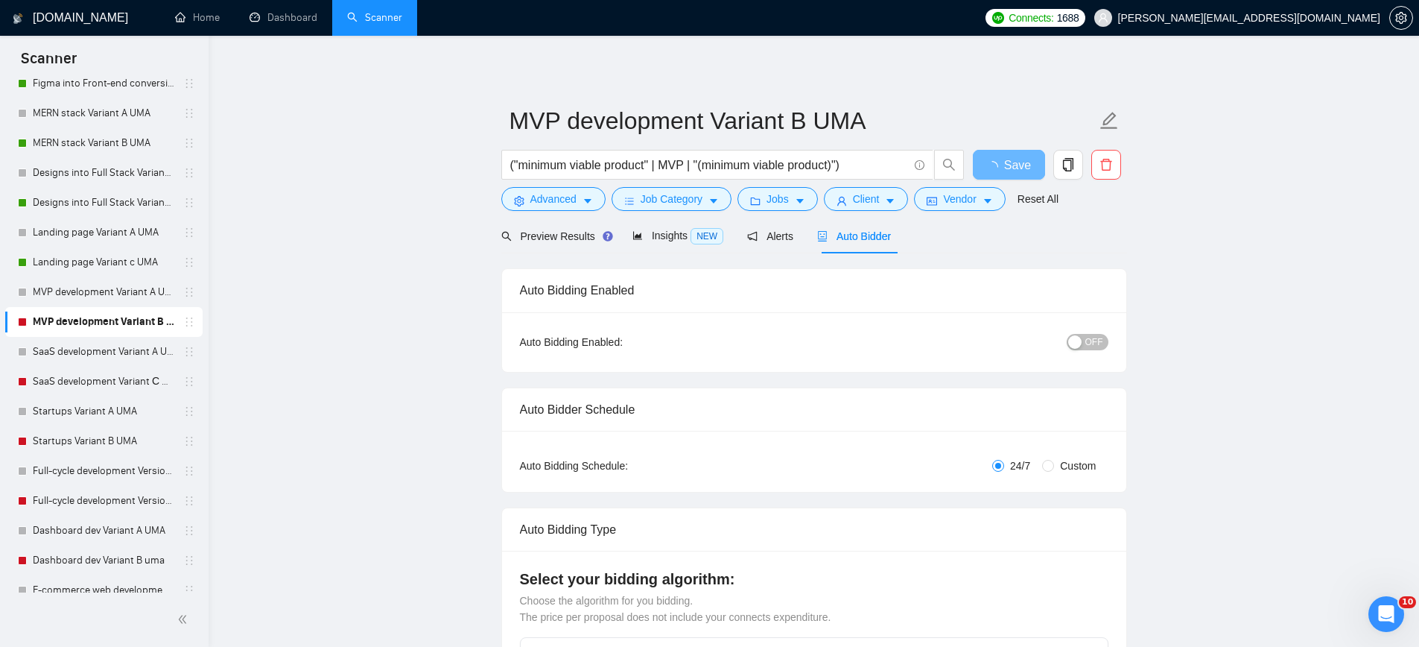
click at [1091, 341] on span "OFF" at bounding box center [1094, 342] width 18 height 16
click at [1078, 342] on div "button" at bounding box center [1074, 341] width 13 height 13
click at [987, 156] on button "Save" at bounding box center [1009, 165] width 72 height 30
click at [153, 384] on link "SaaS development Variant С UMA" at bounding box center [104, 381] width 142 height 30
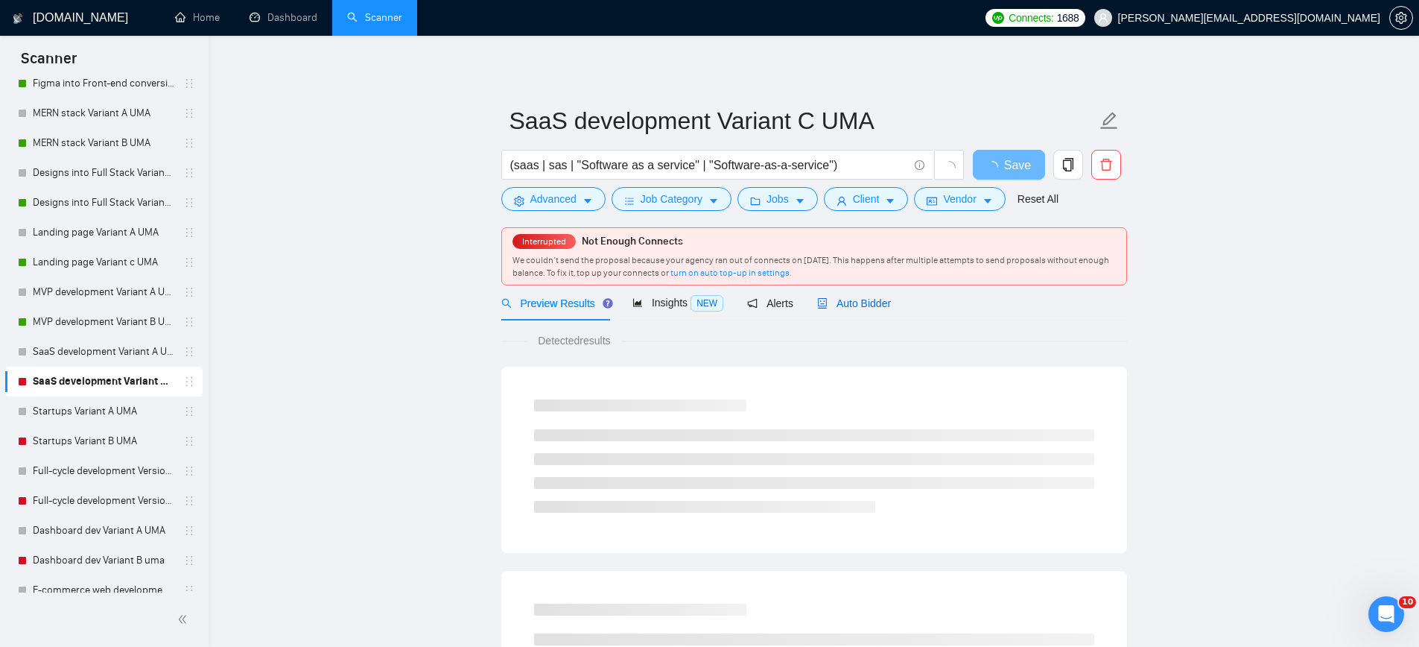
click at [860, 305] on span "Auto Bidder" at bounding box center [854, 303] width 74 height 12
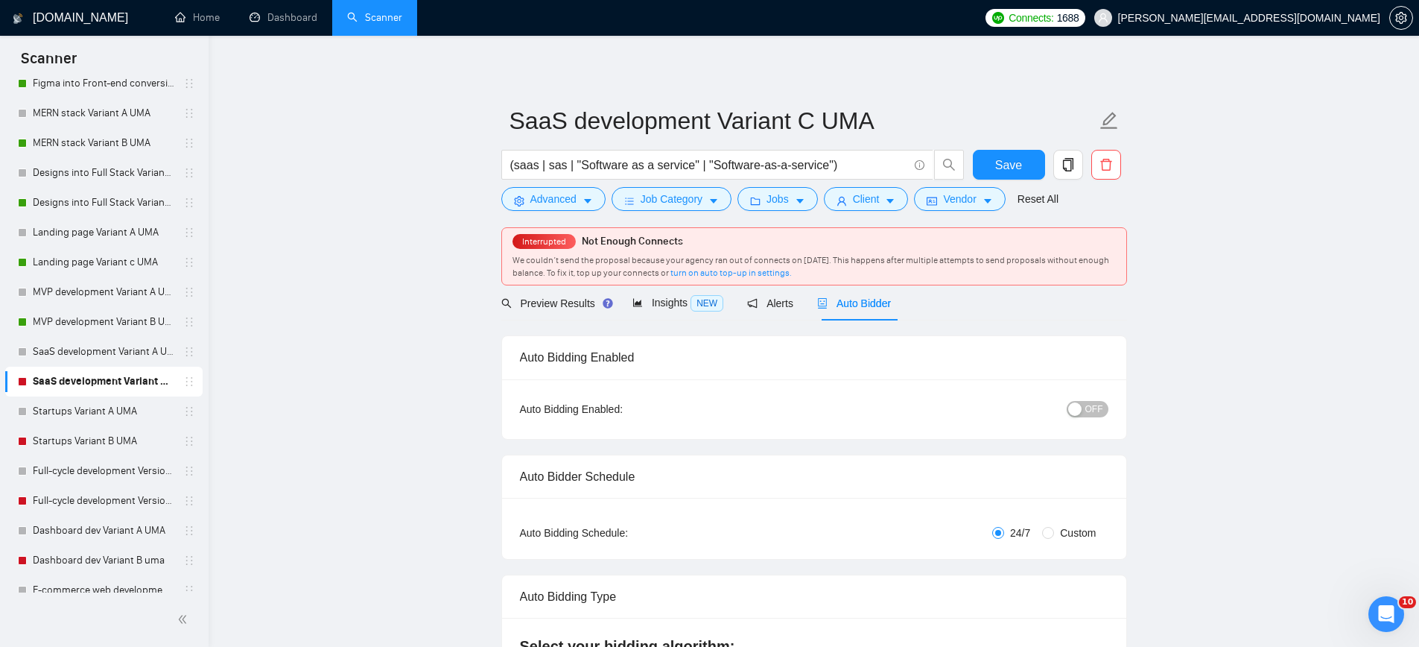
click at [1099, 407] on span "OFF" at bounding box center [1094, 409] width 18 height 16
click at [1000, 162] on span "Save" at bounding box center [1008, 165] width 27 height 19
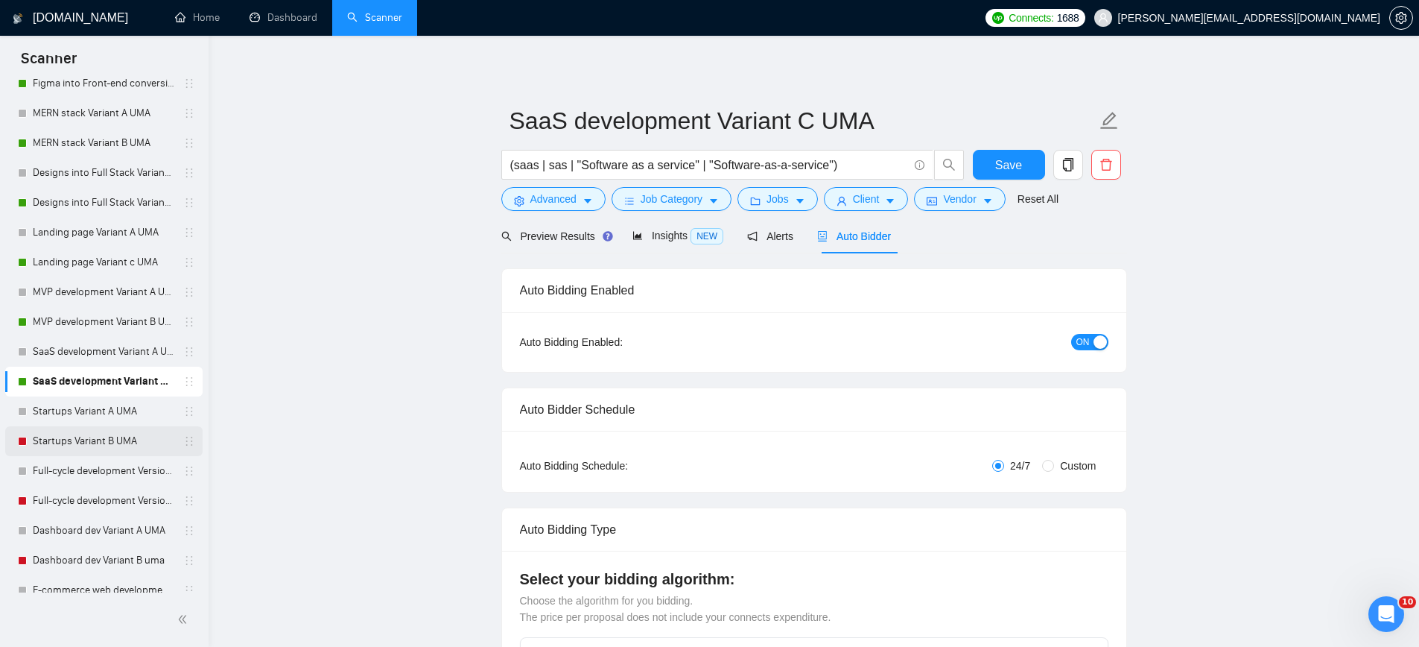
click at [83, 448] on link "Startups Variant B UMA" at bounding box center [104, 441] width 142 height 30
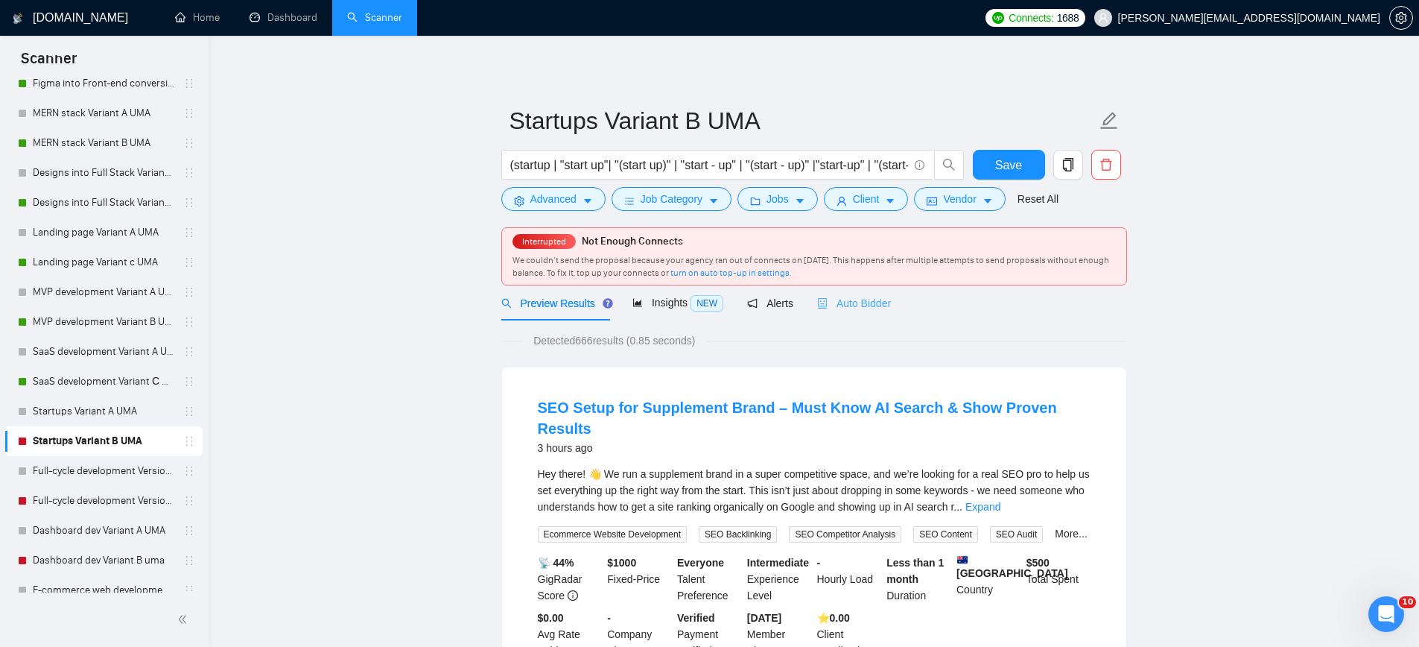
click at [883, 291] on div "Auto Bidder" at bounding box center [854, 302] width 74 height 35
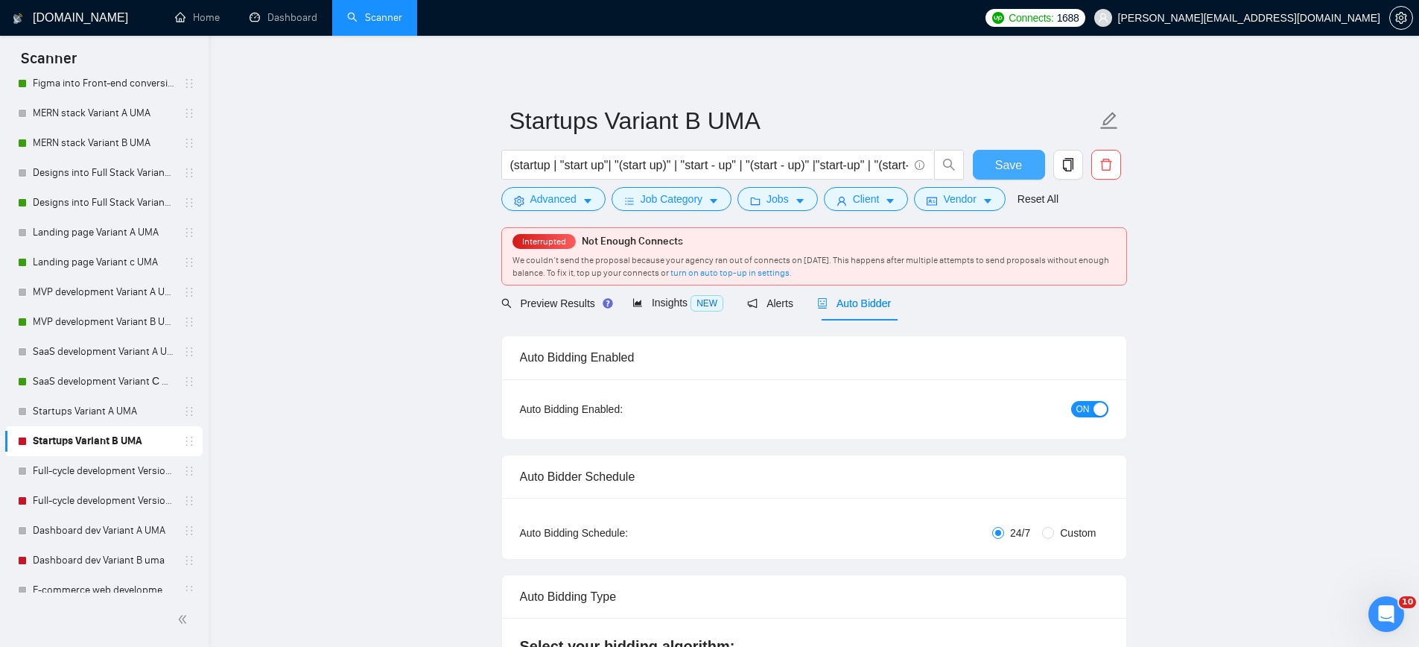
click at [1001, 171] on span "Save" at bounding box center [1008, 165] width 27 height 19
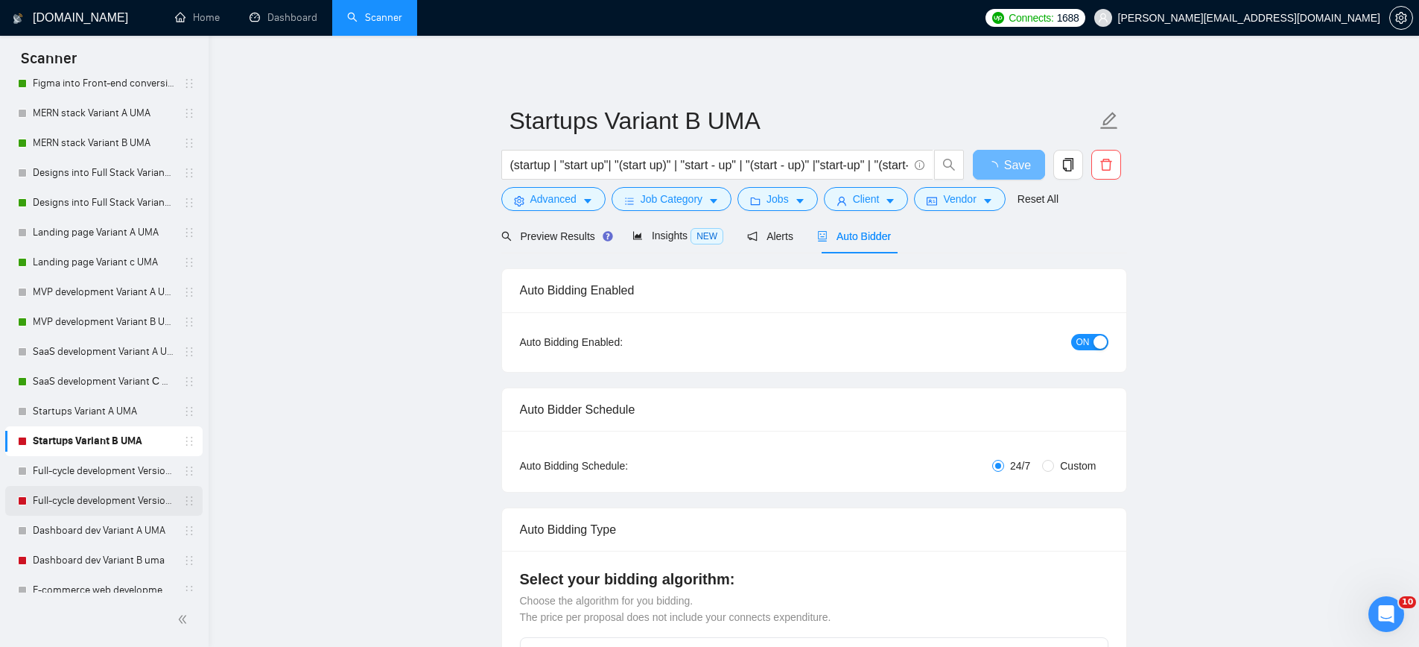
click at [69, 501] on link "Full-cycle development Version B UMA" at bounding box center [104, 501] width 142 height 30
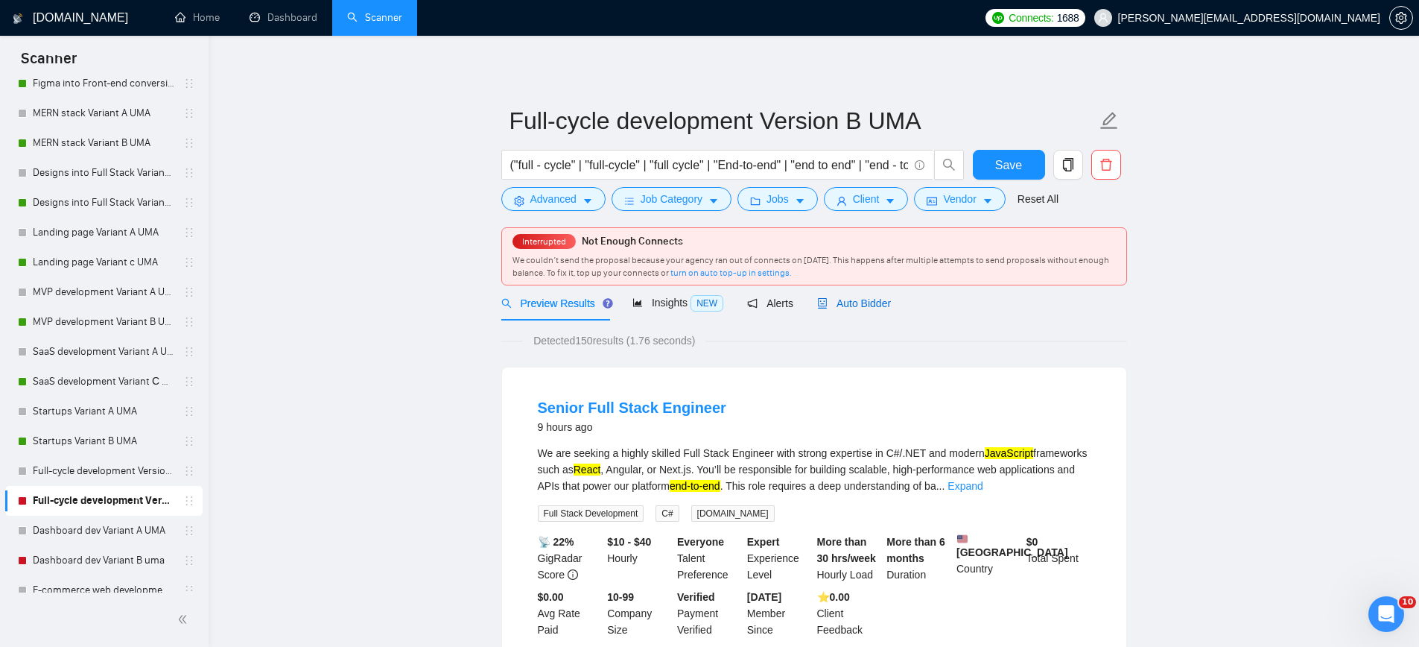
click at [864, 311] on div "Auto Bidder" at bounding box center [854, 303] width 74 height 16
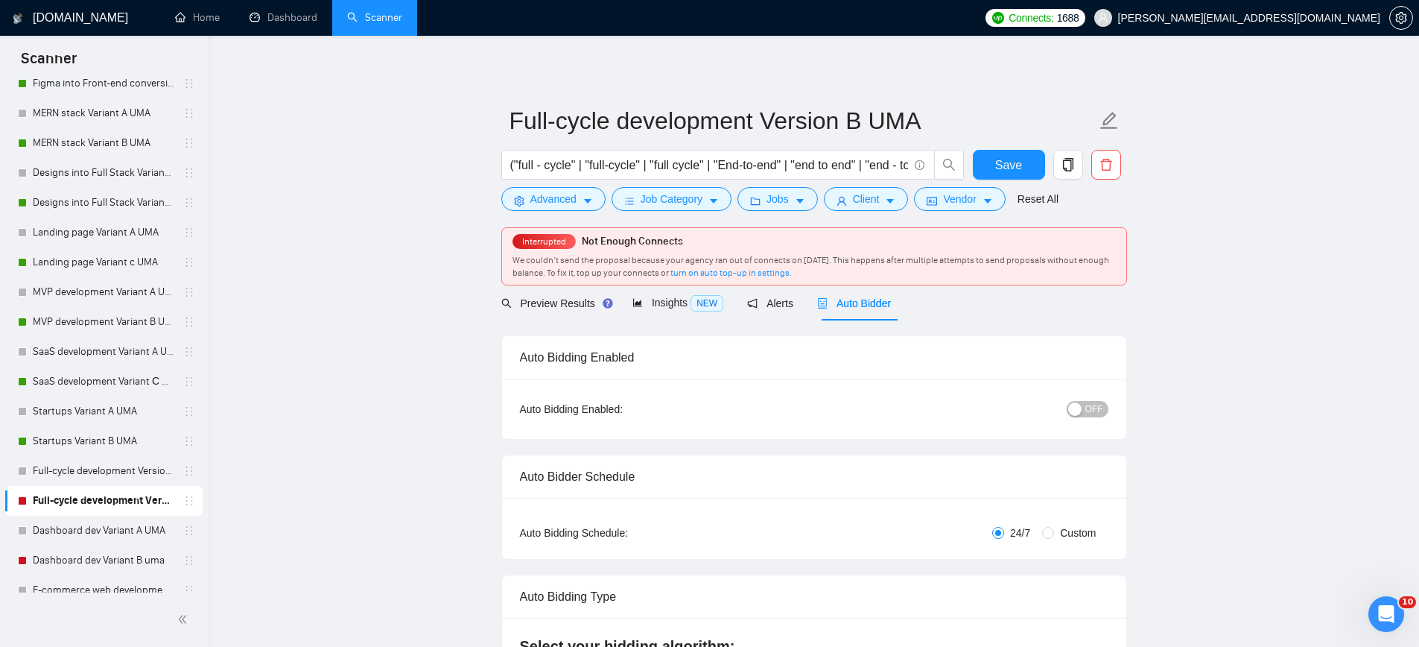
click at [1082, 405] on div "button" at bounding box center [1074, 408] width 13 height 13
click at [1027, 161] on button "Save" at bounding box center [1009, 165] width 72 height 30
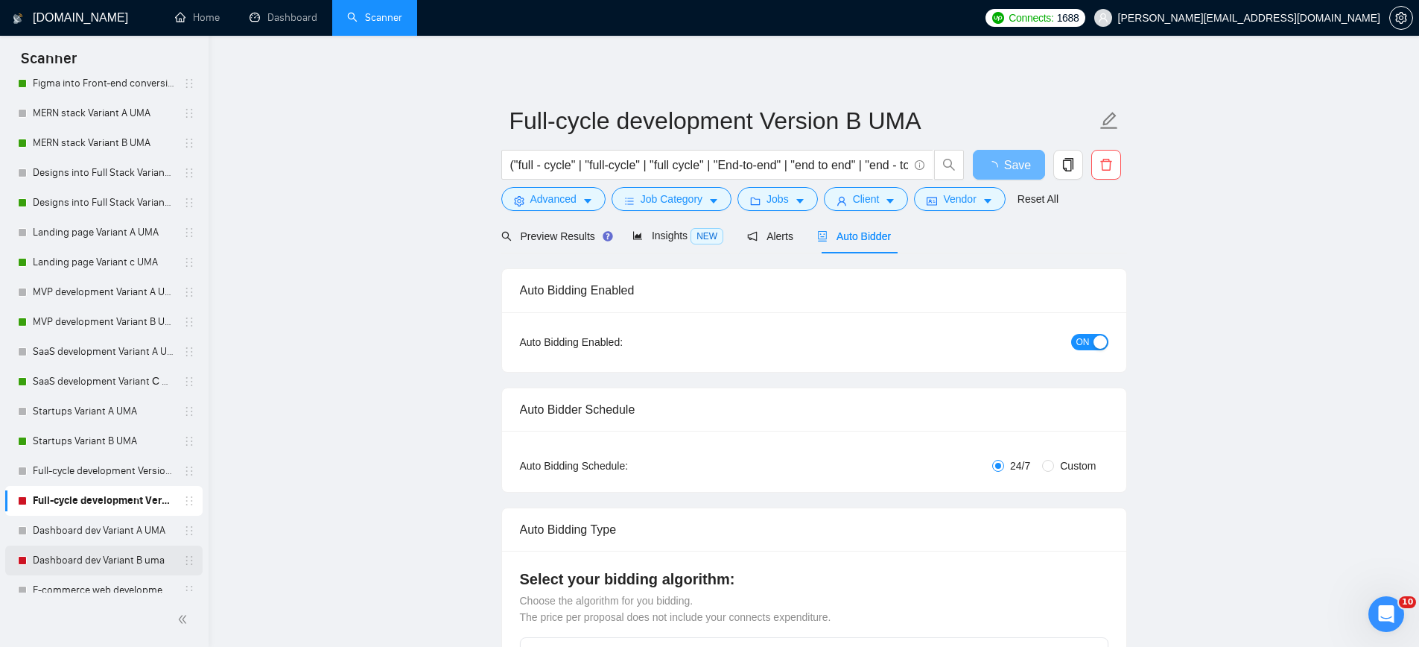
click at [90, 559] on link "Dashboard dev Variant B uma" at bounding box center [104, 560] width 142 height 30
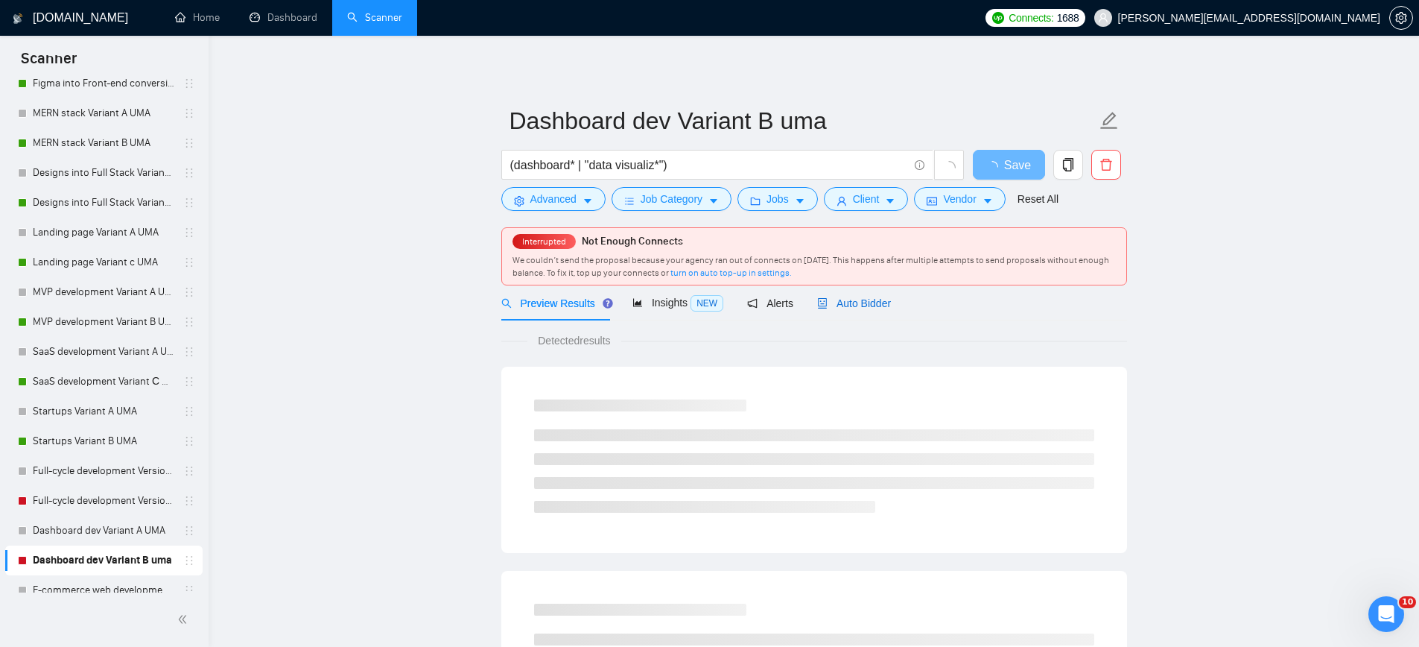
click at [855, 296] on div "Auto Bidder" at bounding box center [854, 303] width 74 height 16
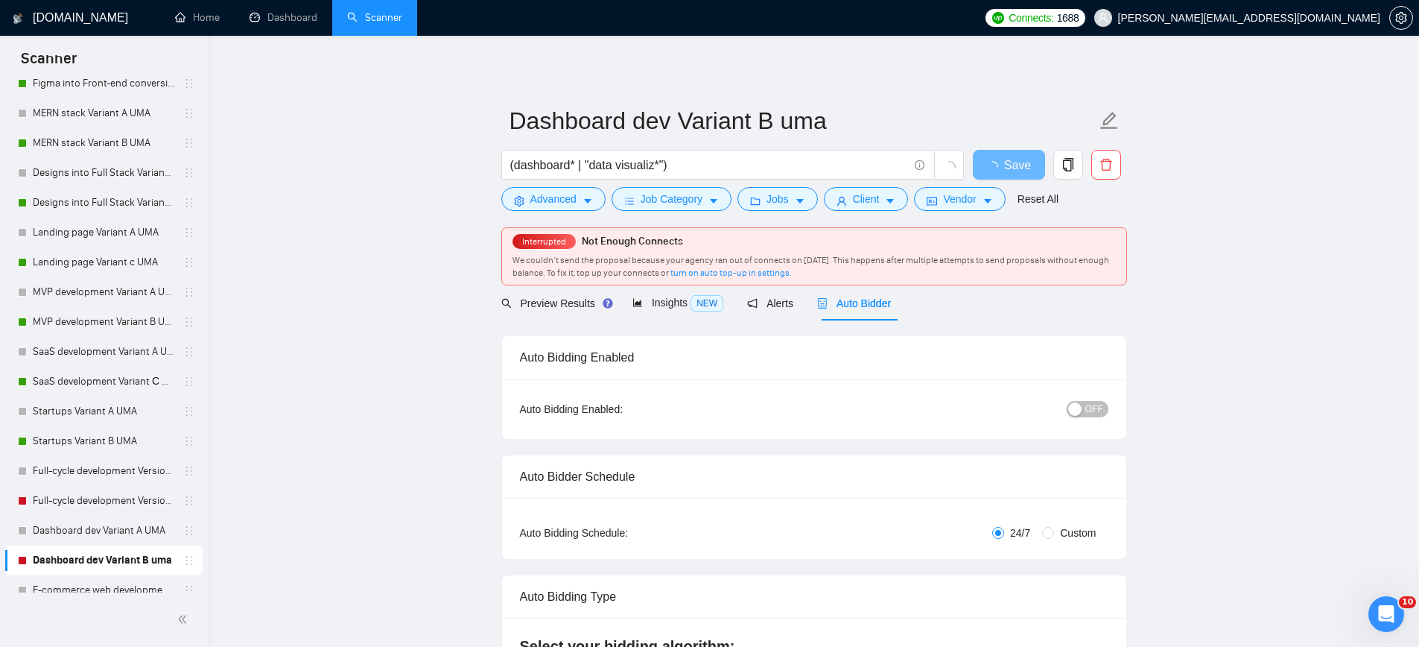
click at [1096, 404] on span "OFF" at bounding box center [1094, 409] width 18 height 16
click at [1006, 168] on span "Save" at bounding box center [1017, 165] width 27 height 19
click at [1094, 411] on span "OFF" at bounding box center [1094, 409] width 18 height 16
click at [1012, 170] on span "Save" at bounding box center [1008, 165] width 27 height 19
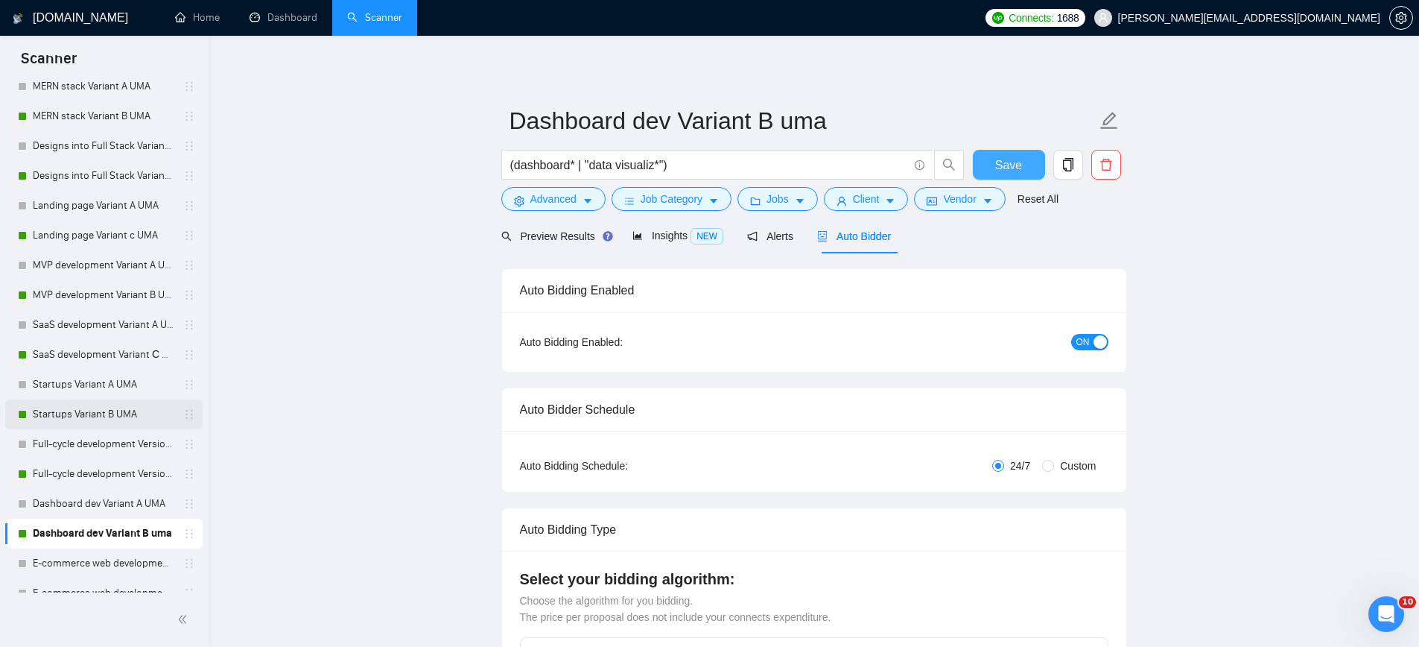
scroll to position [954, 0]
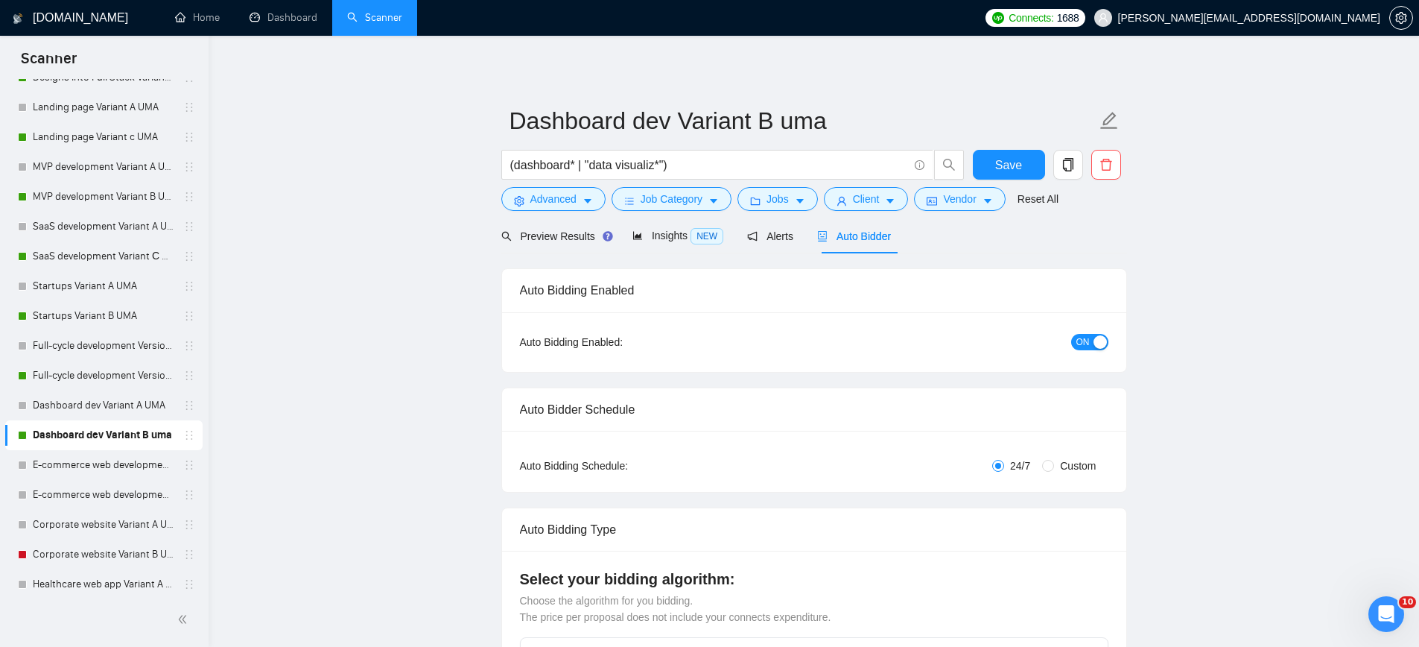
drag, startPoint x: 100, startPoint y: 545, endPoint x: 505, endPoint y: 472, distance: 411.9
click at [100, 545] on link "Corporate website Variant B UMA" at bounding box center [104, 554] width 142 height 30
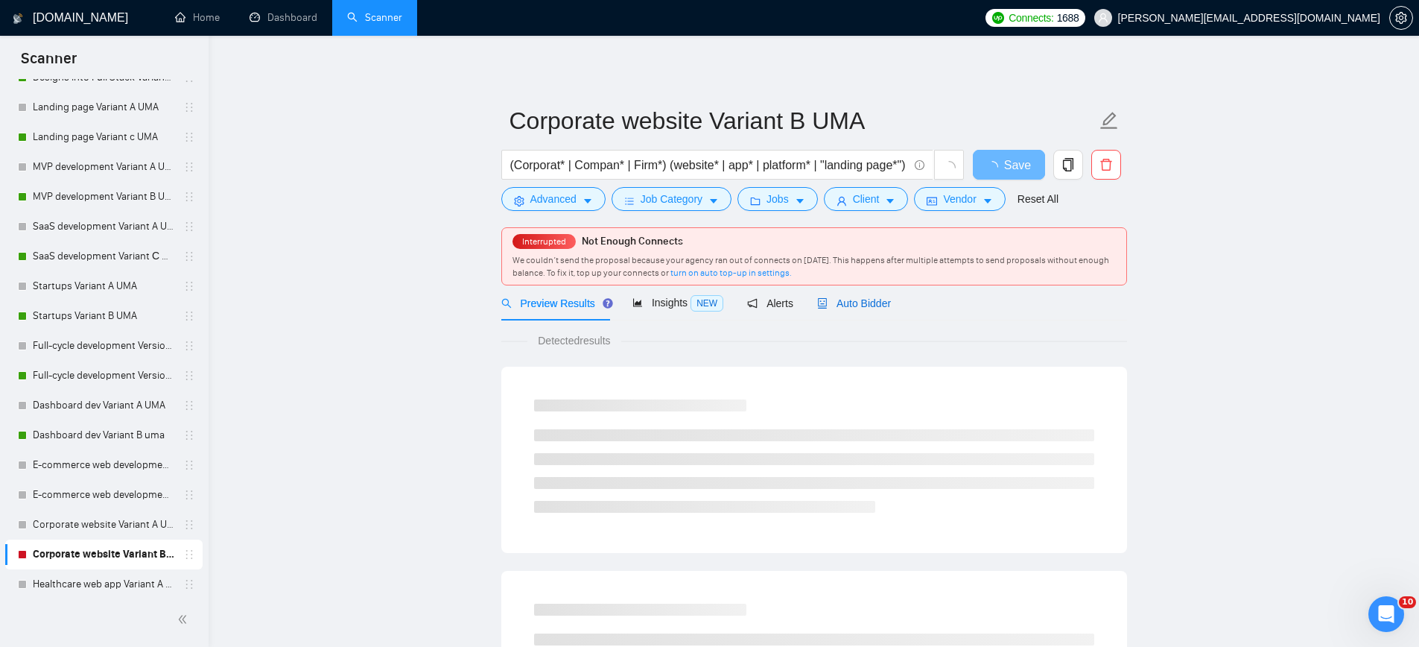
click at [859, 306] on span "Auto Bidder" at bounding box center [854, 303] width 74 height 12
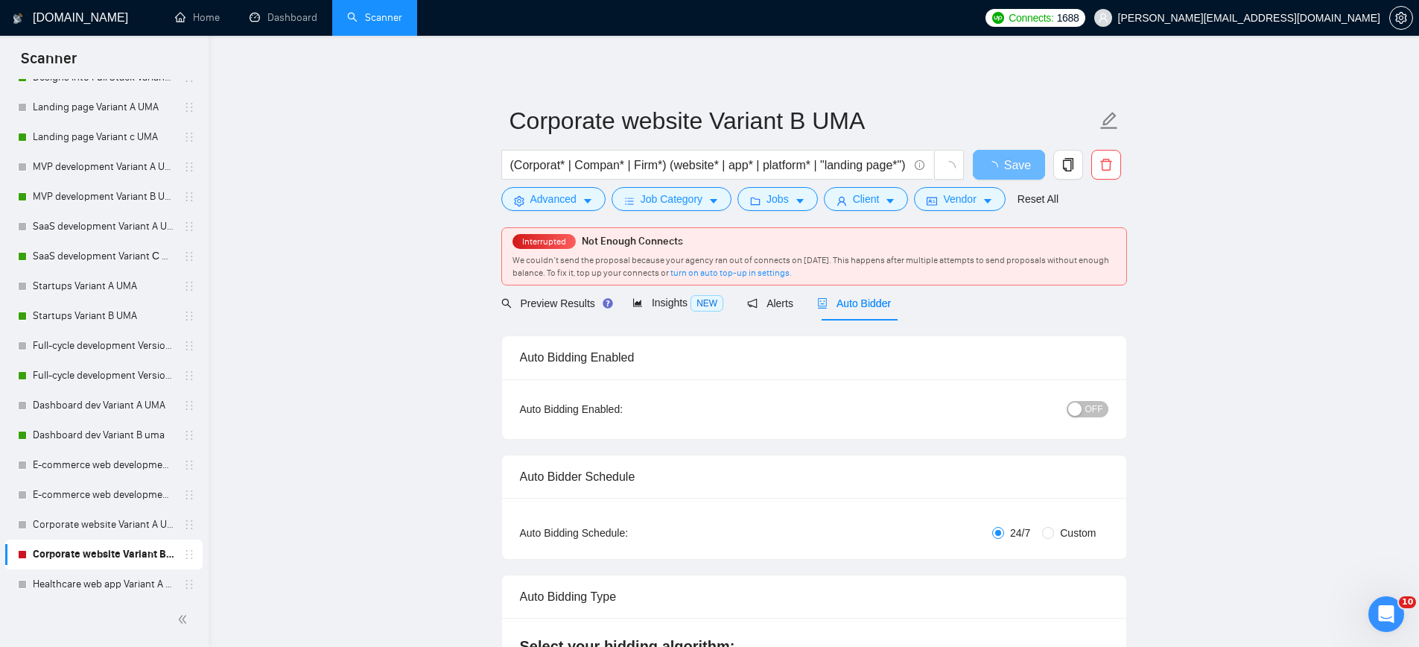
click at [1091, 410] on span "OFF" at bounding box center [1094, 409] width 18 height 16
click at [1034, 162] on button "Save" at bounding box center [1009, 165] width 72 height 30
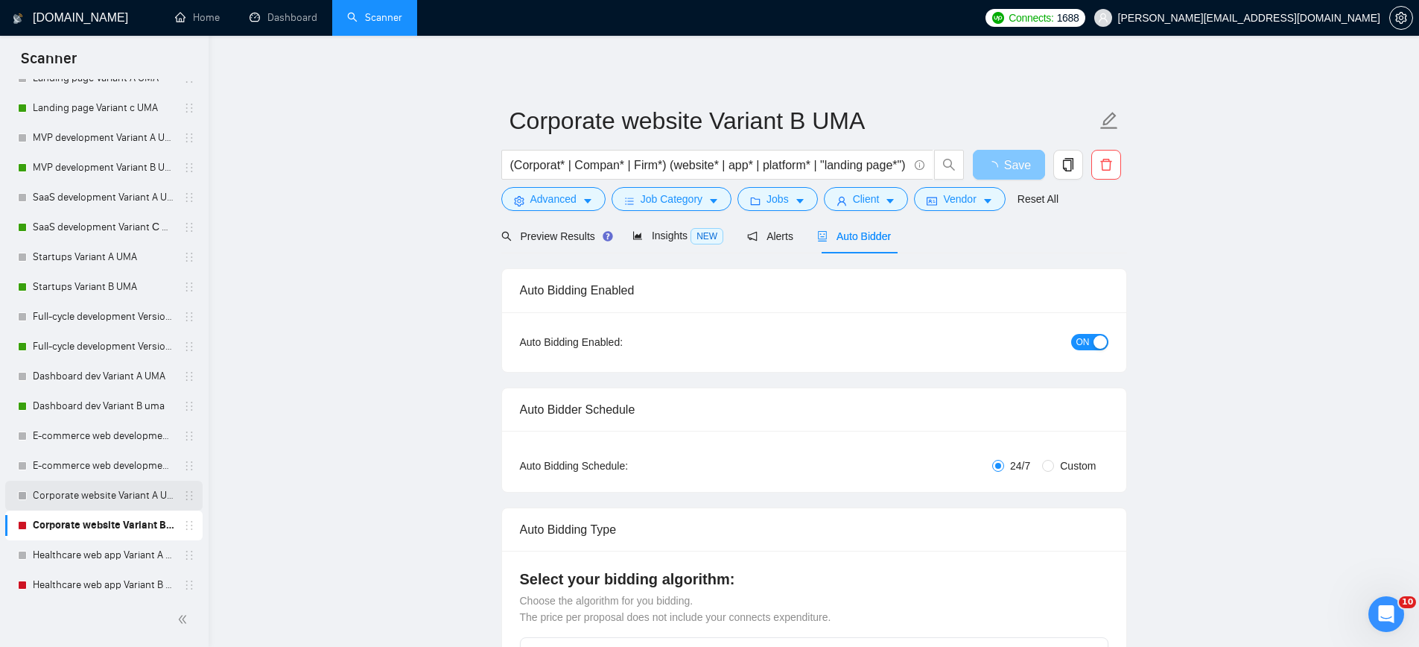
scroll to position [988, 0]
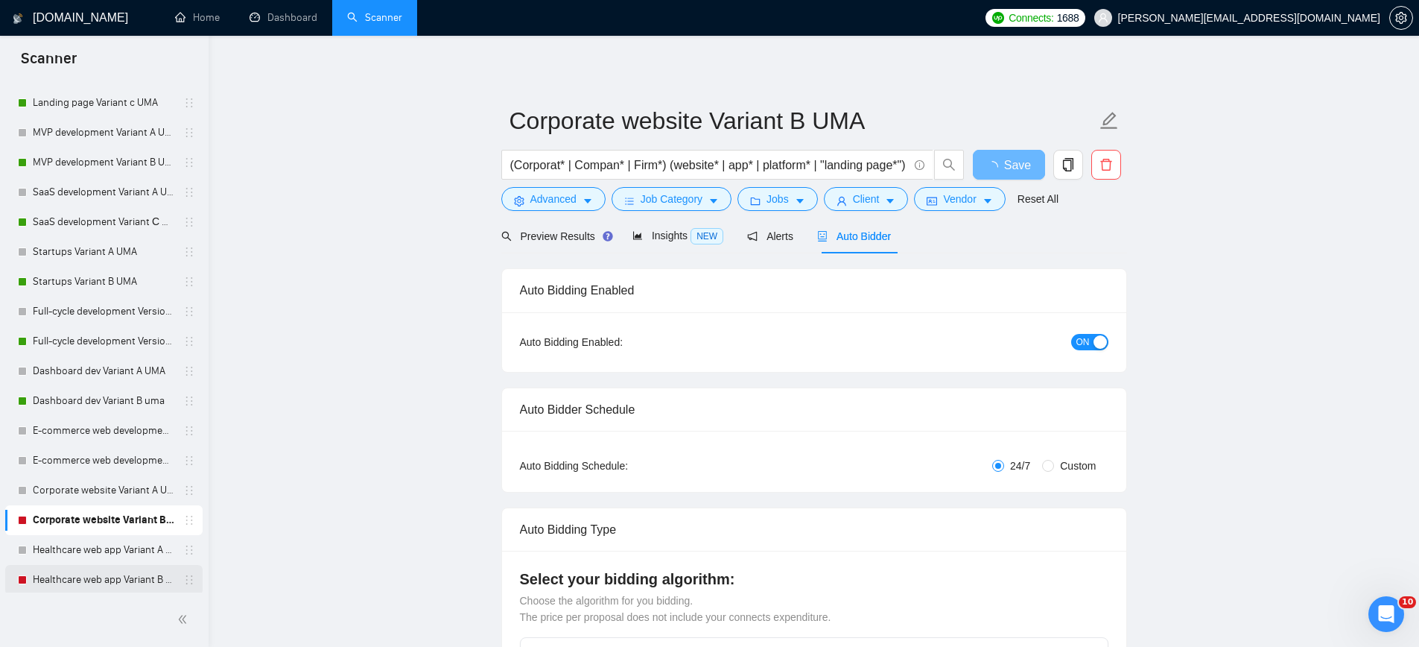
click at [83, 568] on link "Healthcare web app Variant B UMA" at bounding box center [104, 580] width 142 height 30
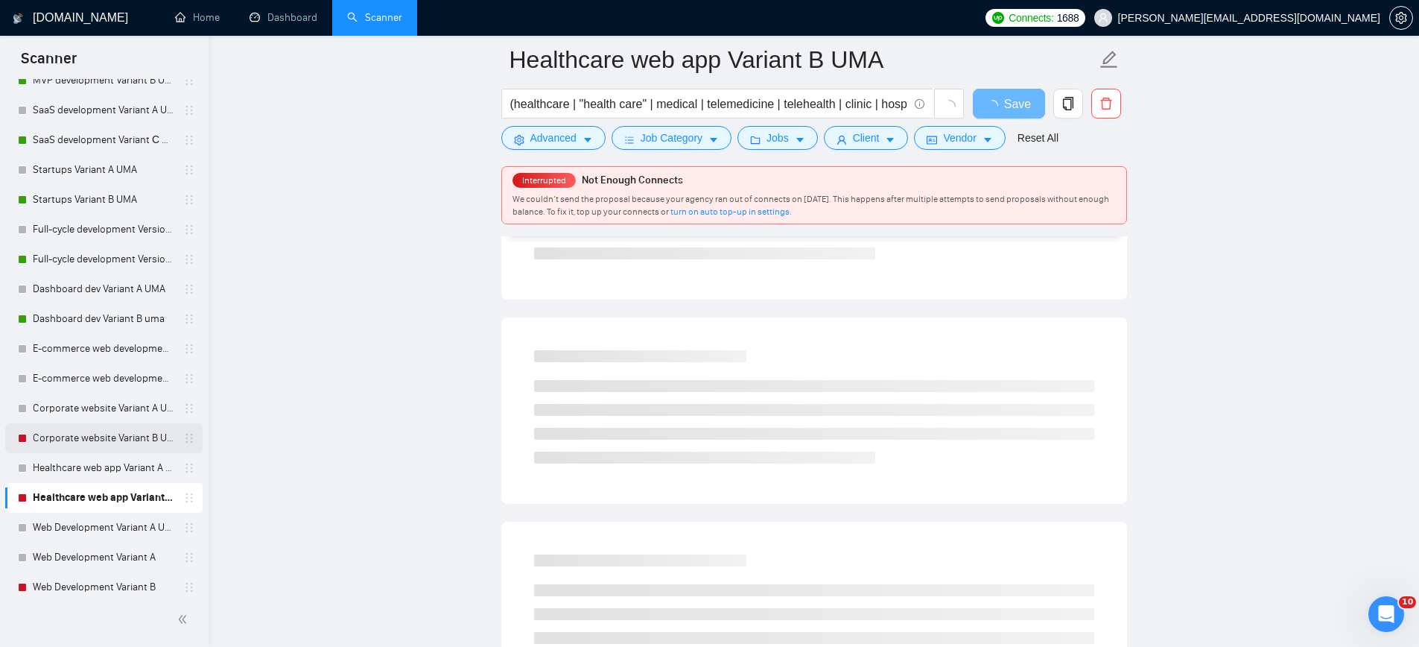
scroll to position [1079, 0]
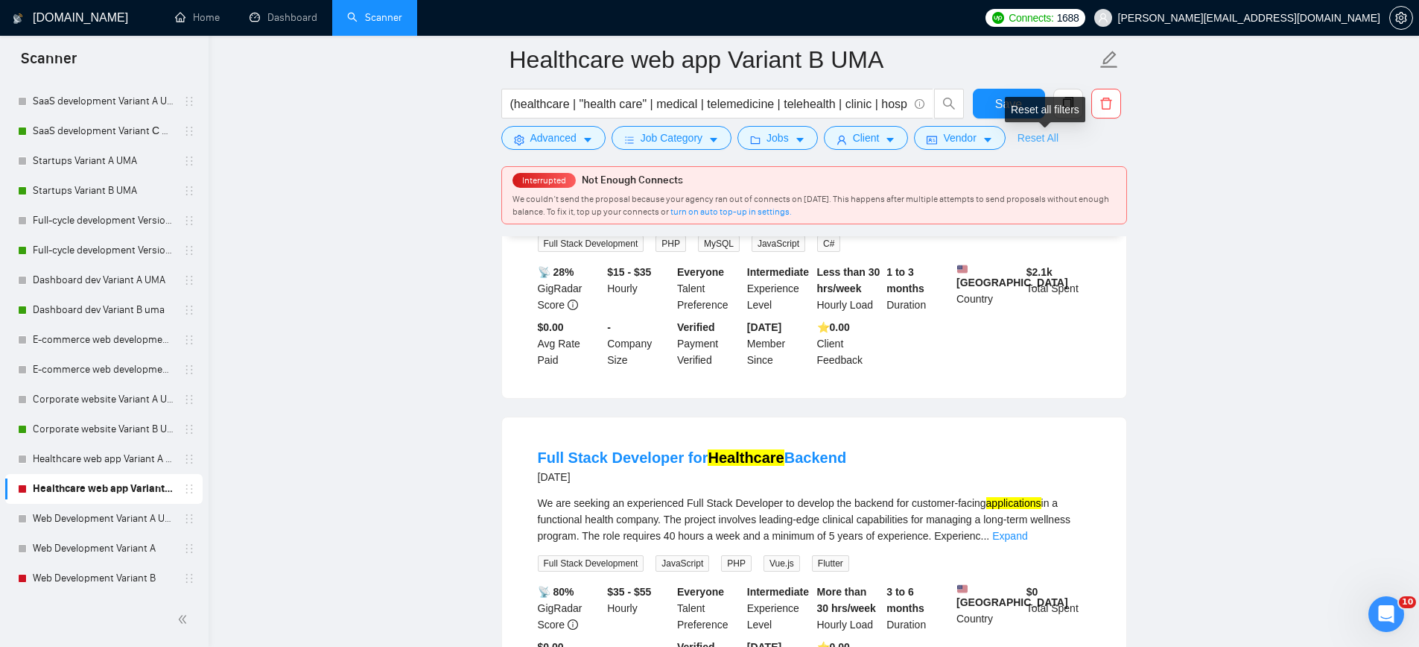
click at [1050, 133] on link "Reset All" at bounding box center [1038, 138] width 41 height 16
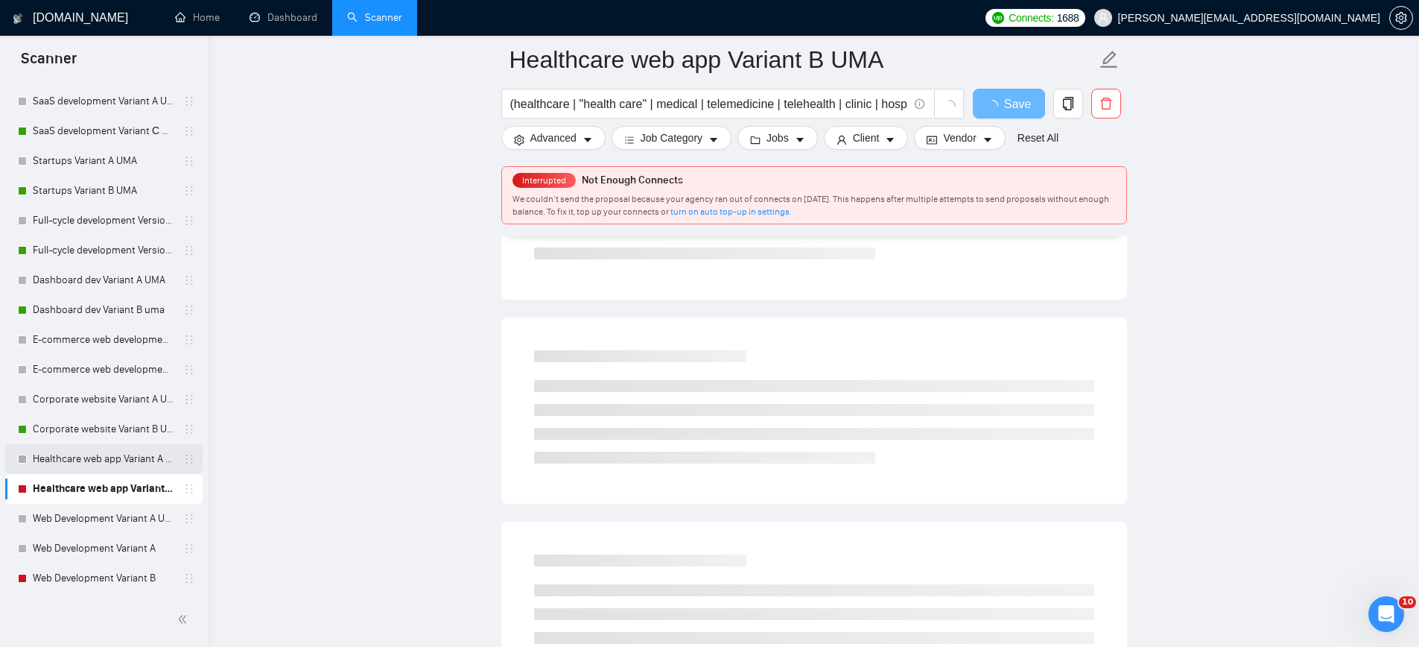
click at [67, 466] on link "Healthcare web app Variant A UMA" at bounding box center [104, 459] width 142 height 30
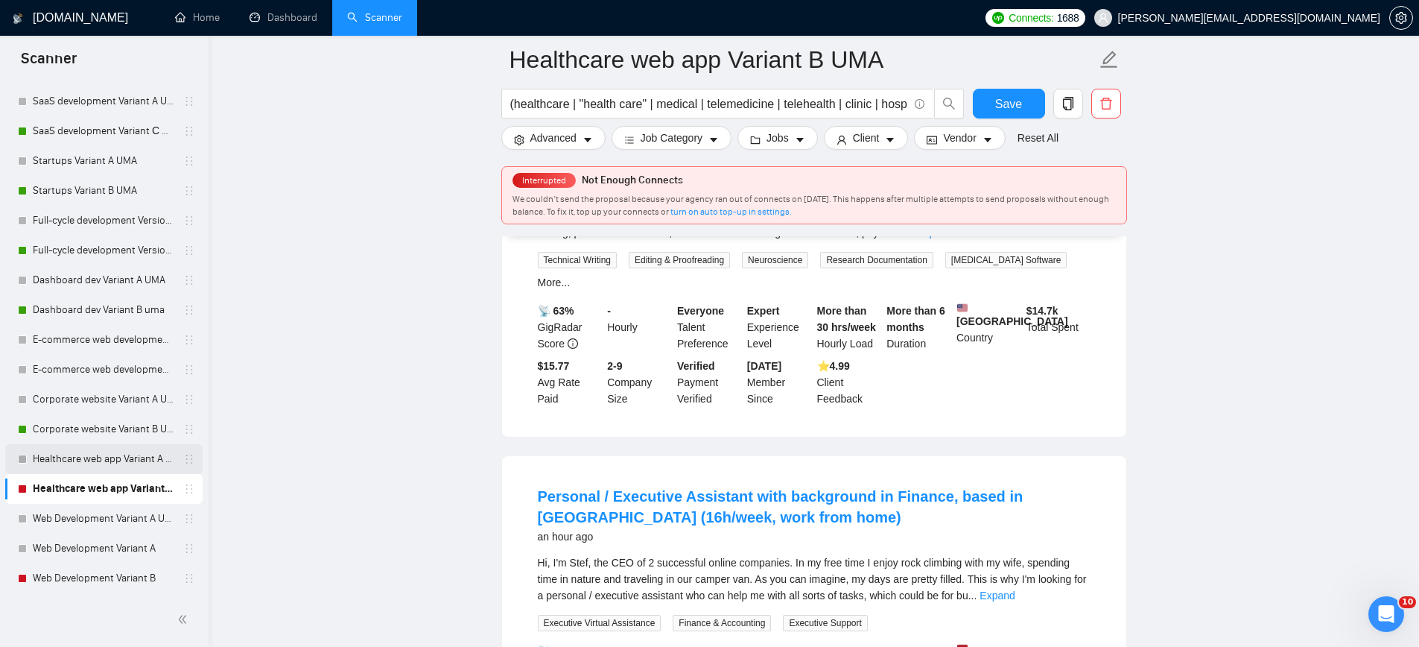
click at [81, 458] on link "Healthcare web app Variant A UMA" at bounding box center [104, 459] width 142 height 30
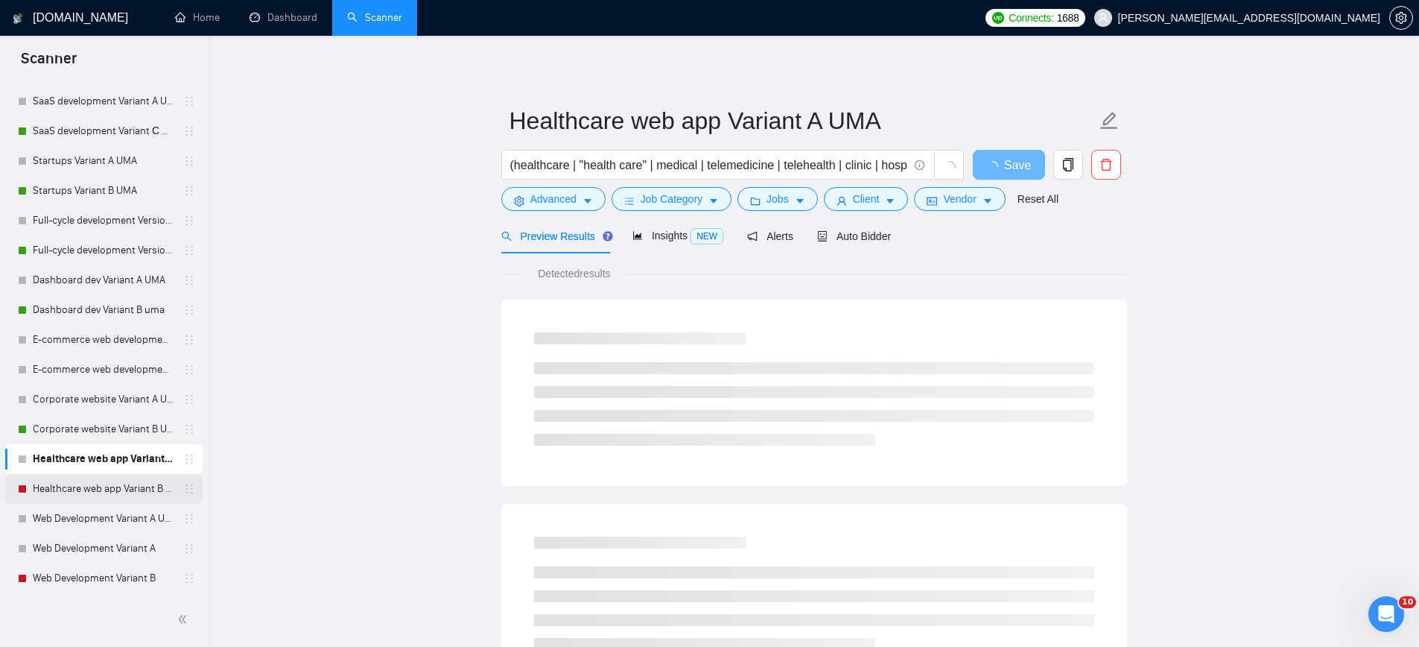
click at [75, 489] on link "Healthcare web app Variant B UMA" at bounding box center [104, 489] width 142 height 30
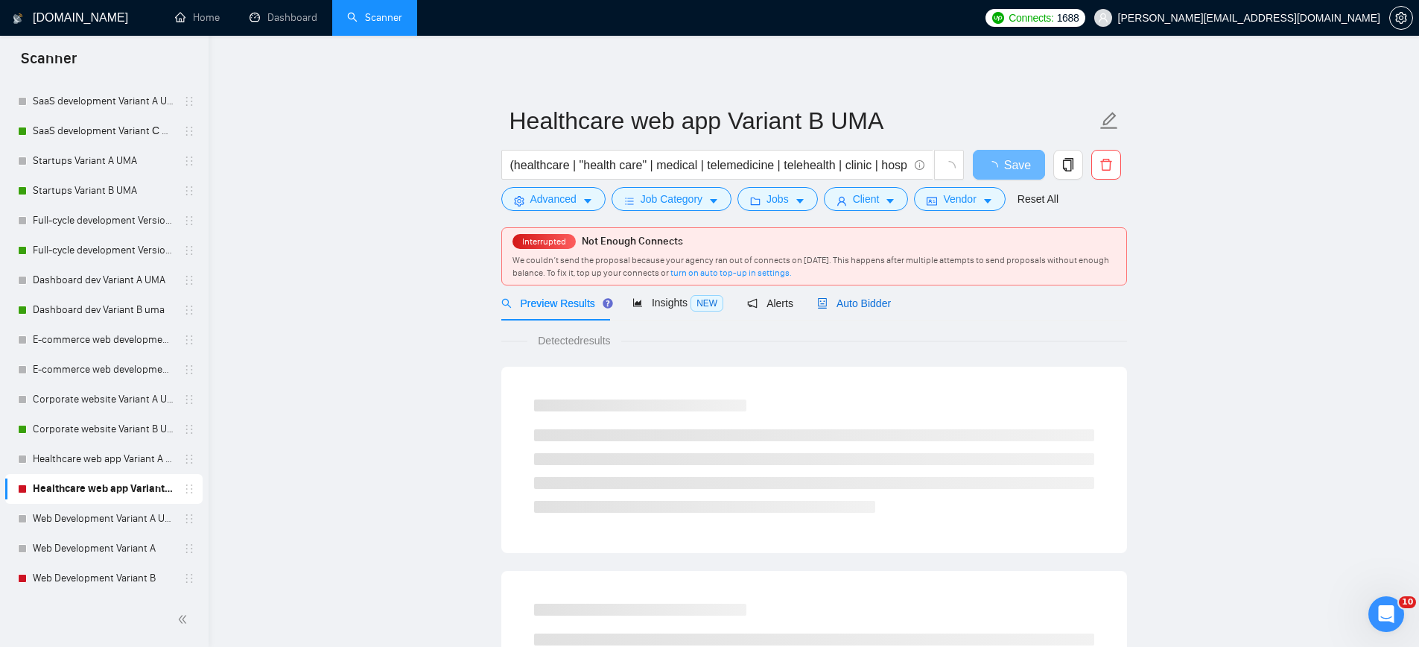
click at [866, 303] on span "Auto Bidder" at bounding box center [854, 303] width 74 height 12
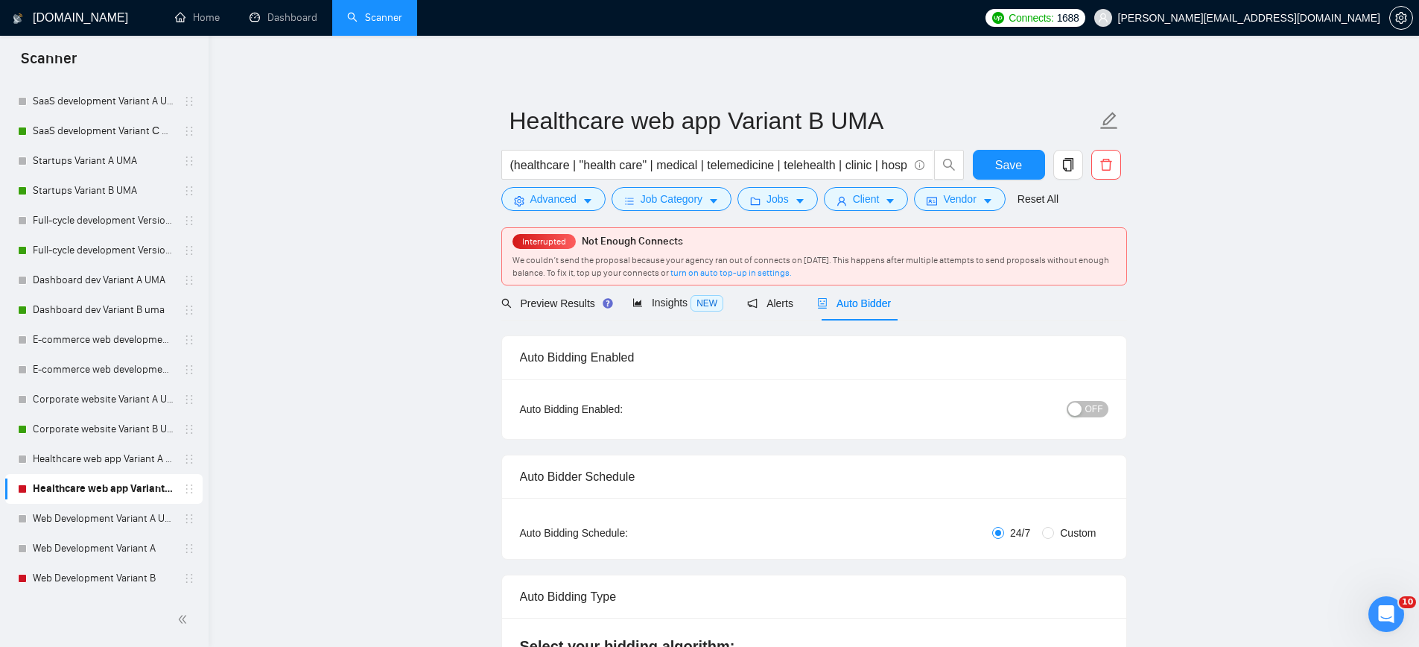
click at [1078, 408] on div "button" at bounding box center [1074, 408] width 13 height 13
click at [1006, 174] on button "Save" at bounding box center [1009, 165] width 72 height 30
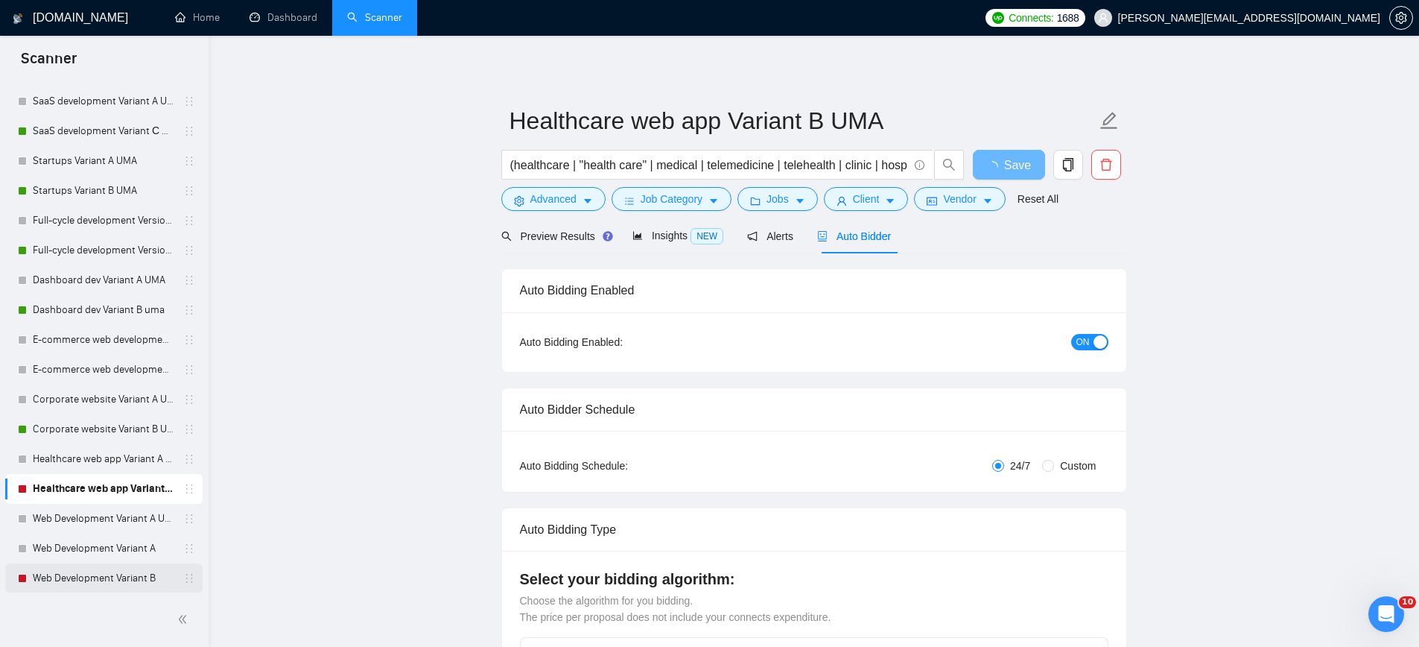
click at [91, 573] on link "Web Development Variant B" at bounding box center [104, 578] width 142 height 30
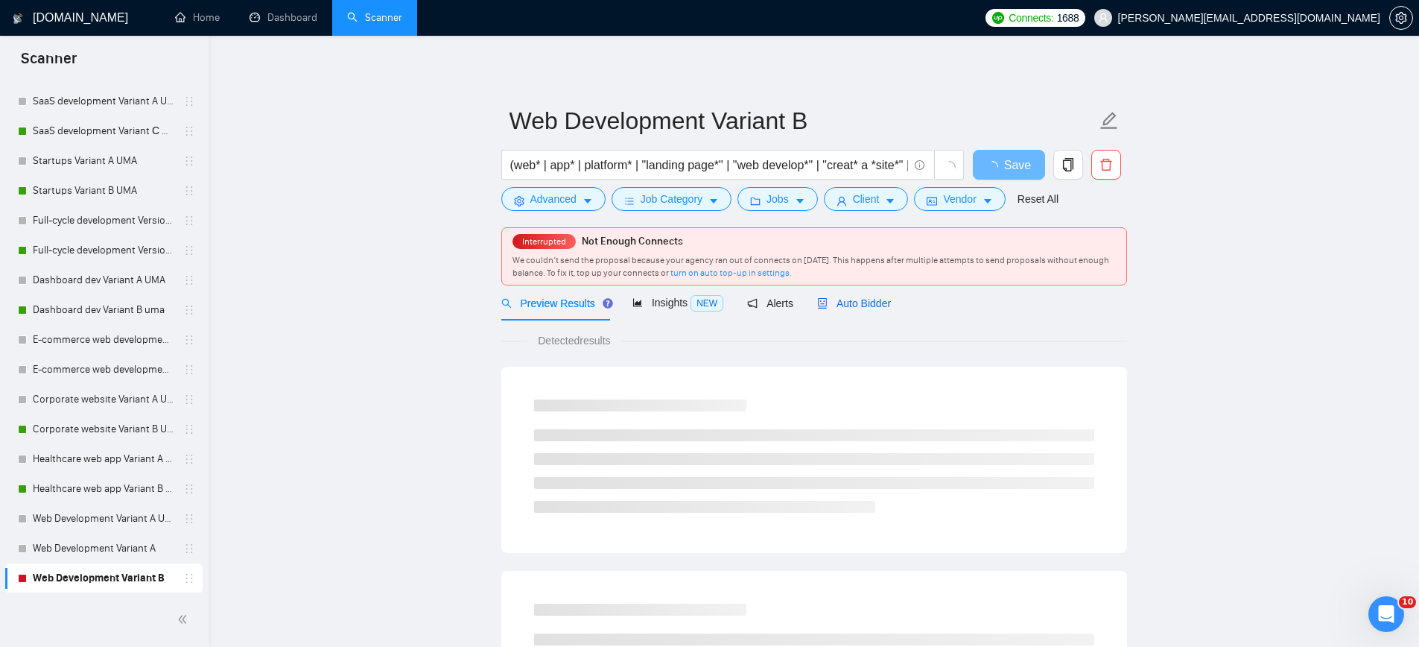
click at [866, 300] on span "Auto Bidder" at bounding box center [854, 303] width 74 height 12
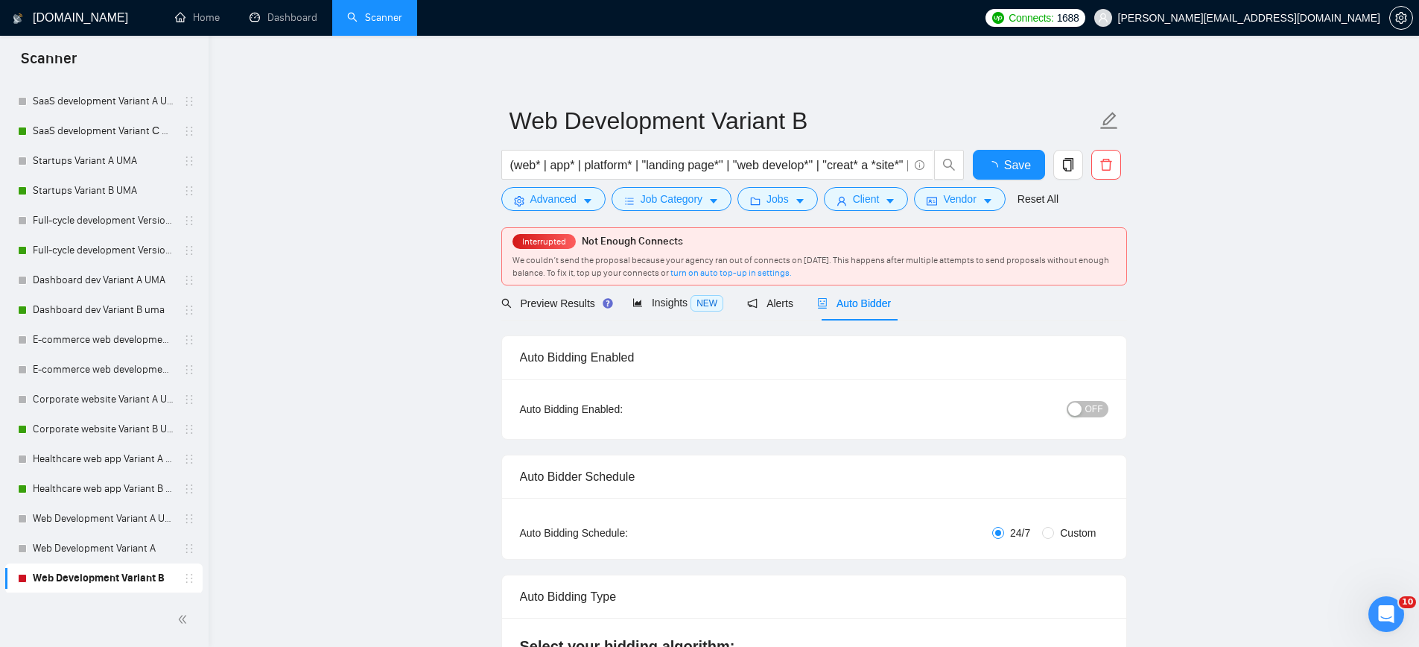
click at [1091, 405] on span "OFF" at bounding box center [1094, 409] width 18 height 16
click at [1018, 169] on span "Save" at bounding box center [1008, 165] width 27 height 19
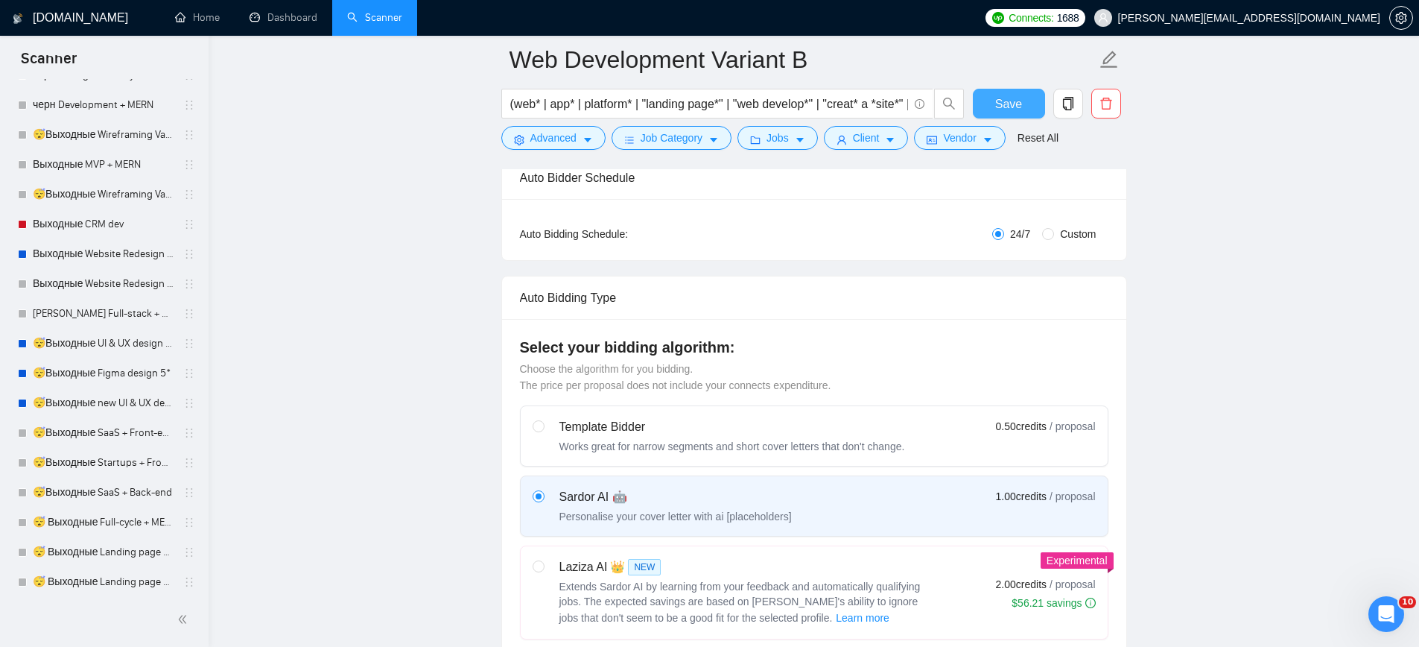
scroll to position [3984, 0]
